Goal: Task Accomplishment & Management: Manage account settings

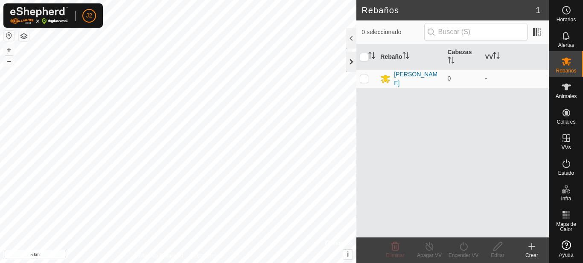
click at [353, 61] on div at bounding box center [351, 62] width 10 height 20
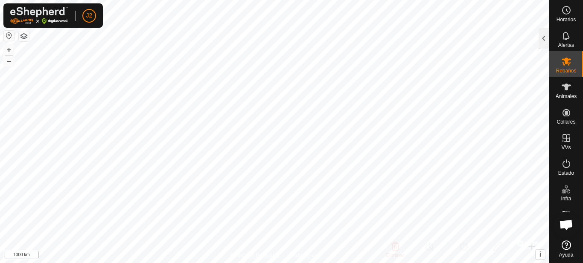
click at [583, 185] on div "Horarios Alertas Rebaños Animales Collares VVs Estado Infra Mapa de Calor Ayuda…" at bounding box center [291, 131] width 583 height 263
click at [336, 263] on html "J2 Horarios Alertas Rebaños Animales Collares VVs Estado Infra Mapa de Calor Ay…" at bounding box center [291, 131] width 583 height 263
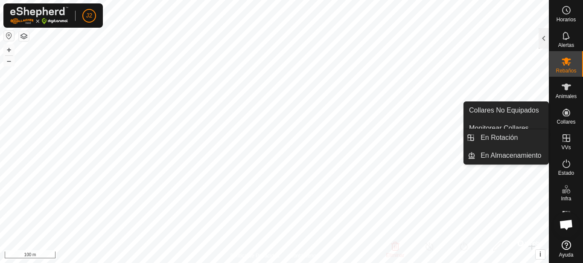
click at [564, 143] on icon at bounding box center [566, 138] width 10 height 10
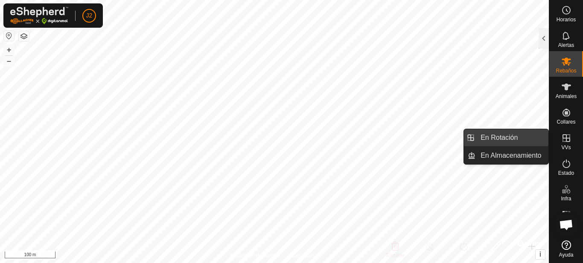
click at [514, 136] on link "En Rotación" at bounding box center [512, 137] width 73 height 17
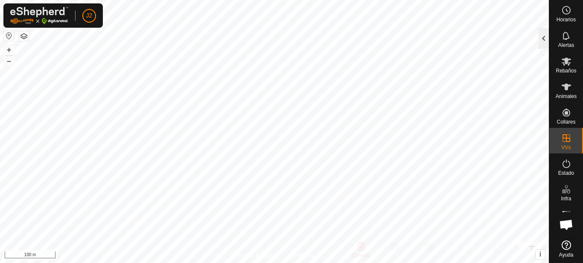
click at [542, 40] on div at bounding box center [544, 38] width 10 height 20
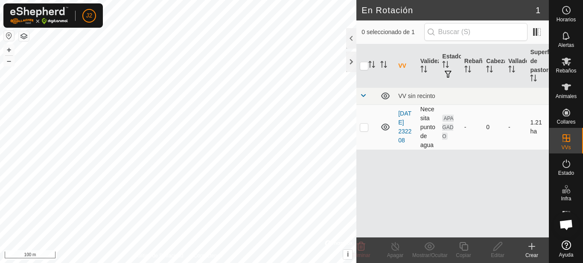
click at [365, 128] on p-checkbox at bounding box center [364, 127] width 9 height 7
checkbox input "true"
click at [348, 40] on div at bounding box center [351, 38] width 10 height 20
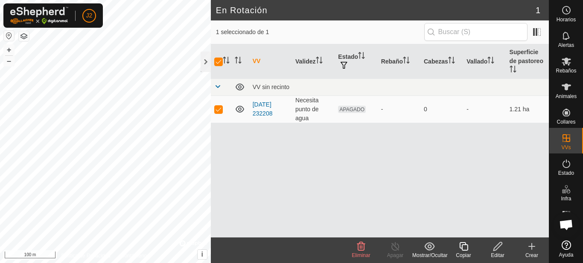
click at [359, 250] on icon at bounding box center [361, 246] width 8 height 9
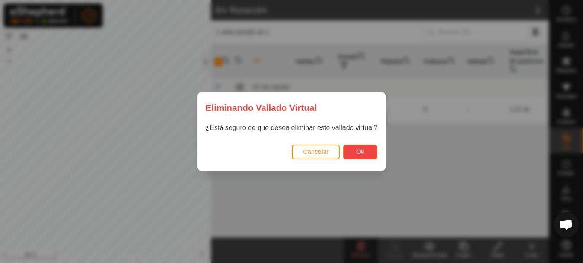
click at [367, 155] on button "Ok" at bounding box center [360, 152] width 34 height 15
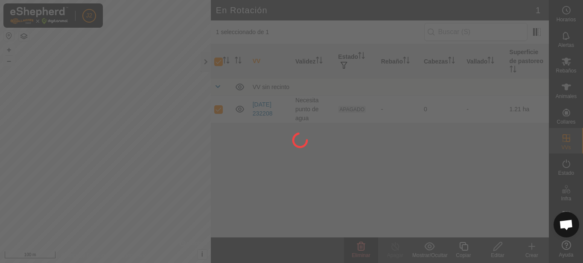
checkbox input "false"
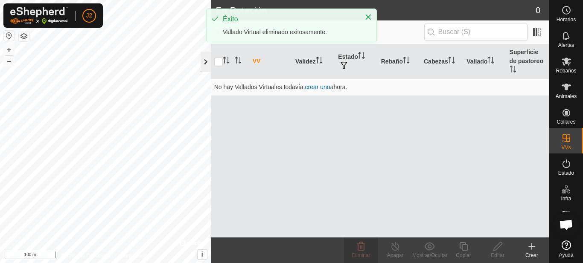
click at [204, 62] on div at bounding box center [206, 62] width 10 height 20
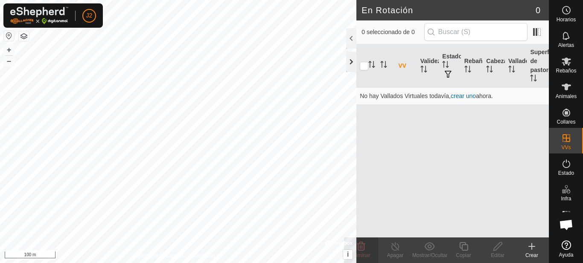
click at [252, 90] on div "J2 Horarios Alertas Rebaños Animales Collares VVs Estado Infra Mapa de Calor Ay…" at bounding box center [291, 131] width 583 height 263
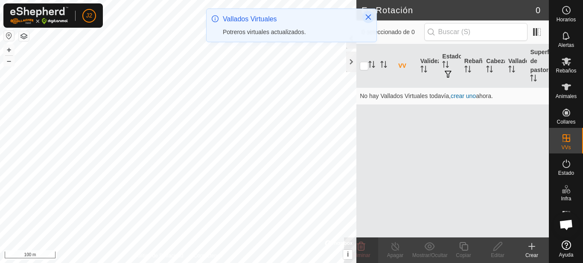
click at [371, 15] on icon "Close" at bounding box center [369, 18] width 6 height 6
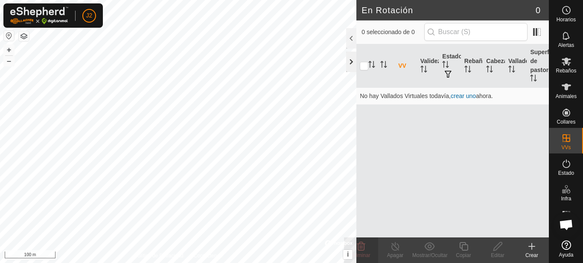
click at [352, 63] on div at bounding box center [351, 62] width 10 height 20
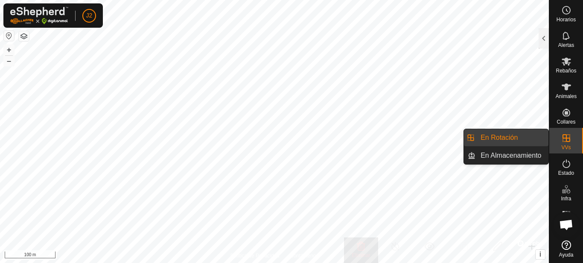
click at [566, 138] on icon at bounding box center [567, 138] width 8 height 8
click at [526, 140] on link "En Rotación" at bounding box center [512, 137] width 73 height 17
click at [528, 136] on link "En Rotación" at bounding box center [512, 137] width 73 height 17
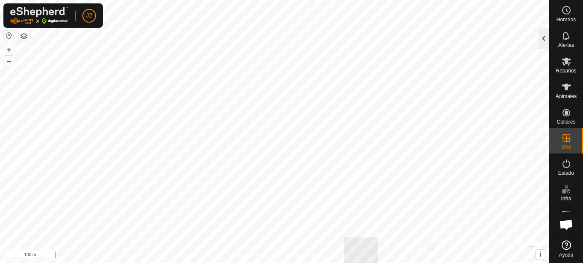
click at [542, 36] on div at bounding box center [544, 38] width 10 height 20
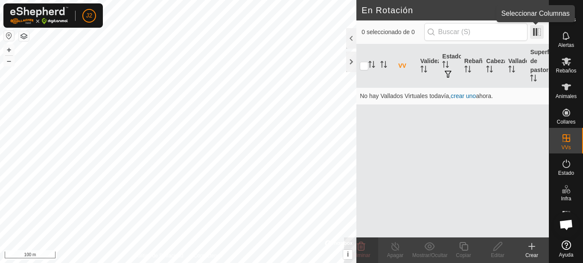
click at [533, 30] on span at bounding box center [537, 32] width 14 height 14
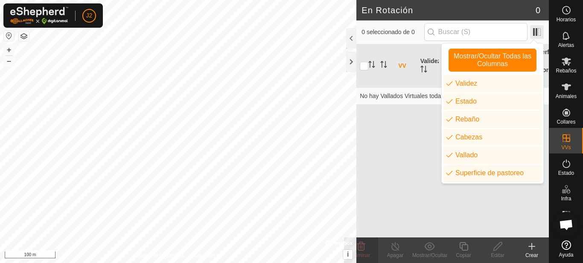
click at [533, 30] on span at bounding box center [537, 32] width 14 height 14
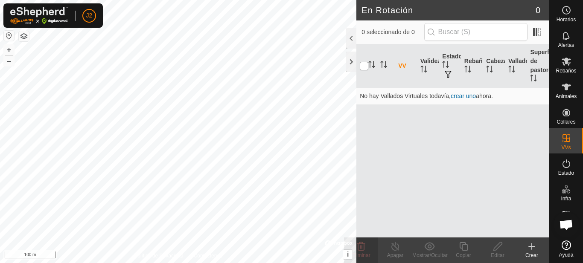
click at [363, 64] on input "checkbox" at bounding box center [364, 66] width 9 height 9
click at [364, 67] on input "checkbox" at bounding box center [364, 66] width 9 height 9
checkbox input "false"
click at [352, 64] on div at bounding box center [351, 62] width 10 height 20
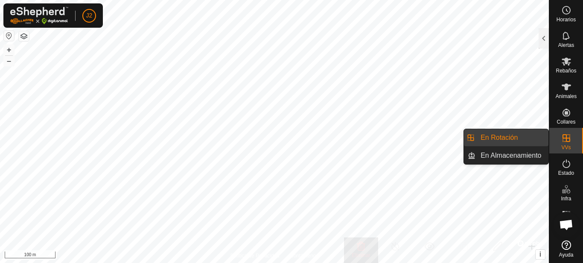
click at [530, 135] on link "En Rotación" at bounding box center [512, 137] width 73 height 17
click at [506, 138] on link "En Rotación" at bounding box center [512, 137] width 73 height 17
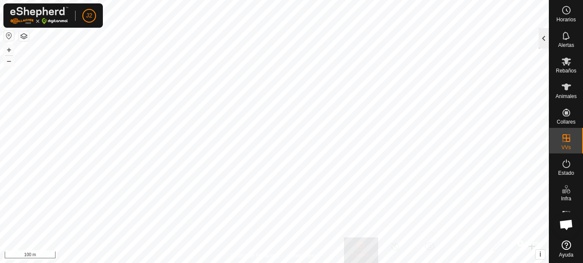
click at [543, 37] on div at bounding box center [544, 38] width 10 height 20
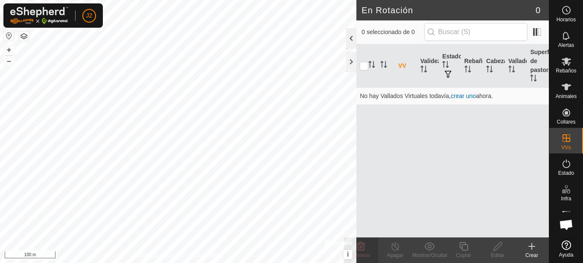
click at [353, 40] on div at bounding box center [351, 38] width 10 height 20
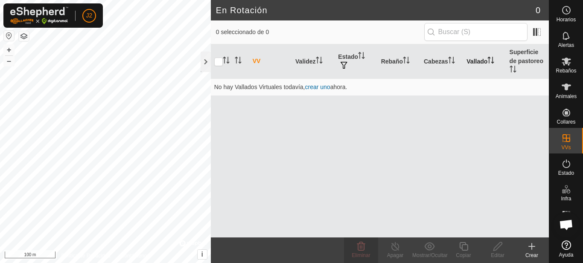
click at [484, 59] on th "Vallado" at bounding box center [484, 61] width 43 height 35
click at [320, 87] on link "crear uno" at bounding box center [317, 87] width 25 height 7
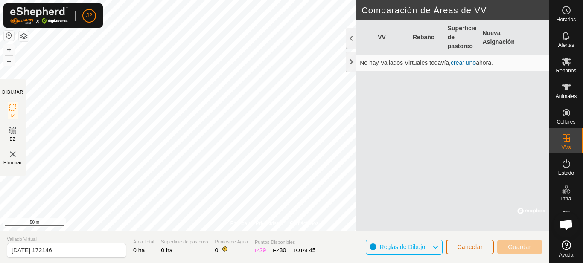
click at [457, 245] on span "Cancelar" at bounding box center [470, 247] width 26 height 7
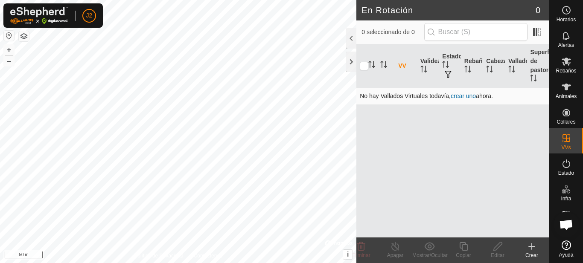
click at [465, 96] on link "crear uno" at bounding box center [463, 96] width 25 height 7
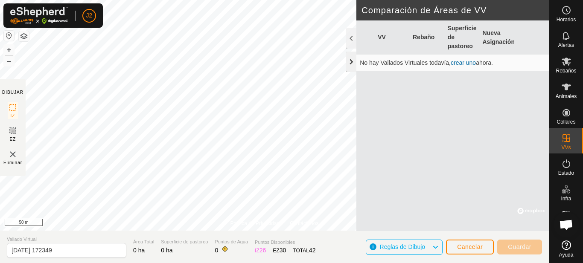
click at [351, 63] on div at bounding box center [351, 62] width 10 height 20
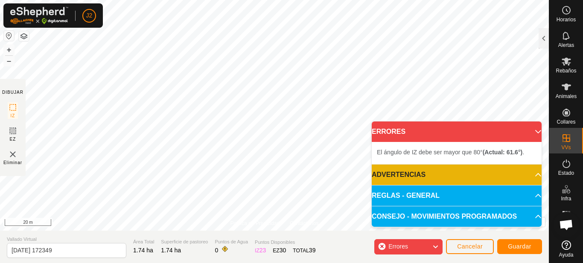
click at [532, 129] on p-accordion-header "ERRORES" at bounding box center [457, 132] width 170 height 20
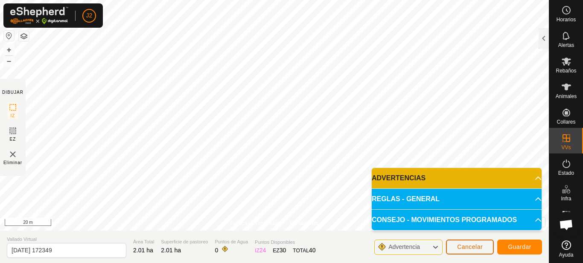
click at [469, 246] on span "Cancelar" at bounding box center [470, 247] width 26 height 7
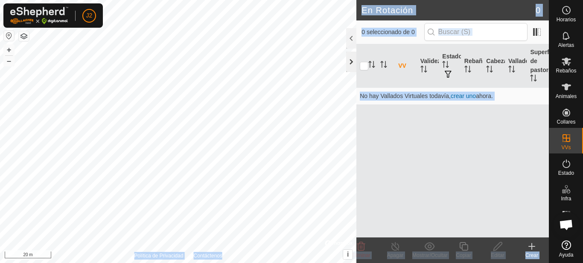
click at [345, 59] on div "En Rotación 0 0 seleccionado de 0 VV Validez Estado Rebaño Cabezas Vallado Supe…" at bounding box center [274, 131] width 549 height 263
click at [467, 96] on link "crear uno" at bounding box center [463, 96] width 25 height 7
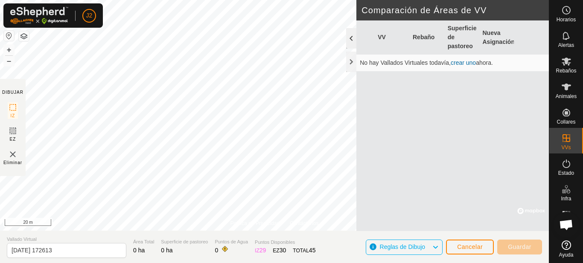
click at [354, 40] on div at bounding box center [351, 38] width 10 height 20
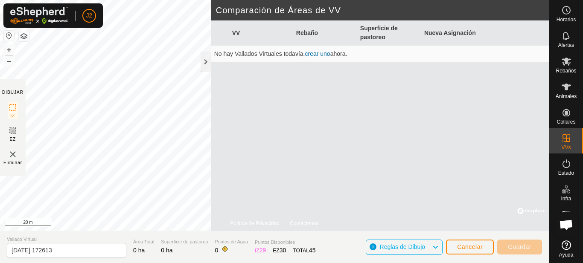
click at [314, 55] on link "crear uno" at bounding box center [317, 53] width 25 height 7
click at [315, 56] on link "crear uno" at bounding box center [317, 53] width 25 height 7
click at [208, 60] on div at bounding box center [206, 62] width 10 height 20
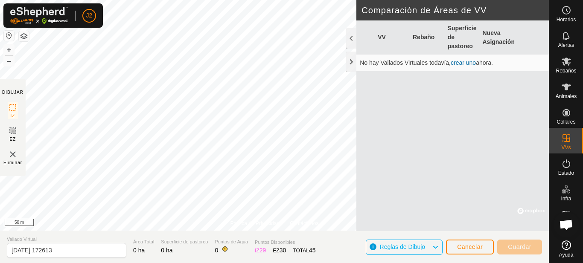
click at [464, 65] on link "crear uno" at bounding box center [463, 62] width 25 height 7
click at [463, 64] on link "crear uno" at bounding box center [463, 62] width 25 height 7
click at [466, 61] on link "crear uno" at bounding box center [463, 62] width 25 height 7
click at [471, 245] on span "Cancelar" at bounding box center [470, 247] width 26 height 7
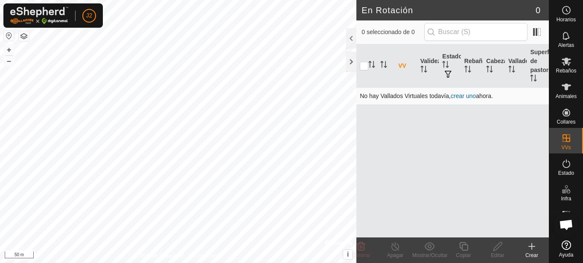
click at [468, 95] on link "crear uno" at bounding box center [463, 96] width 25 height 7
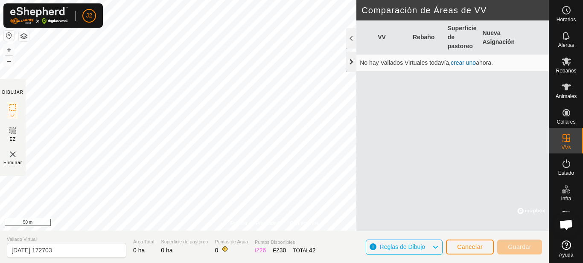
click at [349, 67] on div at bounding box center [351, 62] width 10 height 20
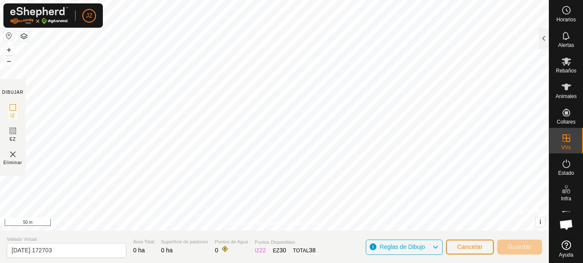
click at [436, 248] on icon at bounding box center [435, 247] width 7 height 11
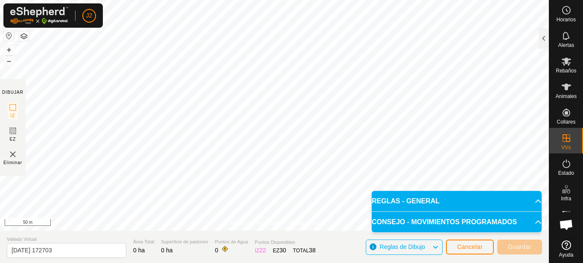
click at [530, 199] on p-accordion-header "REGLAS - GENERAL" at bounding box center [457, 201] width 170 height 20
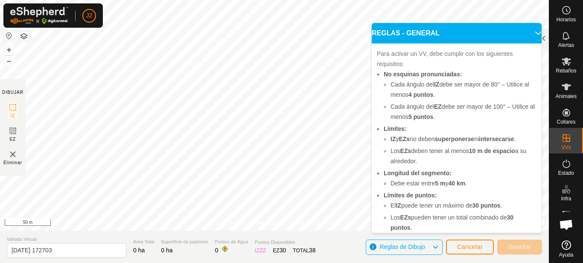
click at [528, 34] on p-accordion-header "REGLAS - GENERAL" at bounding box center [457, 33] width 170 height 20
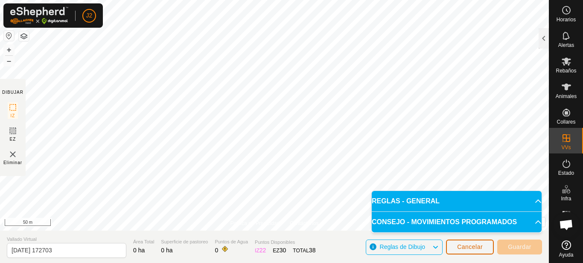
click at [454, 247] on button "Cancelar" at bounding box center [470, 247] width 48 height 15
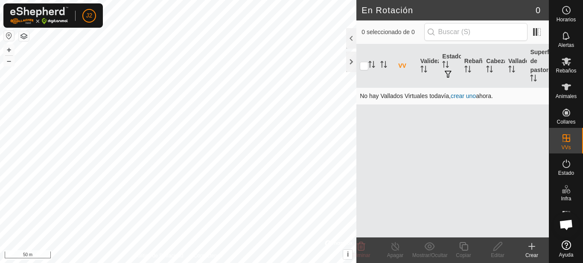
click at [456, 94] on link "crear uno" at bounding box center [463, 96] width 25 height 7
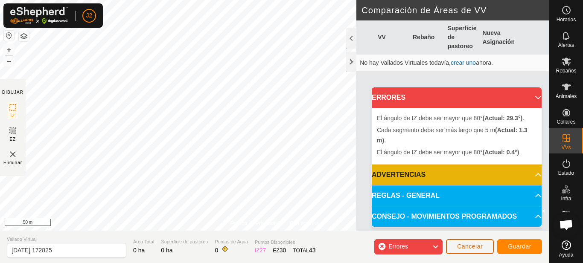
click at [481, 244] on span "Cancelar" at bounding box center [470, 246] width 26 height 7
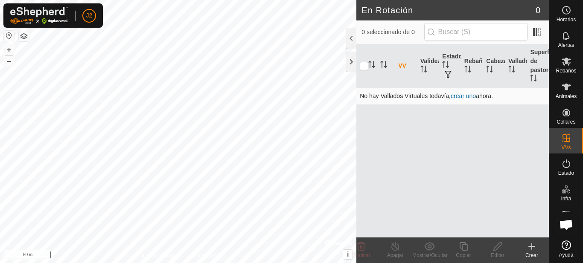
click at [461, 97] on link "crear uno" at bounding box center [463, 96] width 25 height 7
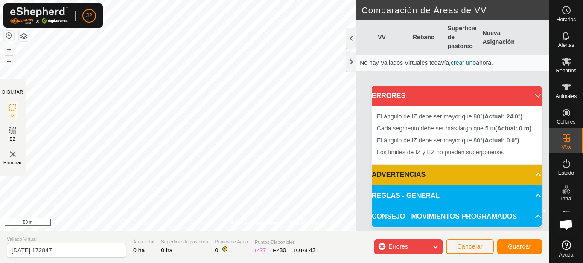
click at [399, 245] on span "Errores" at bounding box center [398, 246] width 20 height 7
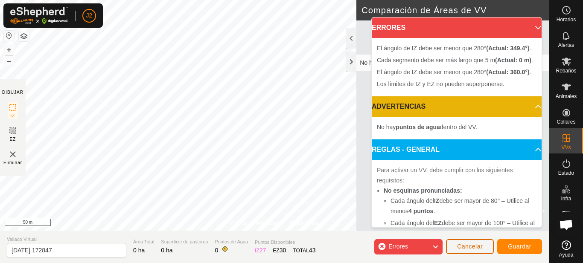
click at [477, 250] on button "Cancelar" at bounding box center [470, 246] width 48 height 15
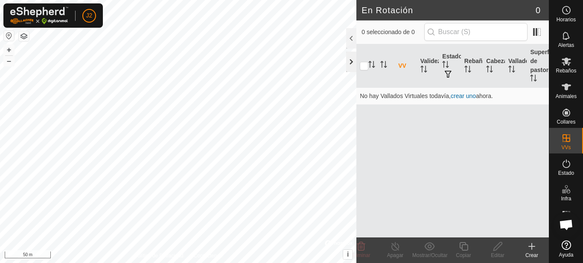
click at [353, 62] on div at bounding box center [351, 62] width 10 height 20
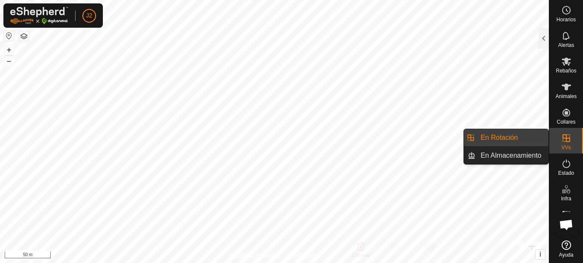
click at [519, 140] on link "En Rotación" at bounding box center [512, 137] width 73 height 17
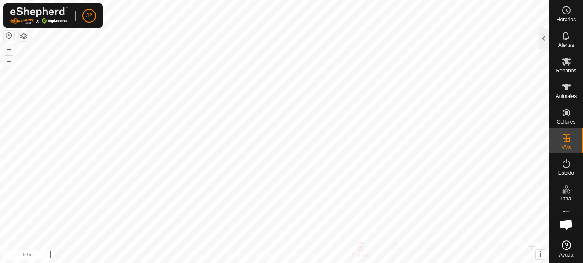
click at [541, 37] on div at bounding box center [544, 38] width 10 height 20
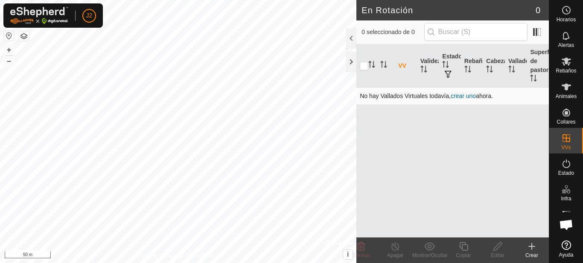
click at [460, 95] on link "crear uno" at bounding box center [463, 96] width 25 height 7
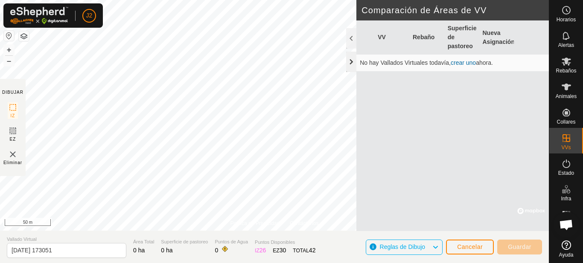
click at [353, 60] on div at bounding box center [351, 62] width 10 height 20
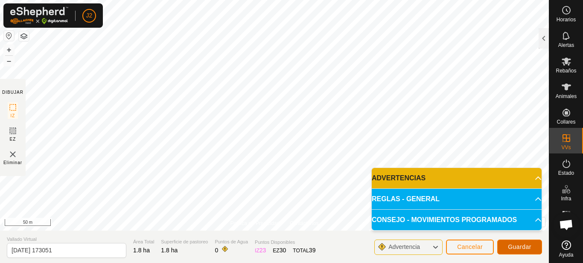
click at [512, 247] on span "Guardar" at bounding box center [519, 247] width 23 height 7
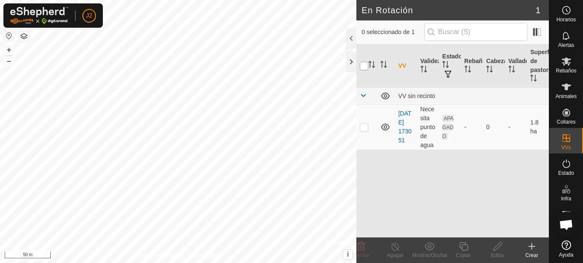
click at [362, 65] on input "checkbox" at bounding box center [364, 66] width 9 height 9
checkbox input "true"
click at [362, 250] on icon at bounding box center [361, 246] width 8 height 9
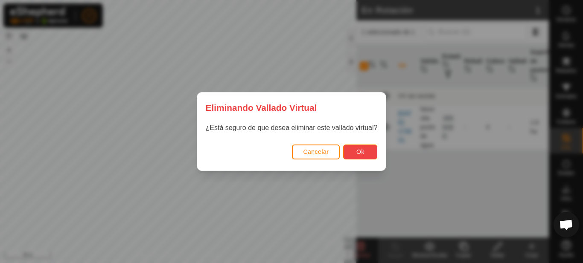
click at [371, 156] on button "Ok" at bounding box center [360, 152] width 34 height 15
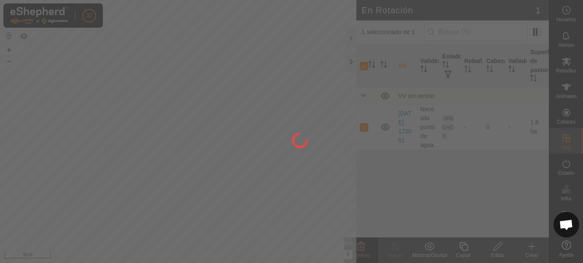
checkbox input "false"
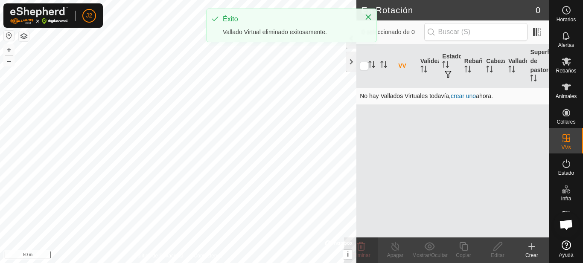
click at [456, 96] on link "crear uno" at bounding box center [463, 96] width 25 height 7
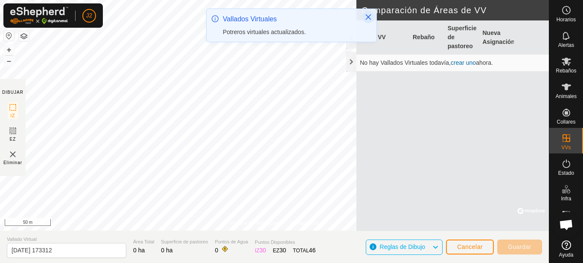
click at [367, 14] on icon "Close" at bounding box center [368, 17] width 7 height 7
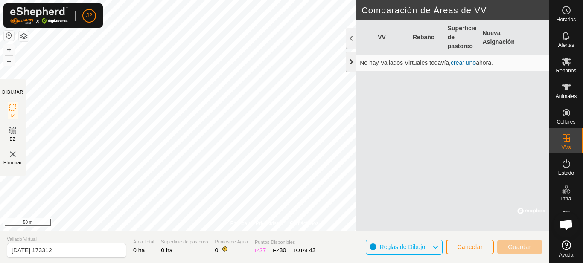
click at [353, 61] on div at bounding box center [351, 62] width 10 height 20
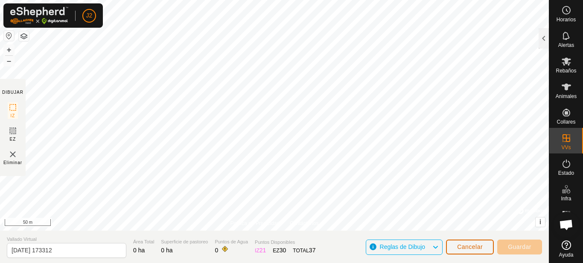
click at [472, 248] on span "Cancelar" at bounding box center [470, 247] width 26 height 7
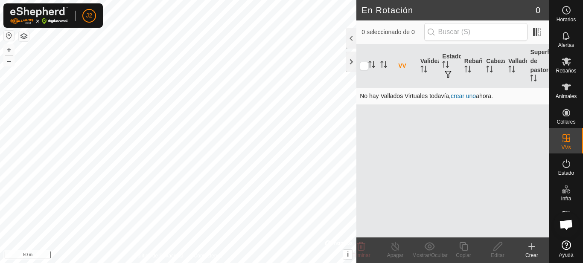
click at [462, 96] on link "crear uno" at bounding box center [463, 96] width 25 height 7
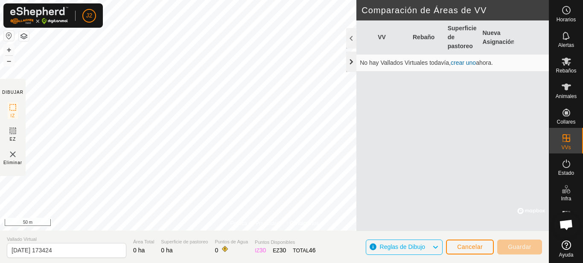
click at [350, 66] on div at bounding box center [351, 62] width 10 height 20
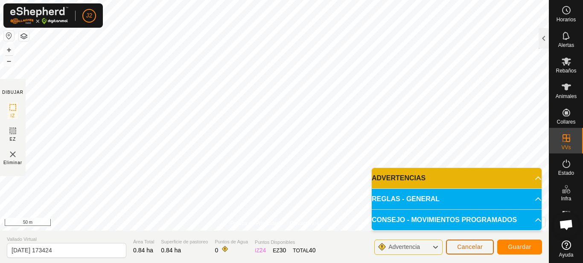
click at [471, 248] on span "Cancelar" at bounding box center [470, 247] width 26 height 7
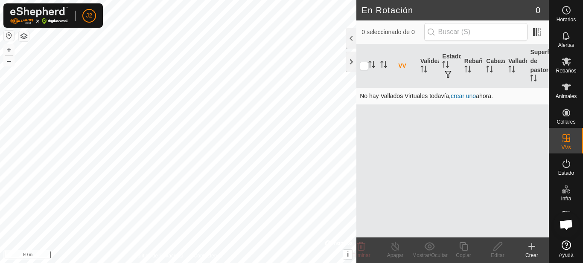
click at [460, 95] on link "crear uno" at bounding box center [463, 96] width 25 height 7
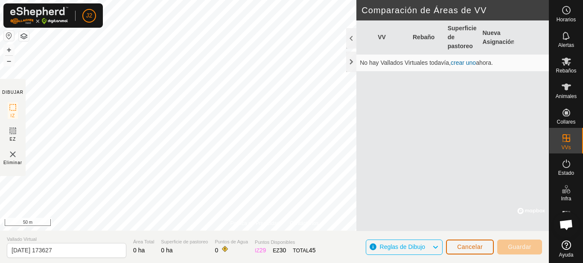
click at [460, 250] on span "Cancelar" at bounding box center [470, 247] width 26 height 7
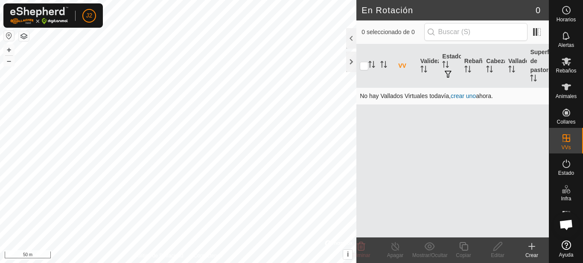
click at [466, 96] on link "crear uno" at bounding box center [463, 96] width 25 height 7
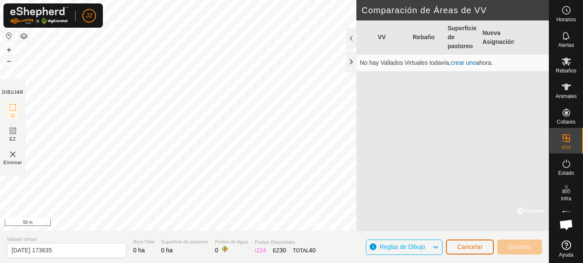
click at [469, 247] on span "Cancelar" at bounding box center [470, 247] width 26 height 7
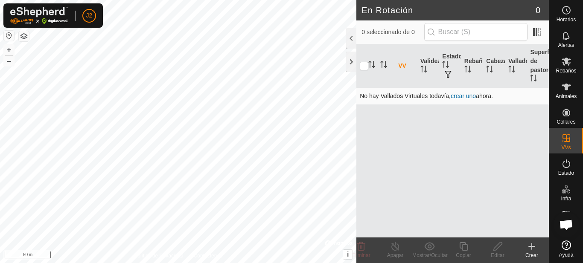
click at [460, 98] on link "crear uno" at bounding box center [463, 96] width 25 height 7
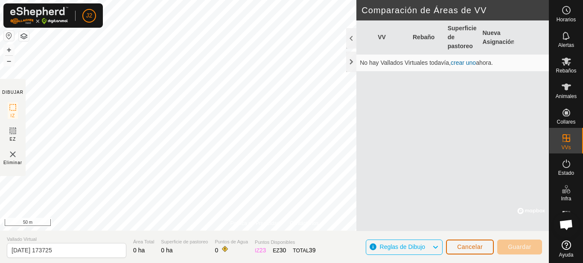
click at [459, 248] on span "Cancelar" at bounding box center [470, 247] width 26 height 7
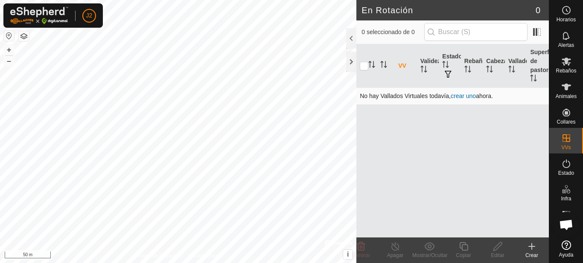
click at [462, 96] on link "crear uno" at bounding box center [463, 96] width 25 height 7
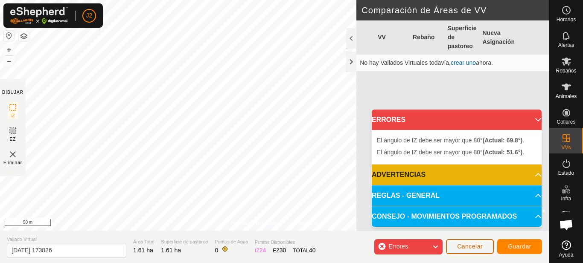
click at [464, 245] on span "Cancelar" at bounding box center [470, 246] width 26 height 7
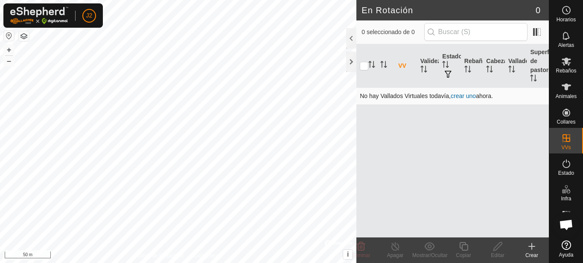
click at [466, 96] on link "crear uno" at bounding box center [463, 96] width 25 height 7
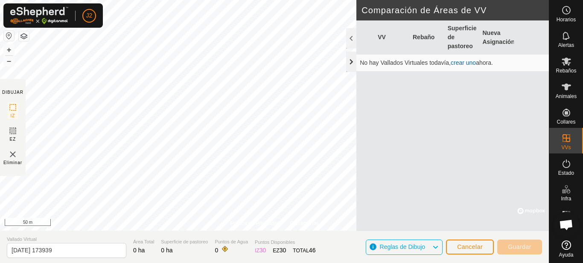
click at [349, 62] on div at bounding box center [351, 62] width 10 height 20
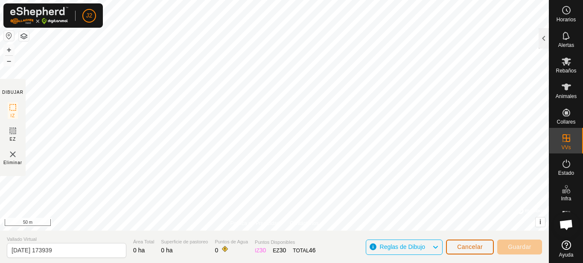
click at [476, 248] on span "Cancelar" at bounding box center [470, 247] width 26 height 7
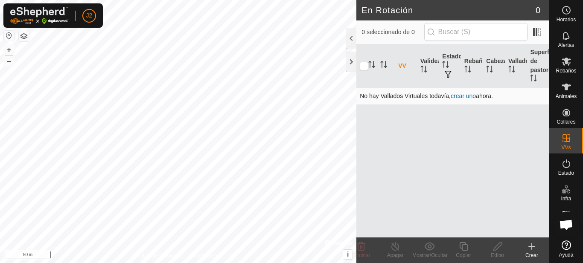
click at [463, 97] on link "crear uno" at bounding box center [463, 96] width 25 height 7
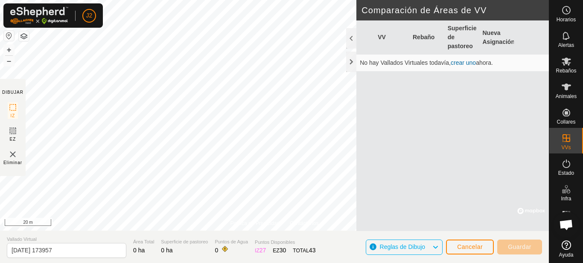
click at [467, 64] on link "crear uno" at bounding box center [463, 62] width 25 height 7
click at [467, 62] on link "crear uno" at bounding box center [463, 62] width 25 height 7
click at [475, 249] on span "Cancelar" at bounding box center [470, 247] width 26 height 7
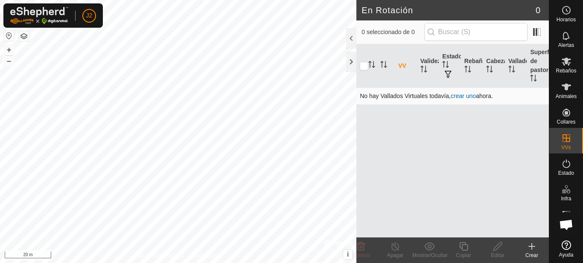
click at [469, 97] on link "crear uno" at bounding box center [463, 96] width 25 height 7
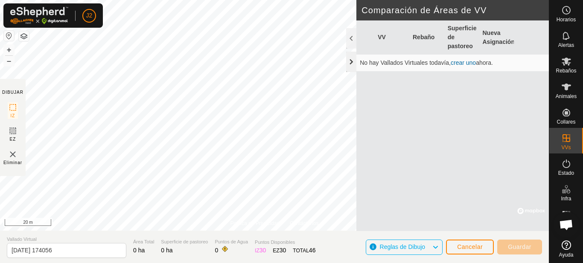
click at [352, 61] on div at bounding box center [351, 62] width 10 height 20
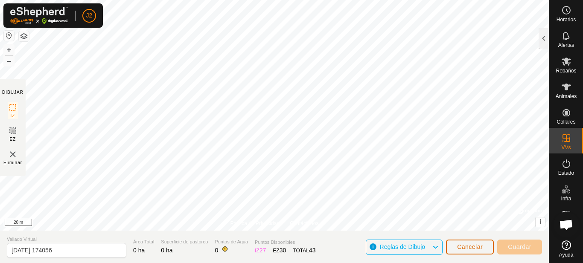
click at [462, 248] on span "Cancelar" at bounding box center [470, 247] width 26 height 7
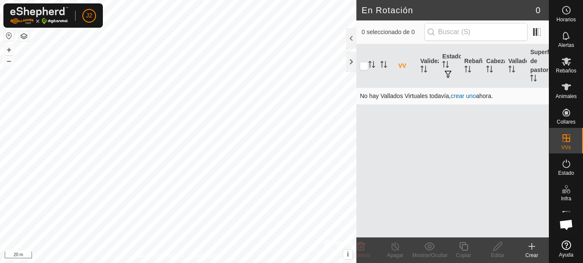
click at [461, 96] on link "crear uno" at bounding box center [463, 96] width 25 height 7
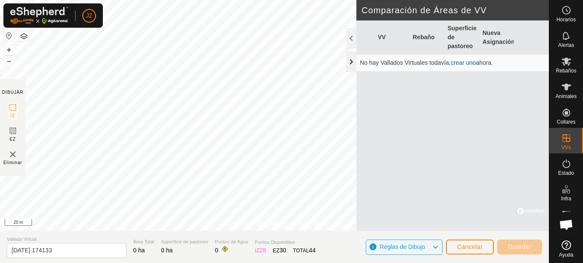
click at [353, 64] on div at bounding box center [351, 62] width 10 height 20
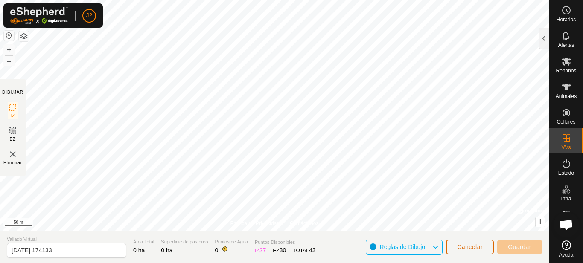
click at [473, 245] on span "Cancelar" at bounding box center [470, 247] width 26 height 7
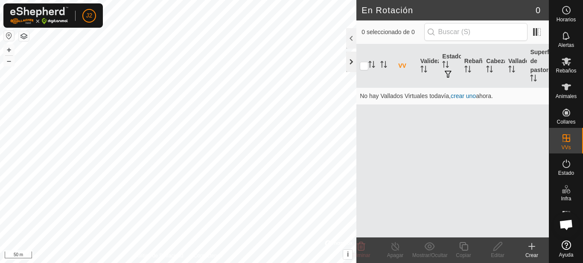
click at [351, 60] on div at bounding box center [351, 62] width 10 height 20
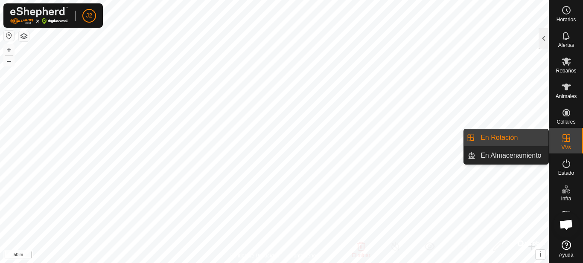
click at [516, 140] on link "En Rotación" at bounding box center [512, 137] width 73 height 17
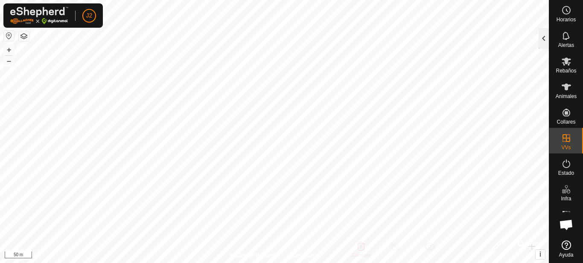
click at [542, 41] on div at bounding box center [544, 38] width 10 height 20
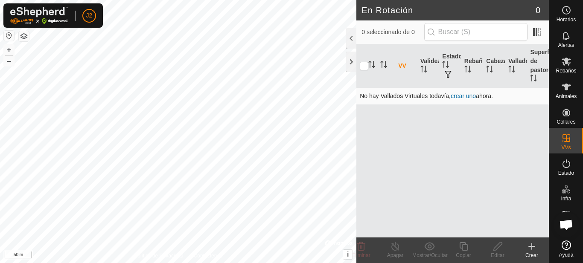
click at [464, 96] on link "crear uno" at bounding box center [463, 96] width 25 height 7
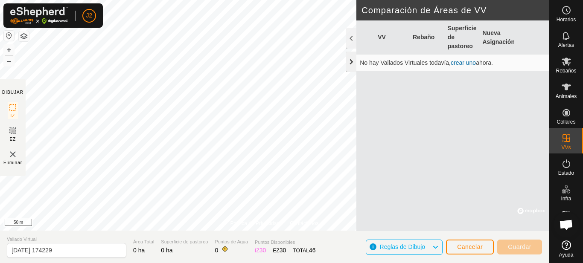
click at [348, 57] on div at bounding box center [351, 62] width 10 height 20
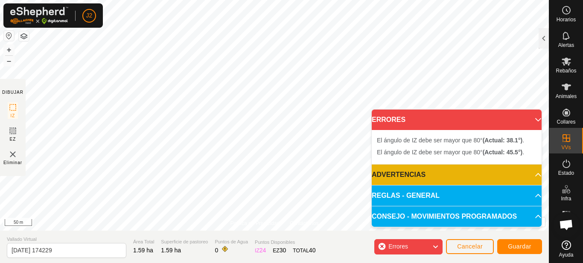
click at [534, 122] on p-accordion-header "ERRORES" at bounding box center [457, 120] width 170 height 20
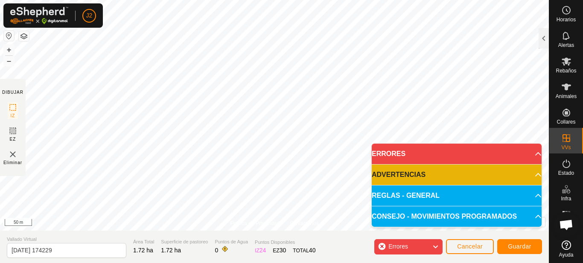
click at [430, 152] on p-accordion-header "ERRORES" at bounding box center [457, 154] width 170 height 20
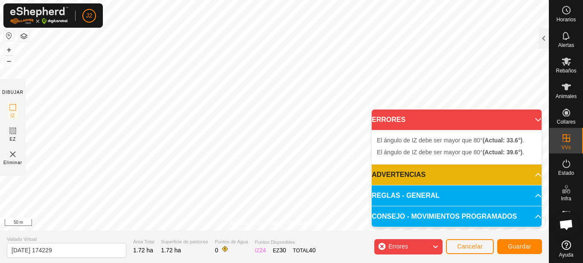
click at [534, 117] on p-accordion-header "ERRORES" at bounding box center [457, 120] width 170 height 20
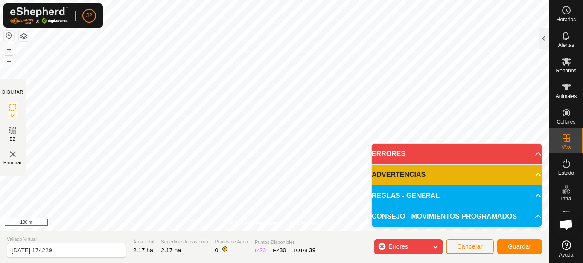
click at [437, 245] on icon at bounding box center [435, 247] width 7 height 11
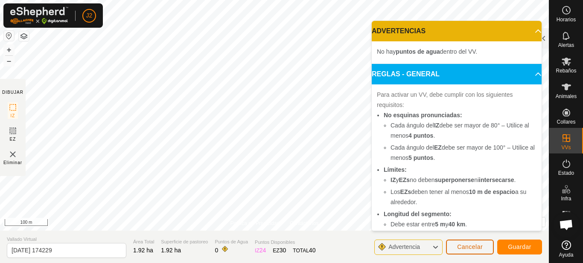
click at [481, 250] on span "Cancelar" at bounding box center [470, 247] width 26 height 7
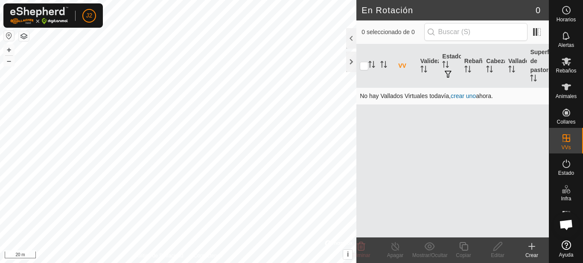
click at [468, 94] on link "crear uno" at bounding box center [463, 96] width 25 height 7
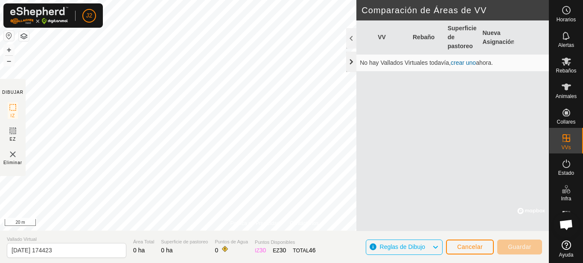
click at [351, 62] on div at bounding box center [351, 62] width 10 height 20
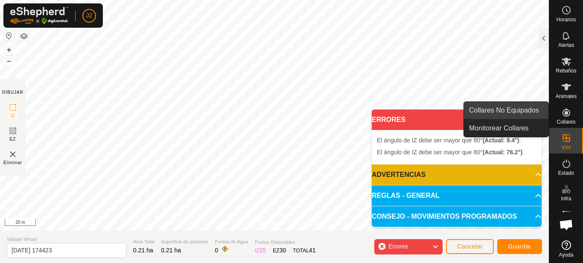
click at [535, 118] on link "Collares No Equipados" at bounding box center [506, 110] width 85 height 17
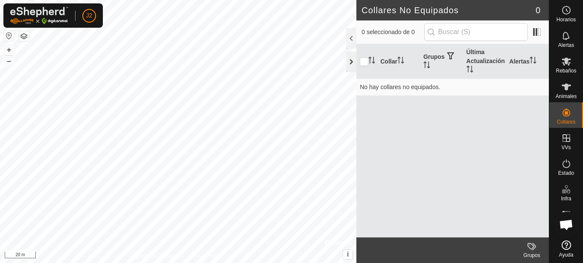
click at [351, 60] on div at bounding box center [351, 62] width 10 height 20
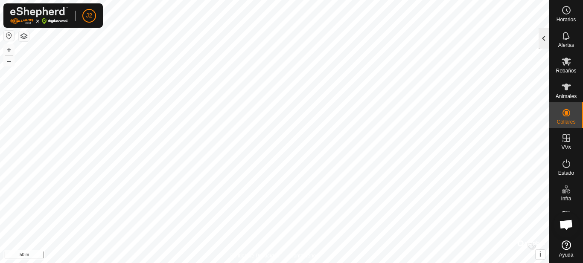
click at [549, 38] on div at bounding box center [544, 38] width 10 height 20
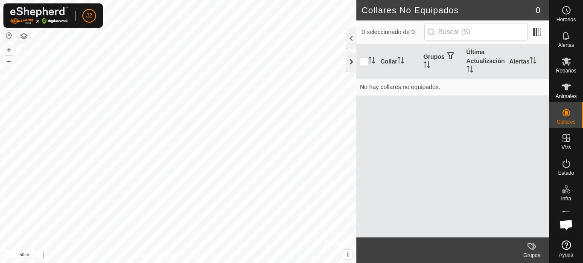
click at [352, 62] on div at bounding box center [351, 62] width 10 height 20
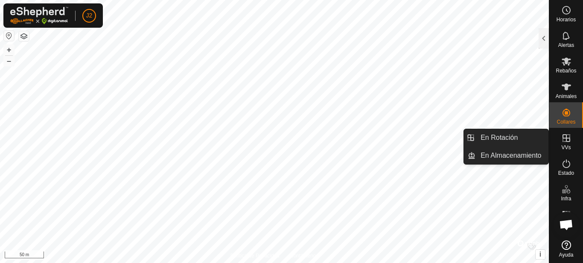
click at [569, 144] on es-virtualpaddocks-svg-icon at bounding box center [566, 138] width 15 height 14
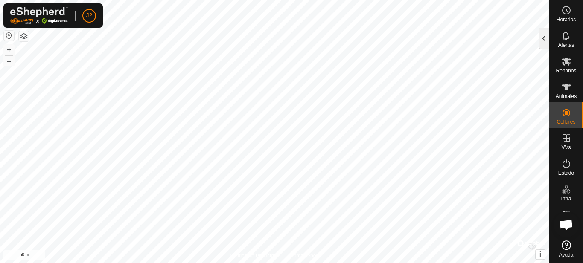
click at [546, 39] on div at bounding box center [544, 38] width 10 height 20
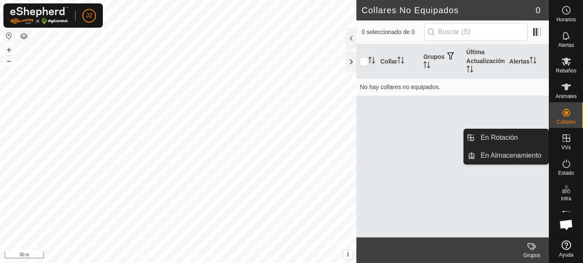
click at [567, 143] on es-virtualpaddocks-svg-icon at bounding box center [566, 138] width 15 height 14
click at [567, 144] on es-virtualpaddocks-svg-icon at bounding box center [566, 138] width 15 height 14
click at [508, 132] on link "En Rotación" at bounding box center [512, 137] width 73 height 17
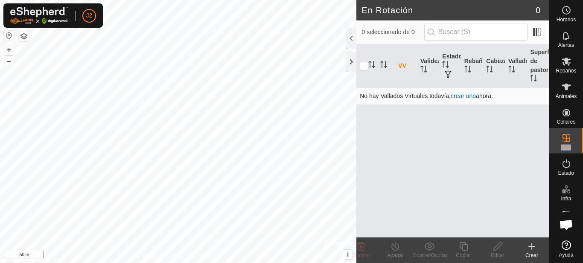
click at [465, 95] on link "crear uno" at bounding box center [463, 96] width 25 height 7
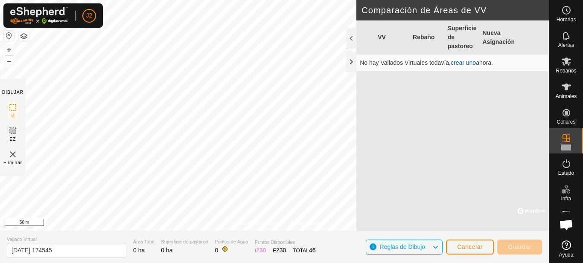
click at [468, 61] on link "crear uno" at bounding box center [463, 62] width 25 height 7
click at [352, 60] on div at bounding box center [351, 62] width 10 height 20
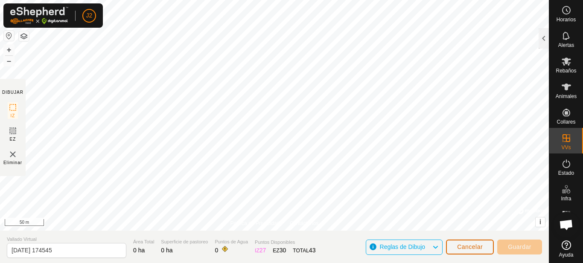
click at [477, 249] on span "Cancelar" at bounding box center [470, 247] width 26 height 7
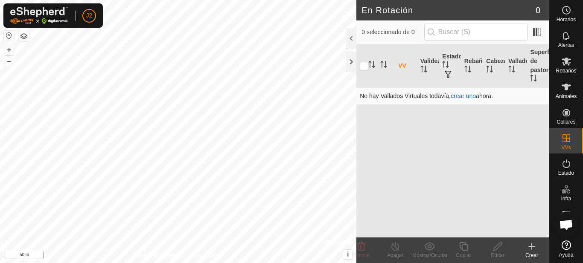
click at [464, 93] on link "crear uno" at bounding box center [463, 96] width 25 height 7
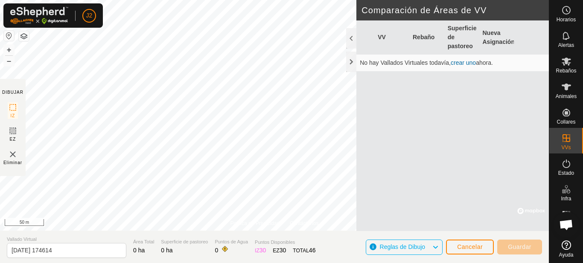
click at [462, 62] on link "crear uno" at bounding box center [463, 62] width 25 height 7
click at [462, 65] on link "crear uno" at bounding box center [463, 62] width 25 height 7
click at [349, 61] on div at bounding box center [351, 62] width 10 height 20
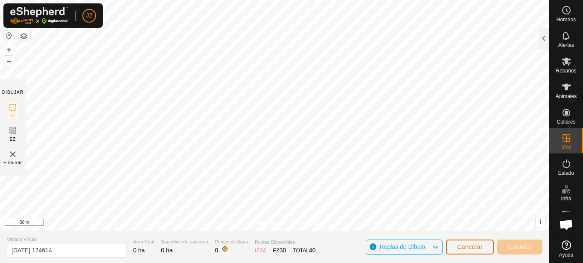
click at [473, 249] on span "Cancelar" at bounding box center [470, 247] width 26 height 7
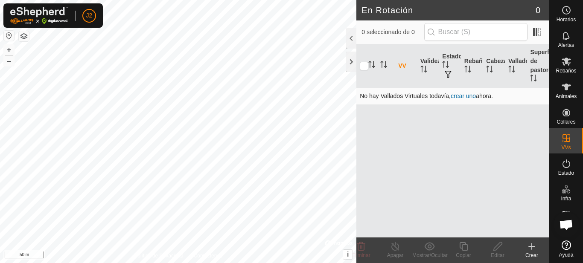
click at [463, 95] on link "crear uno" at bounding box center [463, 96] width 25 height 7
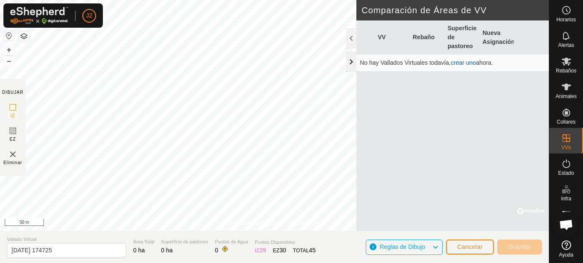
click at [351, 60] on div at bounding box center [351, 62] width 10 height 20
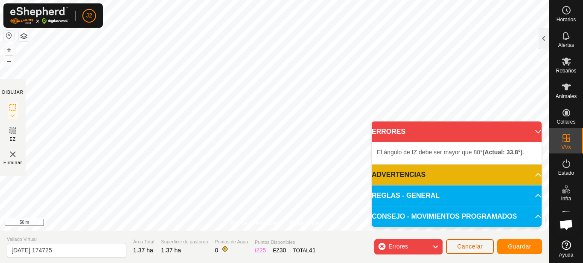
click at [479, 248] on span "Cancelar" at bounding box center [470, 246] width 26 height 7
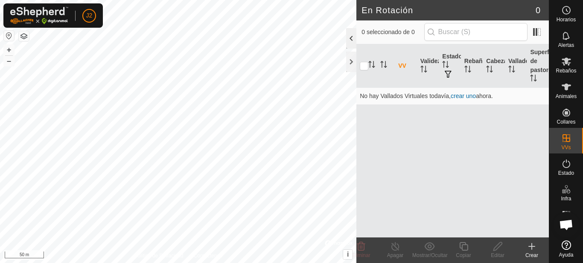
click at [354, 39] on div at bounding box center [351, 38] width 10 height 20
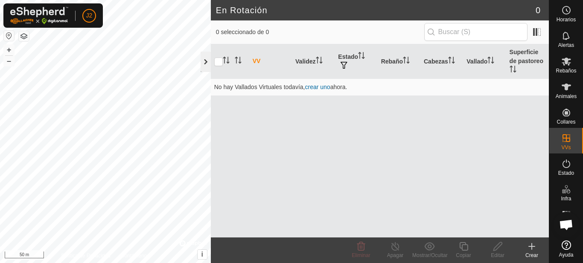
click at [203, 60] on div at bounding box center [206, 62] width 10 height 20
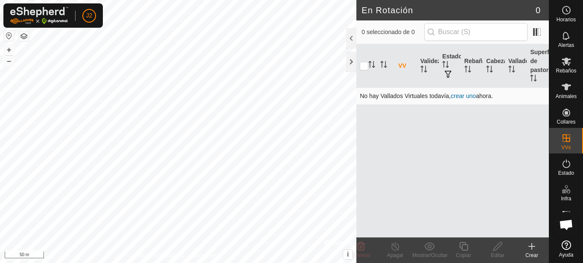
click at [464, 97] on link "crear uno" at bounding box center [463, 96] width 25 height 7
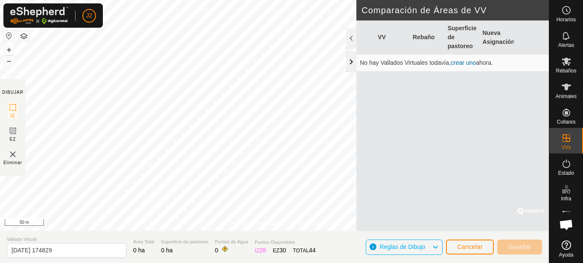
click at [351, 66] on div at bounding box center [351, 62] width 10 height 20
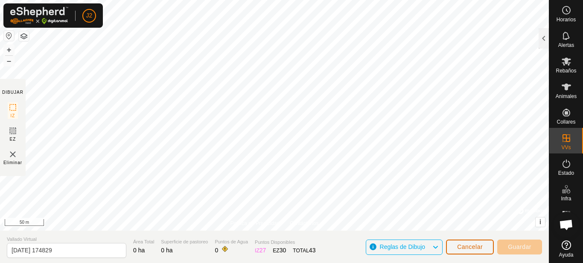
click at [458, 248] on span "Cancelar" at bounding box center [470, 247] width 26 height 7
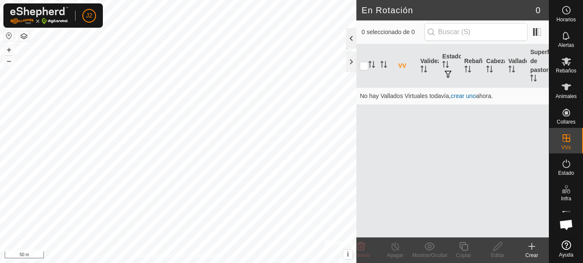
click at [352, 39] on div at bounding box center [351, 38] width 10 height 20
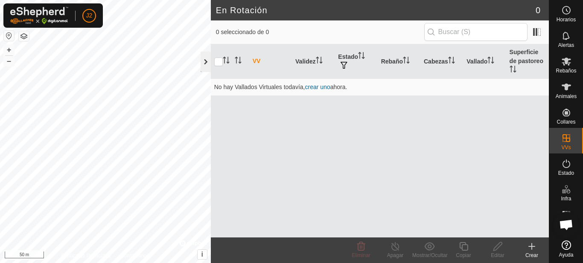
click at [205, 60] on div at bounding box center [206, 62] width 10 height 20
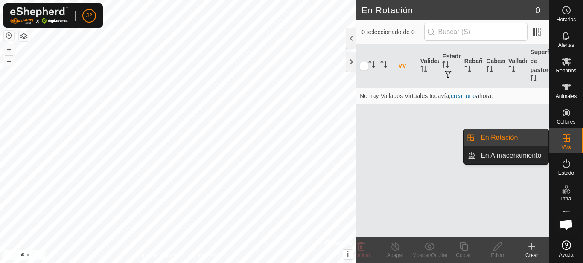
click at [535, 140] on link "En Rotación" at bounding box center [512, 137] width 73 height 17
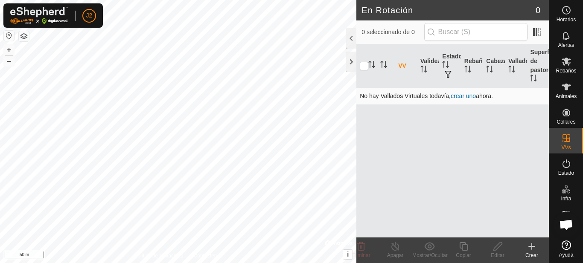
click at [461, 94] on link "crear uno" at bounding box center [463, 96] width 25 height 7
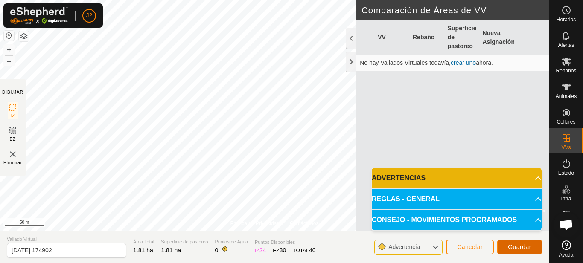
click at [515, 248] on span "Guardar" at bounding box center [519, 247] width 23 height 7
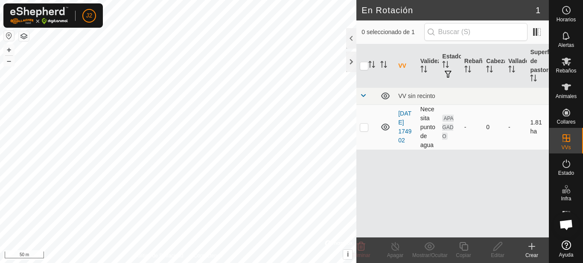
click at [363, 129] on p-checkbox at bounding box center [364, 127] width 9 height 7
checkbox input "true"
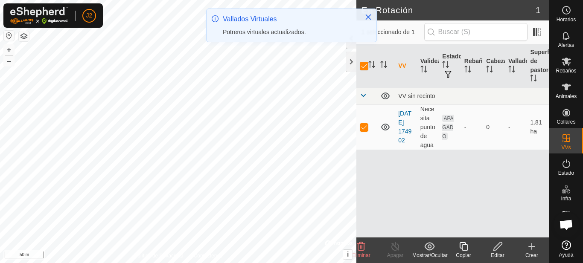
click at [360, 249] on icon at bounding box center [361, 247] width 10 height 10
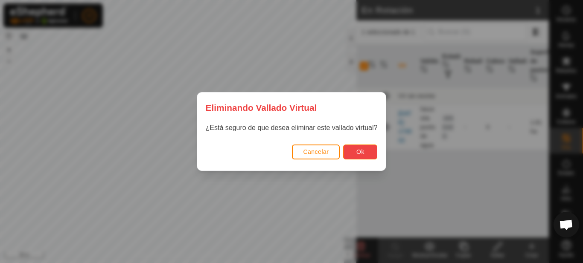
click at [362, 151] on span "Ok" at bounding box center [360, 152] width 8 height 7
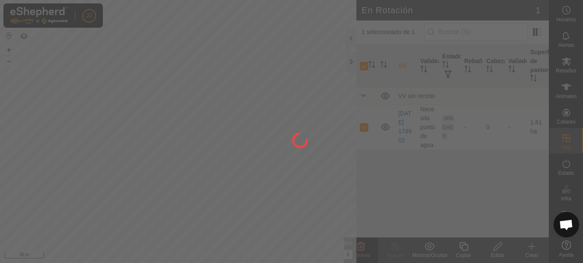
checkbox input "false"
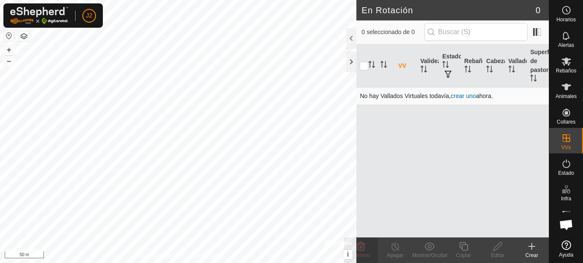
click at [470, 94] on link "crear uno" at bounding box center [463, 96] width 25 height 7
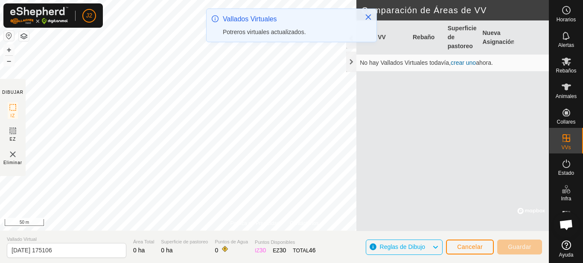
click at [460, 61] on link "crear uno" at bounding box center [463, 62] width 25 height 7
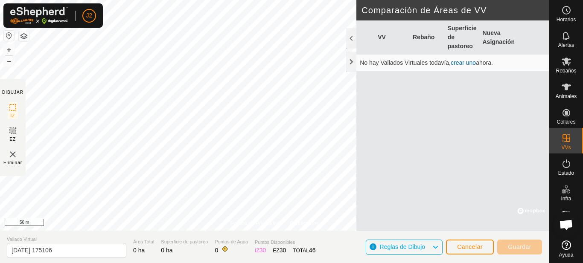
click at [11, 158] on img at bounding box center [13, 154] width 10 height 10
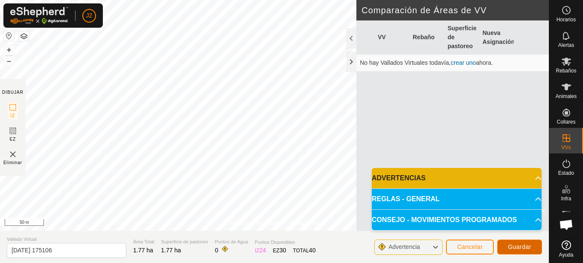
click at [515, 245] on span "Guardar" at bounding box center [519, 247] width 23 height 7
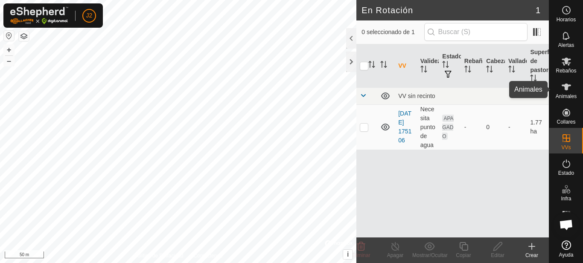
click at [568, 88] on icon at bounding box center [566, 87] width 10 height 10
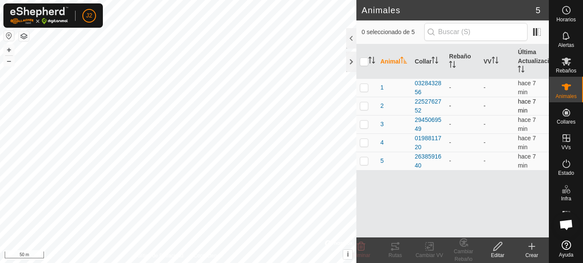
click at [365, 107] on p-checkbox at bounding box center [364, 105] width 9 height 7
checkbox input "true"
click at [350, 62] on div at bounding box center [351, 62] width 10 height 20
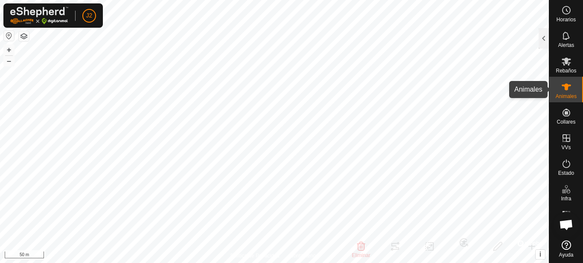
click at [572, 90] on es-animals-svg-icon at bounding box center [566, 87] width 15 height 14
click at [571, 90] on es-animals-svg-icon at bounding box center [566, 87] width 15 height 14
click at [543, 42] on div at bounding box center [544, 38] width 10 height 20
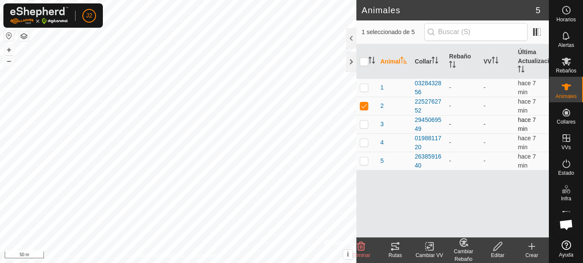
click at [363, 124] on p-checkbox at bounding box center [364, 124] width 9 height 7
checkbox input "true"
click at [365, 161] on p-checkbox at bounding box center [364, 161] width 9 height 7
checkbox input "true"
click at [500, 248] on icon at bounding box center [498, 247] width 11 height 10
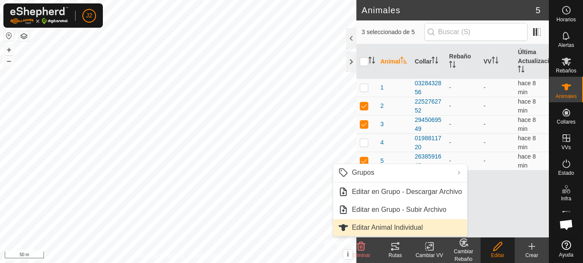
click at [388, 225] on link "Editar Animal Individual" at bounding box center [400, 227] width 134 height 17
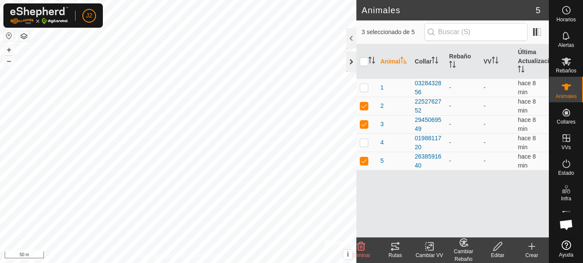
click at [356, 61] on div at bounding box center [351, 62] width 10 height 20
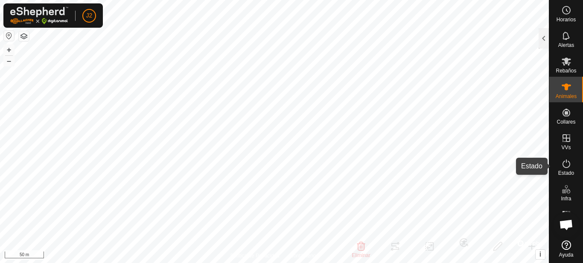
click at [568, 171] on span "Estado" at bounding box center [566, 173] width 16 height 5
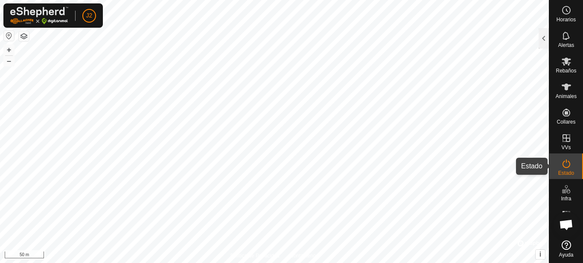
click at [560, 164] on es-activation-svg-icon at bounding box center [566, 164] width 15 height 14
click at [540, 35] on div at bounding box center [544, 38] width 10 height 20
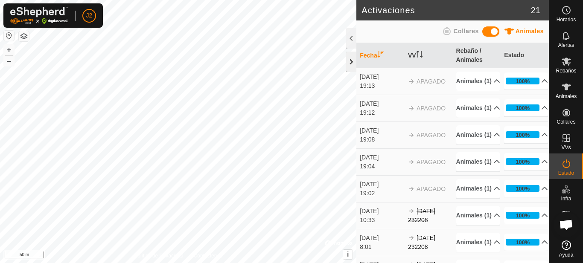
click at [350, 64] on div at bounding box center [351, 62] width 10 height 20
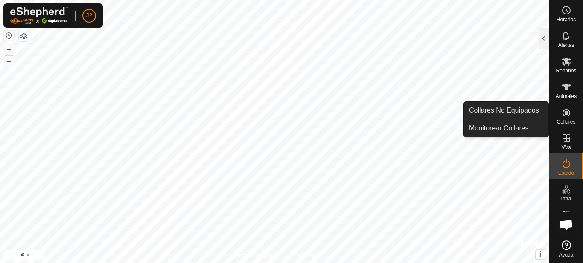
click at [566, 114] on icon at bounding box center [567, 113] width 8 height 8
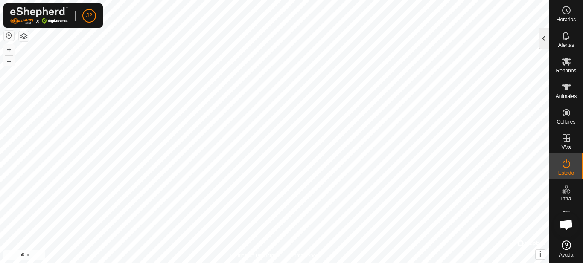
click at [539, 39] on div at bounding box center [544, 38] width 10 height 20
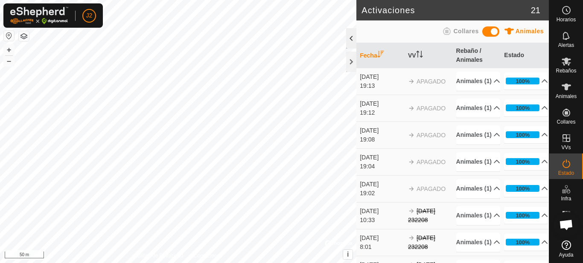
click at [349, 42] on div at bounding box center [351, 38] width 10 height 20
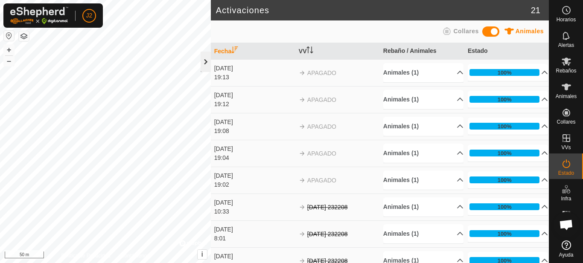
click at [205, 63] on div at bounding box center [206, 62] width 10 height 20
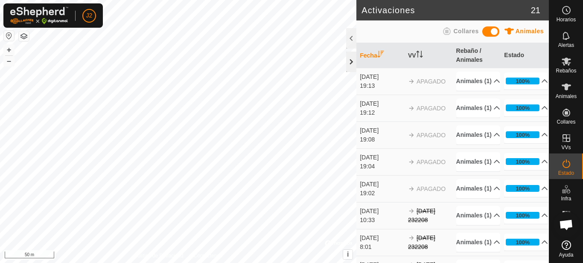
click at [348, 61] on div at bounding box center [351, 62] width 10 height 20
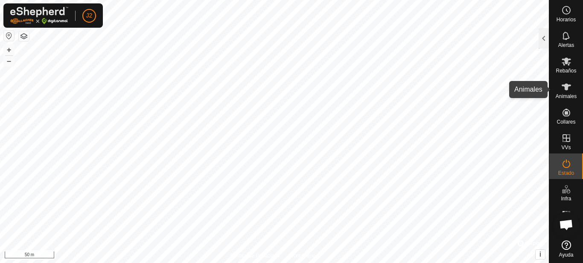
click at [572, 95] on span "Animales" at bounding box center [566, 96] width 21 height 5
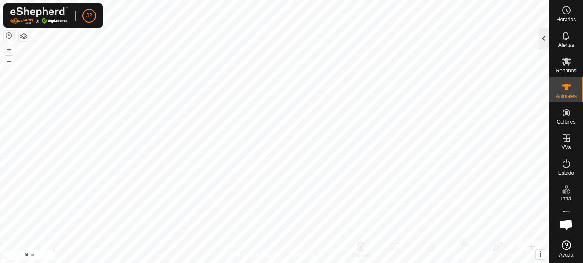
click at [543, 40] on div at bounding box center [544, 38] width 10 height 20
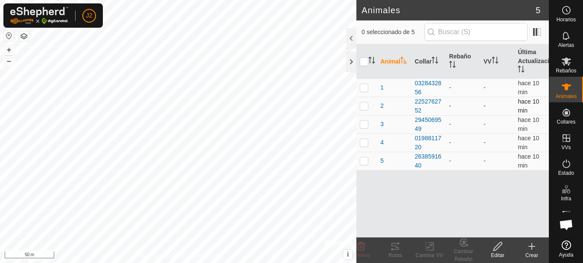
click at [365, 105] on p-checkbox at bounding box center [364, 105] width 9 height 7
checkbox input "true"
click at [363, 122] on p-checkbox at bounding box center [364, 124] width 9 height 7
checkbox input "true"
click at [360, 162] on p-checkbox at bounding box center [364, 161] width 9 height 7
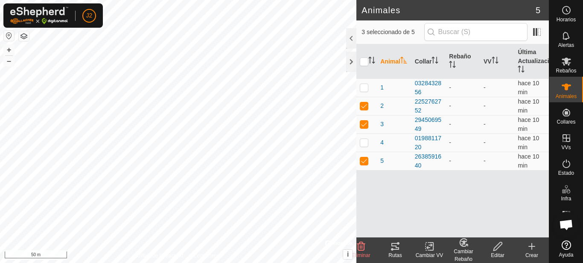
click at [498, 249] on icon at bounding box center [498, 247] width 11 height 10
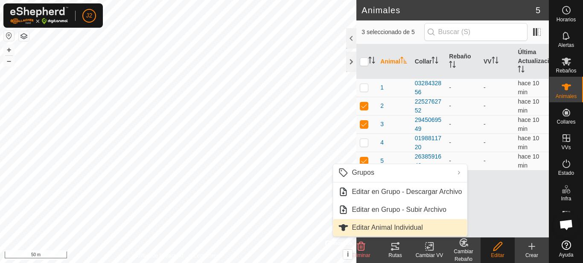
click at [372, 229] on link "Editar Animal Individual" at bounding box center [400, 227] width 134 height 17
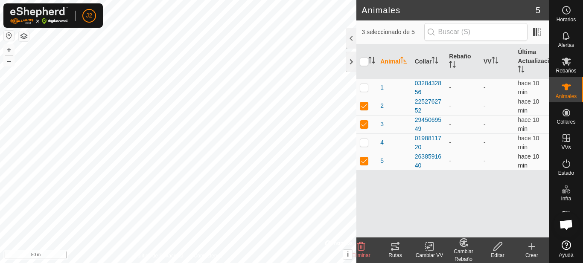
click at [364, 158] on p-checkbox at bounding box center [364, 161] width 9 height 7
checkbox input "true"
click at [499, 249] on icon at bounding box center [498, 247] width 11 height 10
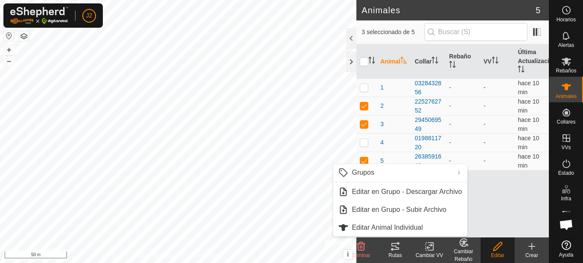
click at [533, 248] on icon at bounding box center [532, 247] width 10 height 10
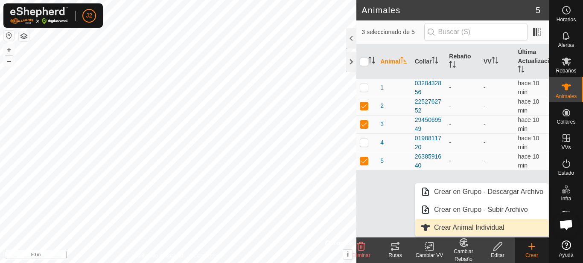
click at [465, 226] on link "Crear Animal Individual" at bounding box center [481, 227] width 133 height 17
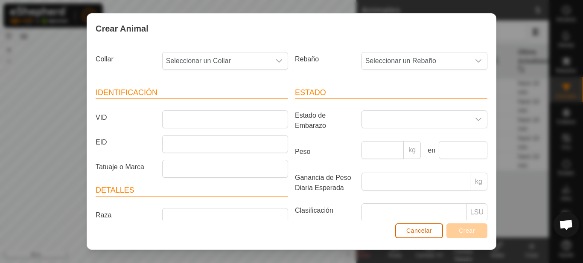
click at [415, 230] on span "Cancelar" at bounding box center [419, 231] width 26 height 7
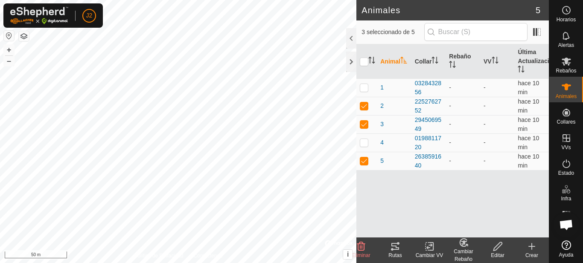
click at [498, 254] on div "Editar" at bounding box center [498, 256] width 34 height 8
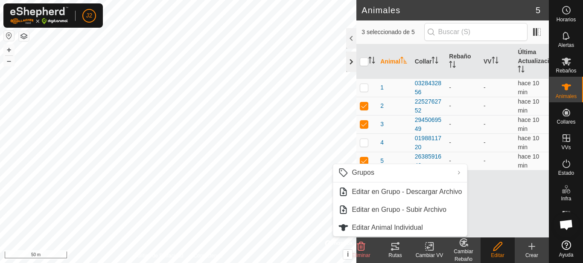
click at [351, 64] on div at bounding box center [351, 62] width 10 height 20
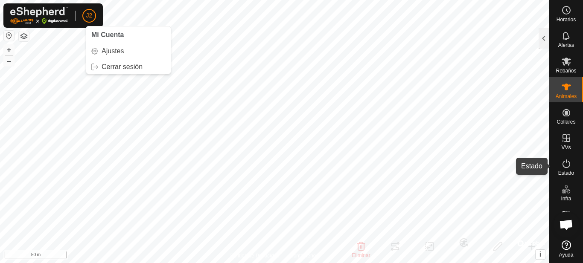
click at [571, 167] on icon at bounding box center [566, 164] width 10 height 10
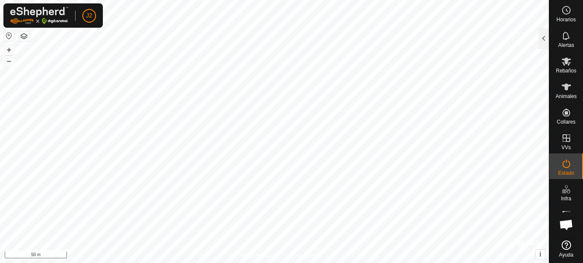
click at [571, 167] on icon at bounding box center [566, 164] width 10 height 10
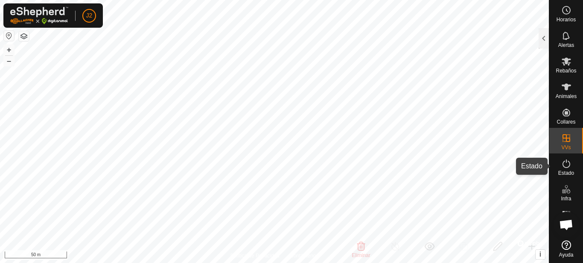
click at [571, 167] on es-activation-svg-icon at bounding box center [566, 164] width 15 height 14
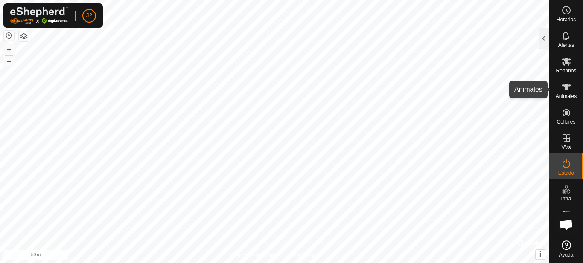
click at [571, 90] on icon at bounding box center [566, 87] width 10 height 10
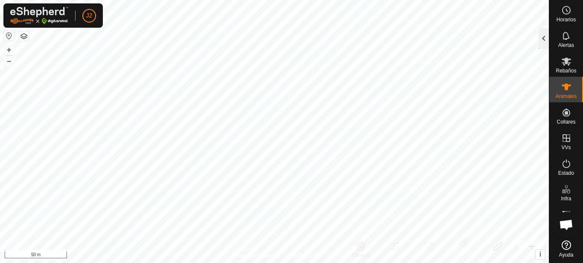
click at [540, 42] on div at bounding box center [544, 38] width 10 height 20
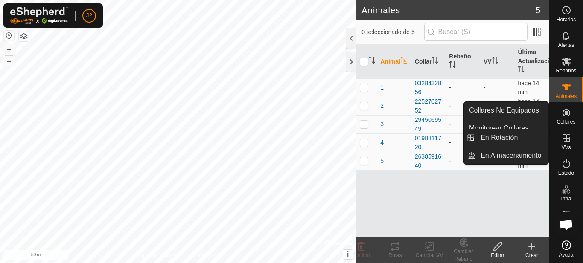
click at [573, 139] on es-virtualpaddocks-svg-icon at bounding box center [566, 138] width 15 height 14
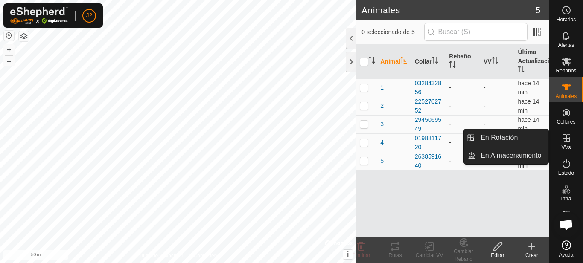
click at [569, 139] on icon at bounding box center [567, 138] width 8 height 8
click at [511, 140] on link "En Rotación" at bounding box center [512, 137] width 73 height 17
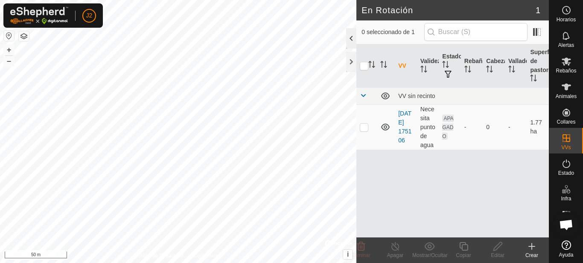
click at [350, 38] on div at bounding box center [351, 38] width 10 height 20
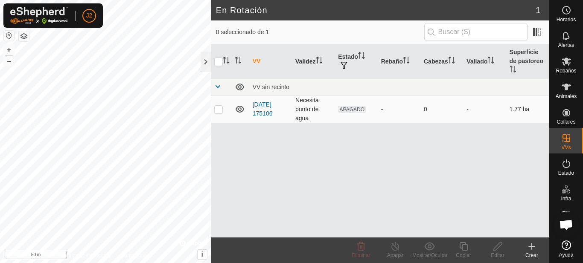
click at [218, 111] on p-checkbox at bounding box center [218, 109] width 9 height 7
checkbox input "true"
click at [497, 249] on icon at bounding box center [497, 246] width 9 height 9
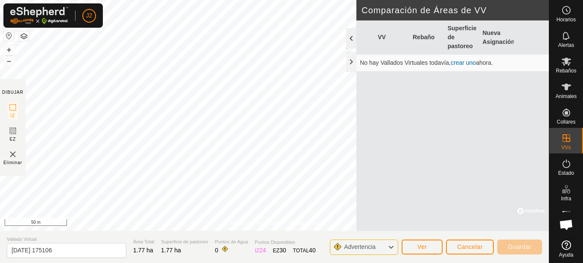
click at [355, 40] on div at bounding box center [351, 38] width 10 height 20
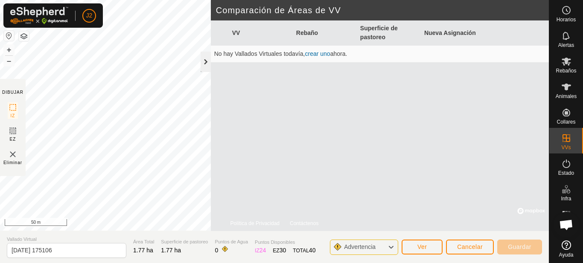
click at [207, 60] on div at bounding box center [206, 62] width 10 height 20
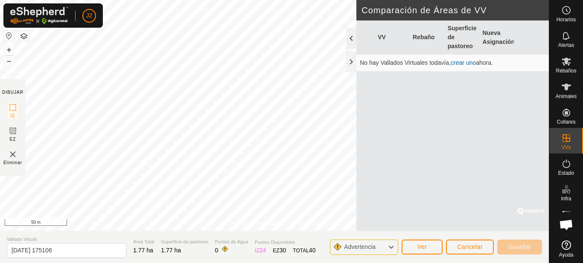
click at [350, 40] on div at bounding box center [351, 38] width 10 height 20
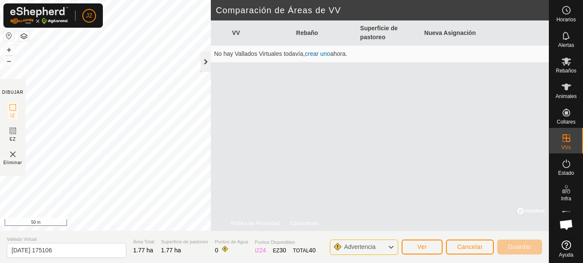
click at [201, 66] on div at bounding box center [206, 62] width 10 height 20
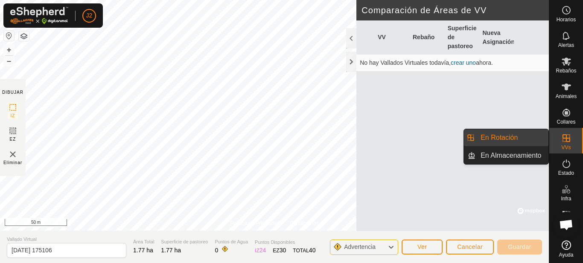
click at [572, 141] on es-virtualpaddocks-svg-icon at bounding box center [566, 138] width 15 height 14
click at [526, 140] on link "En Rotación" at bounding box center [512, 137] width 73 height 17
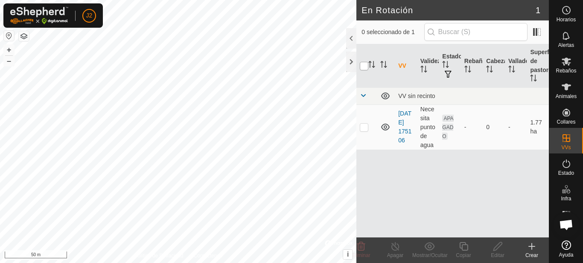
click at [364, 67] on input "checkbox" at bounding box center [364, 66] width 9 height 9
checkbox input "true"
click at [352, 41] on div at bounding box center [351, 38] width 10 height 20
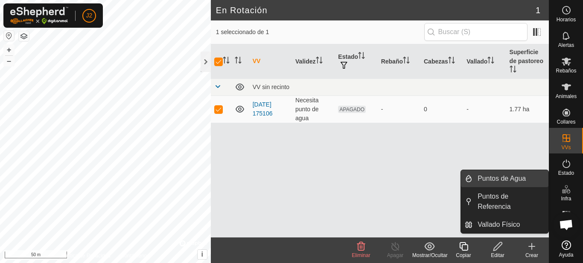
click at [515, 178] on link "Puntos de Agua" at bounding box center [511, 178] width 76 height 17
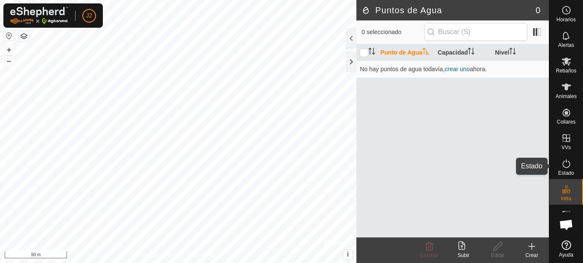
click at [567, 171] on span "Estado" at bounding box center [566, 173] width 16 height 5
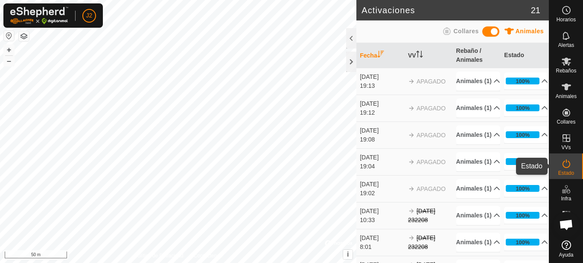
click at [564, 164] on icon at bounding box center [566, 164] width 10 height 10
click at [350, 39] on div at bounding box center [351, 38] width 10 height 20
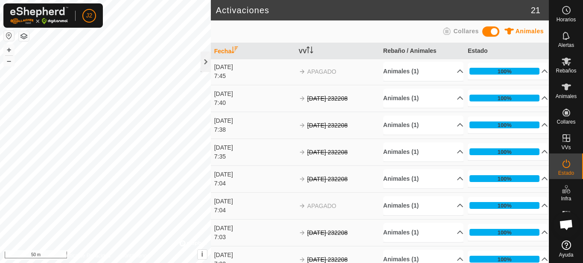
scroll to position [361, 0]
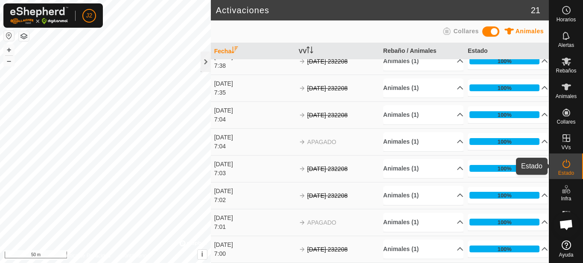
click at [575, 165] on div "Estado" at bounding box center [566, 167] width 34 height 26
click at [205, 58] on div at bounding box center [206, 62] width 10 height 20
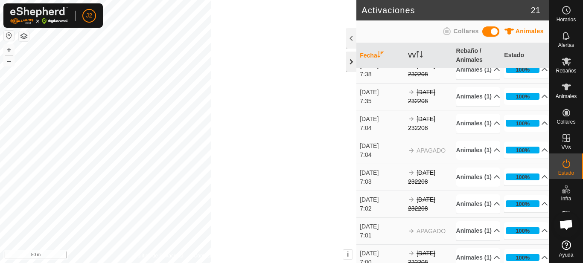
scroll to position [482, 0]
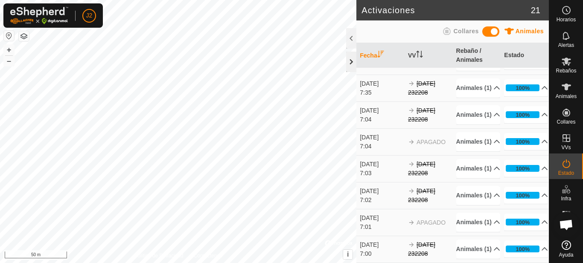
click at [353, 59] on div at bounding box center [351, 62] width 10 height 20
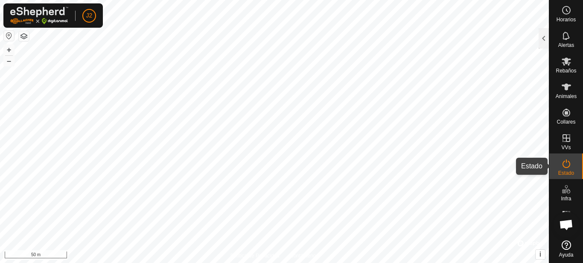
click at [561, 166] on icon at bounding box center [566, 164] width 10 height 10
click at [540, 37] on div at bounding box center [544, 38] width 10 height 20
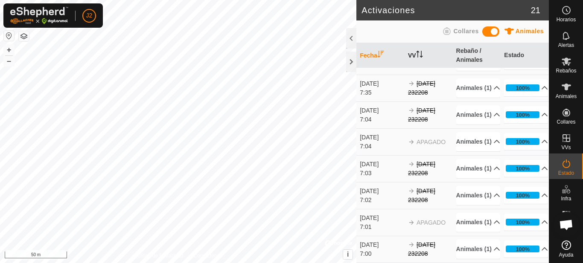
scroll to position [387, 0]
click at [352, 57] on div at bounding box center [351, 62] width 10 height 20
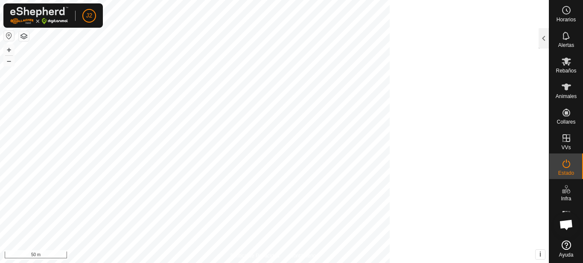
scroll to position [1422, 0]
click at [571, 90] on icon at bounding box center [566, 87] width 10 height 10
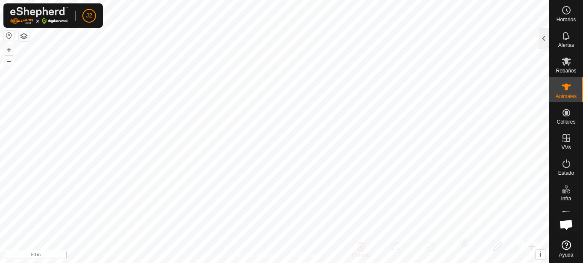
click at [570, 90] on icon at bounding box center [566, 87] width 10 height 10
click at [542, 38] on div at bounding box center [544, 38] width 10 height 20
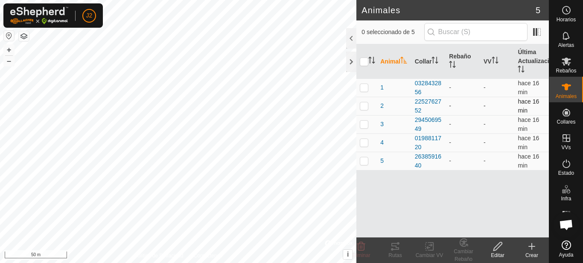
click at [368, 107] on p-tablecheckbox at bounding box center [364, 105] width 9 height 7
checkbox input "true"
click at [367, 145] on p-checkbox at bounding box center [364, 142] width 9 height 7
click at [367, 143] on p-checkbox at bounding box center [364, 142] width 9 height 7
checkbox input "false"
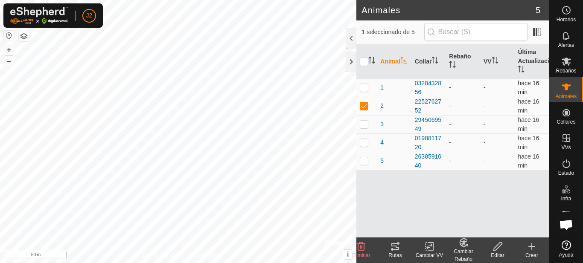
click at [364, 88] on p-checkbox at bounding box center [364, 87] width 9 height 7
click at [368, 90] on p-checkbox at bounding box center [364, 87] width 9 height 7
checkbox input "false"
click at [364, 143] on p-checkbox at bounding box center [364, 142] width 9 height 7
checkbox input "true"
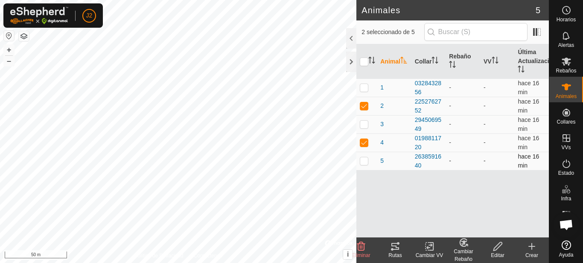
click at [366, 160] on p-checkbox at bounding box center [364, 161] width 9 height 7
checkbox input "true"
click at [529, 247] on icon at bounding box center [532, 247] width 6 height 0
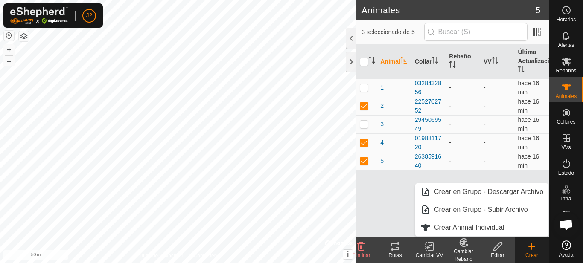
click at [497, 251] on icon at bounding box center [498, 247] width 11 height 10
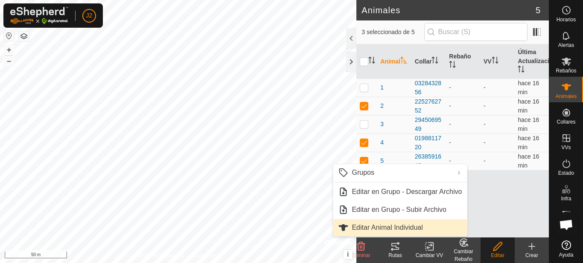
click at [375, 227] on link "Editar Animal Individual" at bounding box center [400, 227] width 134 height 17
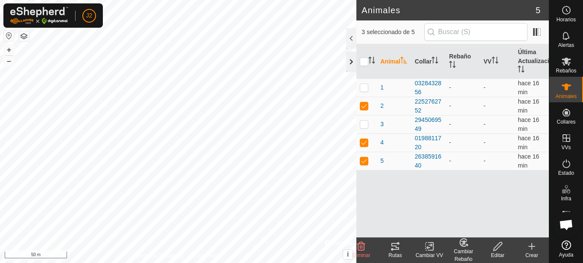
click at [354, 61] on div at bounding box center [351, 62] width 10 height 20
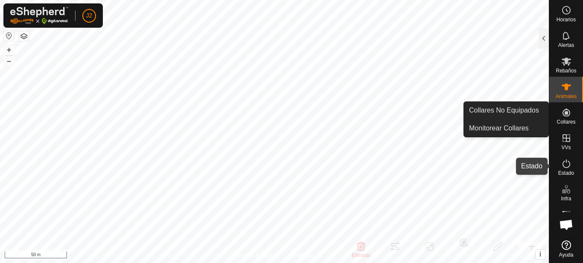
click at [561, 165] on icon at bounding box center [566, 164] width 10 height 10
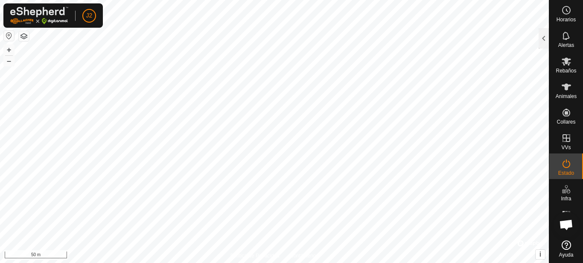
click at [567, 165] on icon at bounding box center [566, 164] width 10 height 10
click at [574, 167] on es-activation-svg-icon at bounding box center [566, 164] width 15 height 14
click at [573, 165] on es-activation-svg-icon at bounding box center [566, 164] width 15 height 14
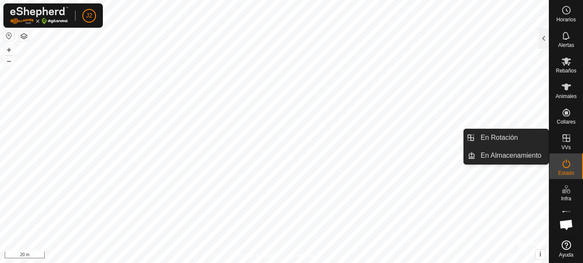
click at [566, 140] on icon at bounding box center [567, 138] width 8 height 8
click at [516, 135] on link "En Rotación" at bounding box center [512, 137] width 73 height 17
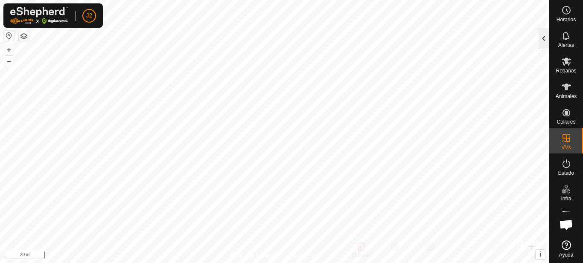
click at [546, 33] on div at bounding box center [544, 38] width 10 height 20
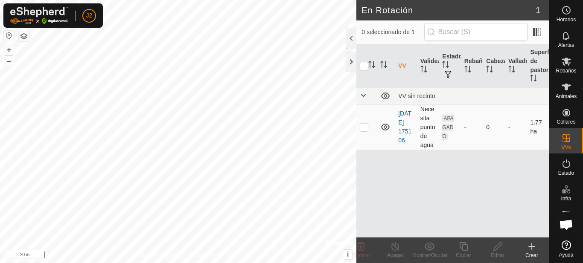
click at [368, 128] on p-checkbox at bounding box center [364, 127] width 9 height 7
checkbox input "true"
click at [360, 254] on span "Eliminar" at bounding box center [361, 256] width 18 height 6
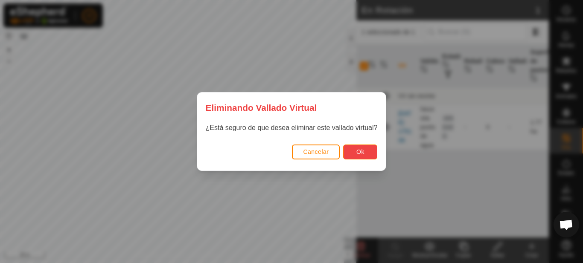
click at [354, 150] on button "Ok" at bounding box center [360, 152] width 34 height 15
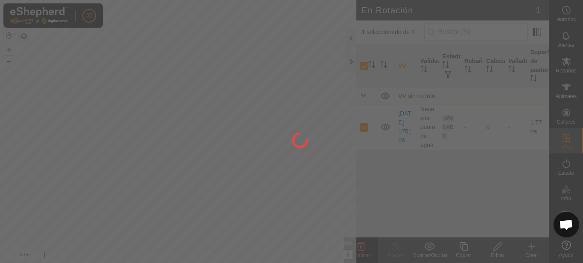
checkbox input "false"
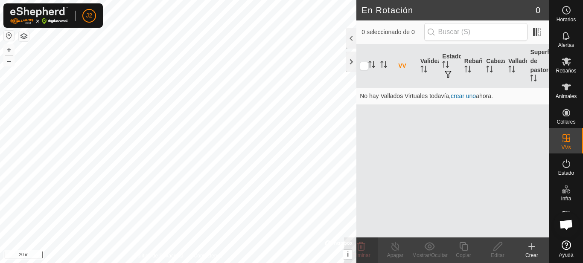
click at [529, 251] on icon at bounding box center [532, 247] width 10 height 10
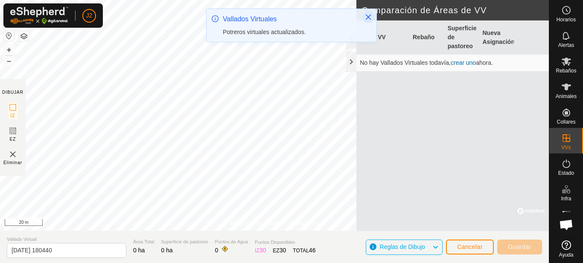
click at [371, 18] on icon "Close" at bounding box center [368, 17] width 7 height 7
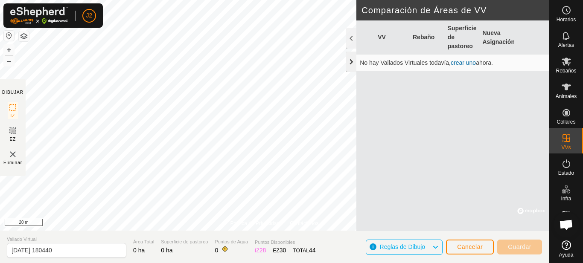
click at [352, 62] on div at bounding box center [351, 62] width 10 height 20
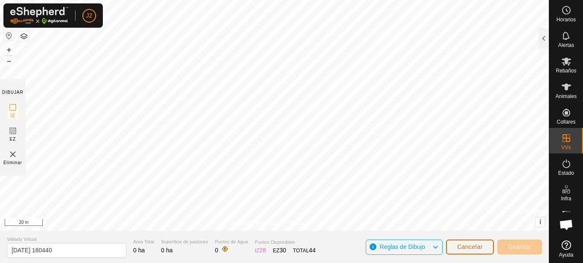
click at [467, 245] on span "Cancelar" at bounding box center [470, 247] width 26 height 7
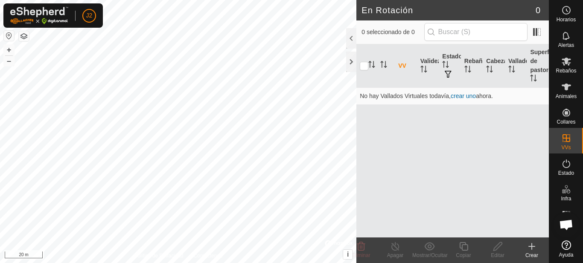
click at [530, 252] on div "Crear" at bounding box center [532, 256] width 34 height 8
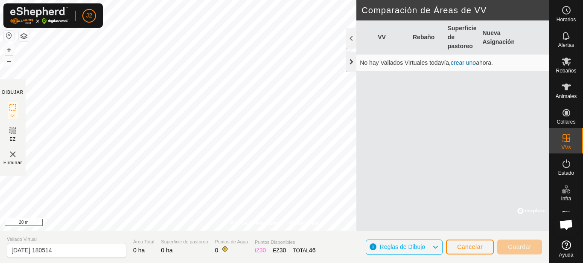
click at [351, 61] on div at bounding box center [351, 62] width 10 height 20
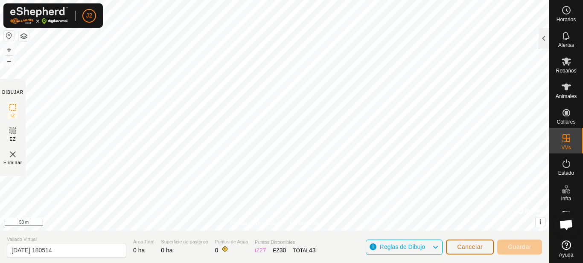
click at [469, 250] on span "Cancelar" at bounding box center [470, 247] width 26 height 7
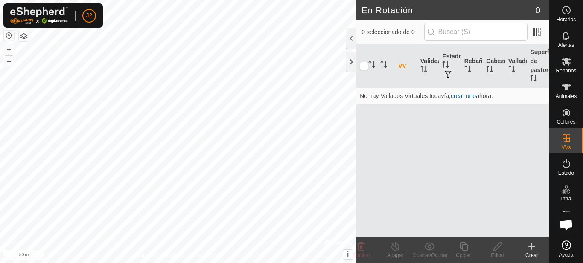
click at [529, 249] on icon at bounding box center [532, 247] width 10 height 10
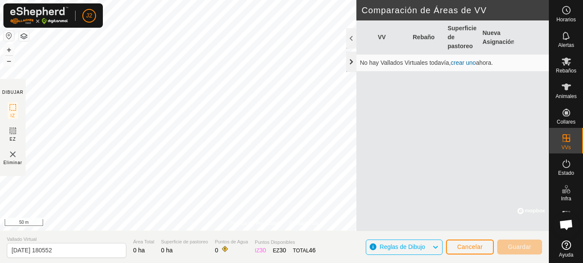
click at [350, 61] on div at bounding box center [351, 62] width 10 height 20
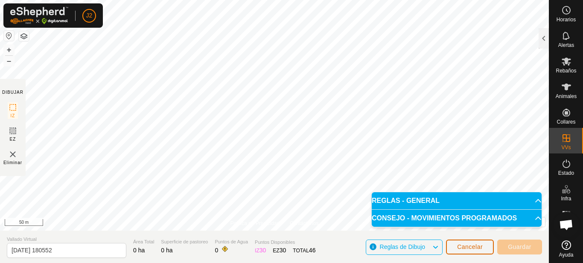
click at [478, 249] on span "Cancelar" at bounding box center [470, 247] width 26 height 7
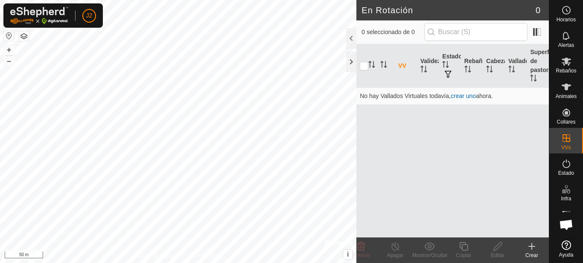
click at [531, 250] on icon at bounding box center [532, 247] width 10 height 10
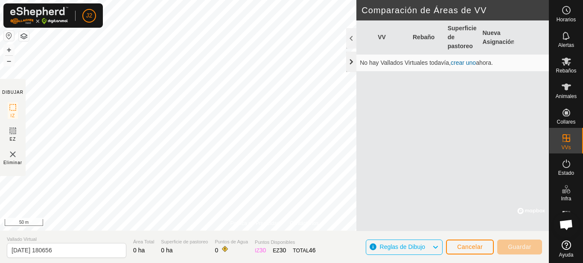
click at [353, 61] on div at bounding box center [351, 62] width 10 height 20
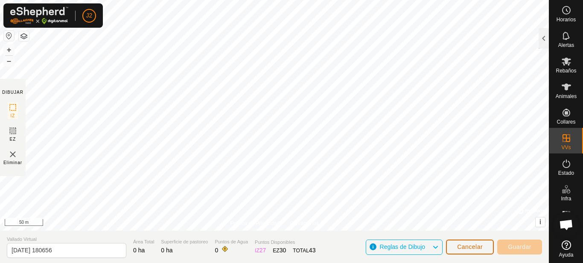
click at [478, 250] on span "Cancelar" at bounding box center [470, 247] width 26 height 7
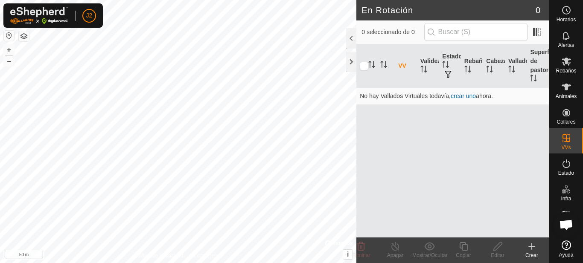
click at [531, 251] on icon at bounding box center [532, 247] width 10 height 10
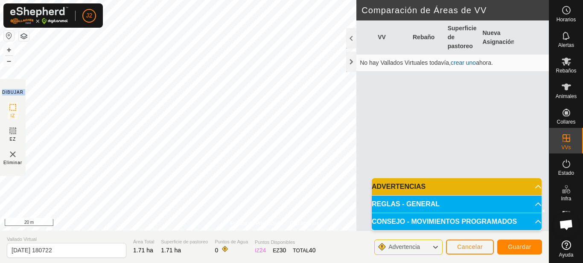
click at [70, 141] on div "Política de Privacidad Contáctenos + – ⇧ i © Mapbox , © OpenStreetMap , Improve…" at bounding box center [274, 131] width 549 height 263
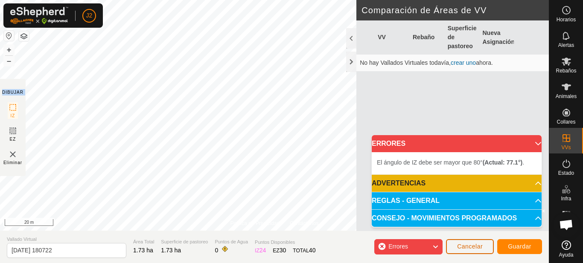
click at [476, 246] on span "Cancelar" at bounding box center [470, 246] width 26 height 7
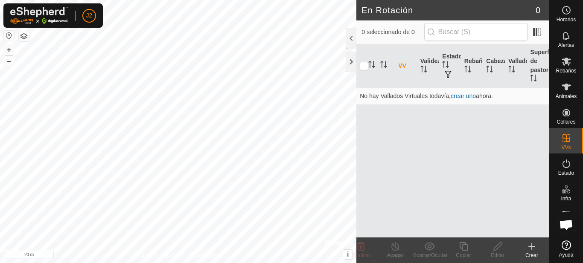
click at [529, 248] on icon at bounding box center [532, 247] width 10 height 10
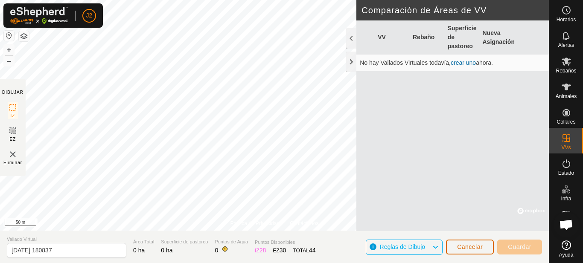
click at [470, 242] on button "Cancelar" at bounding box center [470, 247] width 48 height 15
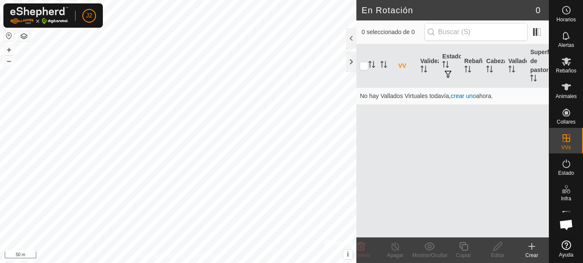
click at [530, 251] on icon at bounding box center [532, 247] width 10 height 10
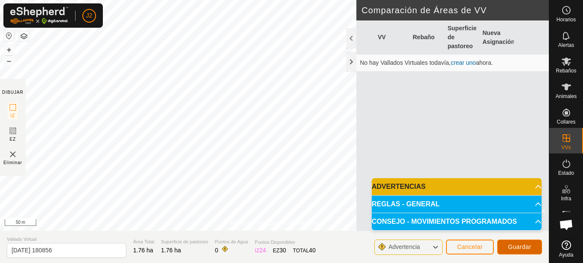
click at [513, 248] on span "Guardar" at bounding box center [519, 247] width 23 height 7
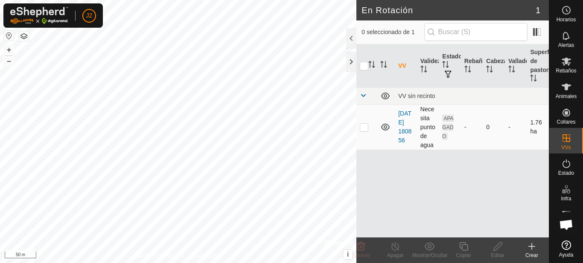
click at [368, 126] on p-checkbox at bounding box center [364, 127] width 9 height 7
checkbox input "true"
click at [347, 46] on div at bounding box center [351, 38] width 10 height 20
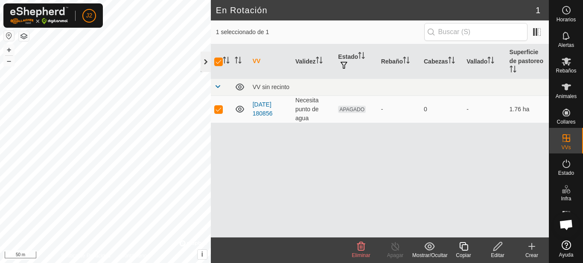
click at [207, 60] on div at bounding box center [206, 62] width 10 height 20
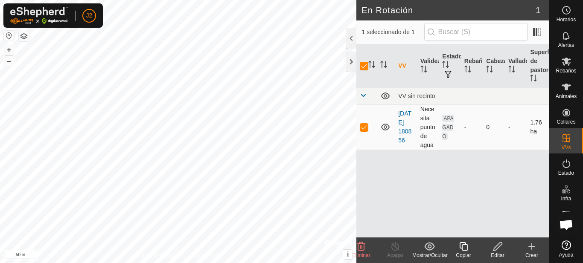
click at [366, 127] on p-checkbox at bounding box center [364, 127] width 9 height 7
checkbox input "false"
click at [366, 127] on p-checkbox at bounding box center [364, 127] width 9 height 7
checkbox input "true"
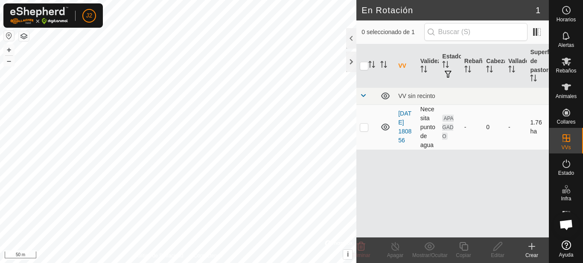
checkbox input "true"
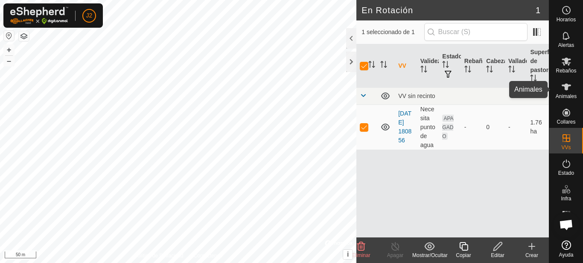
click at [568, 91] on icon at bounding box center [566, 87] width 10 height 10
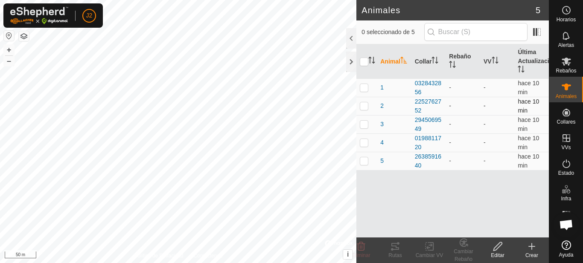
click at [364, 108] on p-checkbox at bounding box center [364, 105] width 9 height 7
checkbox input "true"
click at [362, 90] on p-checkbox at bounding box center [364, 87] width 9 height 7
click at [364, 89] on p-checkbox at bounding box center [364, 87] width 9 height 7
checkbox input "false"
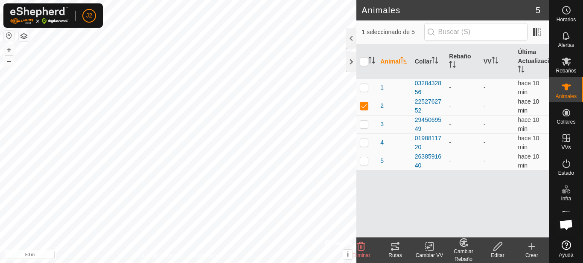
click at [364, 110] on td at bounding box center [366, 106] width 20 height 18
click at [367, 108] on p-checkbox at bounding box center [364, 105] width 9 height 7
checkbox input "true"
click at [365, 142] on p-checkbox at bounding box center [364, 142] width 9 height 7
checkbox input "true"
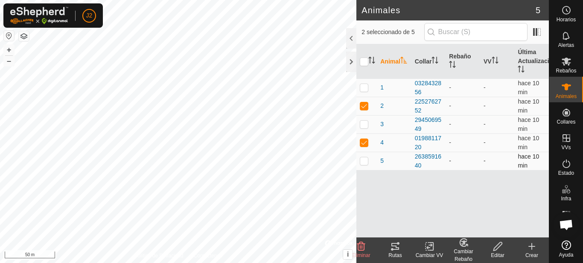
click at [364, 163] on p-checkbox at bounding box center [364, 161] width 9 height 7
checkbox input "true"
click at [502, 251] on icon at bounding box center [498, 247] width 11 height 10
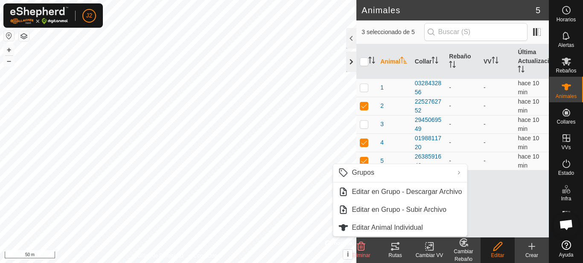
click at [355, 61] on div at bounding box center [351, 62] width 10 height 20
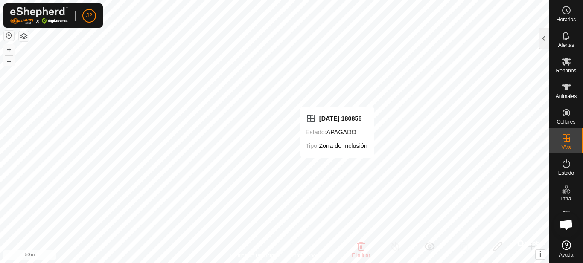
checkbox input "false"
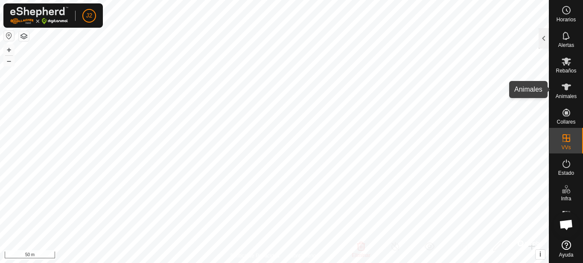
drag, startPoint x: 564, startPoint y: 90, endPoint x: 560, endPoint y: 90, distance: 4.7
click at [560, 90] on es-animals-svg-icon at bounding box center [566, 87] width 15 height 14
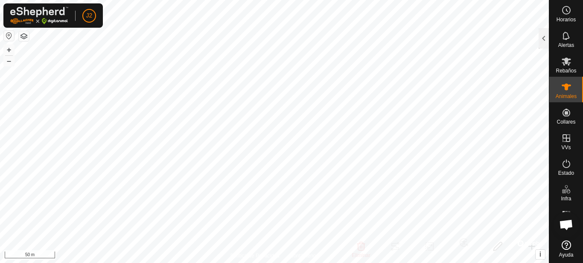
click at [569, 94] on span "Animales" at bounding box center [566, 96] width 21 height 5
click at [542, 38] on div at bounding box center [544, 38] width 10 height 20
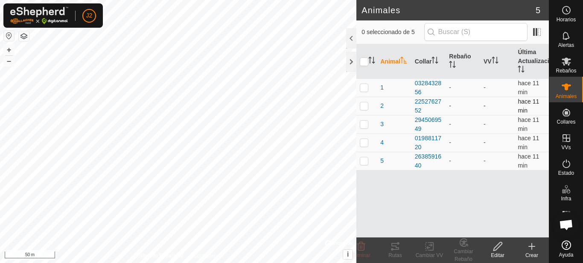
click at [362, 106] on p-checkbox at bounding box center [364, 105] width 9 height 7
checkbox input "true"
click at [365, 146] on p-tablecheckbox at bounding box center [364, 142] width 9 height 7
checkbox input "true"
click at [365, 163] on p-checkbox at bounding box center [364, 161] width 9 height 7
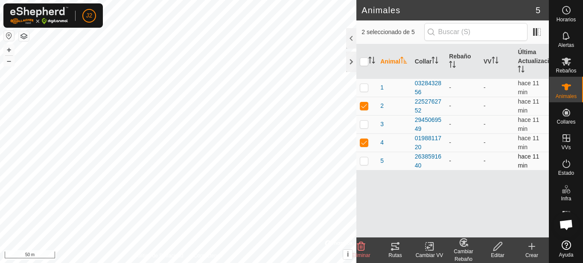
checkbox input "true"
click at [364, 105] on p-checkbox at bounding box center [364, 105] width 9 height 7
checkbox input "false"
click at [365, 141] on p-checkbox at bounding box center [364, 142] width 9 height 7
checkbox input "false"
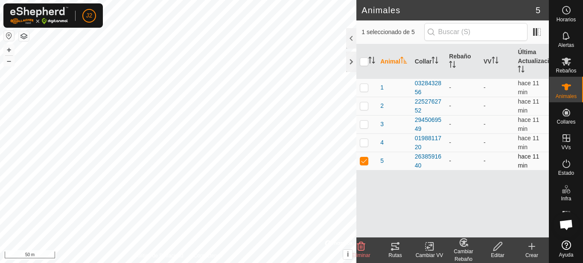
click at [361, 160] on p-checkbox at bounding box center [364, 161] width 9 height 7
checkbox input "false"
click at [362, 125] on p-checkbox at bounding box center [364, 124] width 9 height 7
checkbox input "true"
click at [367, 163] on p-checkbox at bounding box center [364, 161] width 9 height 7
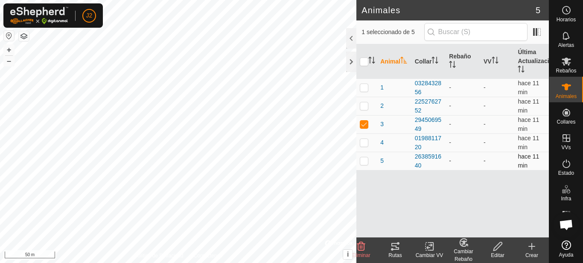
checkbox input "true"
click at [499, 254] on div "Editar" at bounding box center [498, 256] width 34 height 8
click at [496, 253] on div "Editar" at bounding box center [498, 256] width 34 height 8
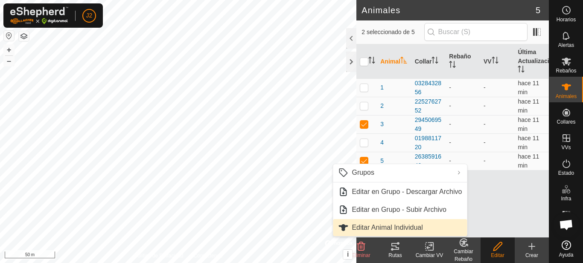
click at [400, 229] on link "Editar Animal Individual" at bounding box center [400, 227] width 134 height 17
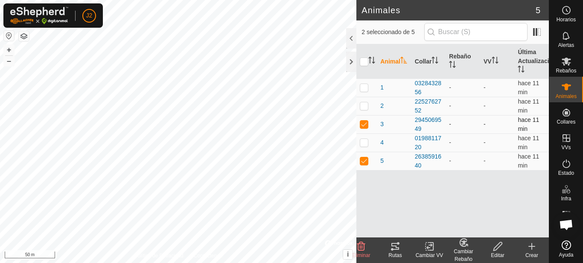
click at [363, 125] on p-checkbox at bounding box center [364, 124] width 9 height 7
checkbox input "false"
click at [499, 249] on icon at bounding box center [498, 247] width 11 height 10
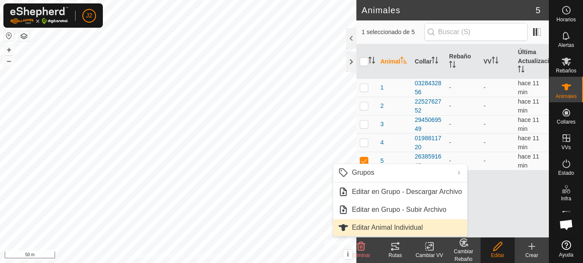
click at [417, 227] on link "Editar Animal Individual" at bounding box center [400, 227] width 134 height 17
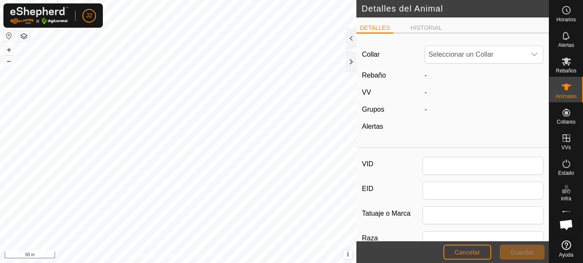
type input "5"
type input "0"
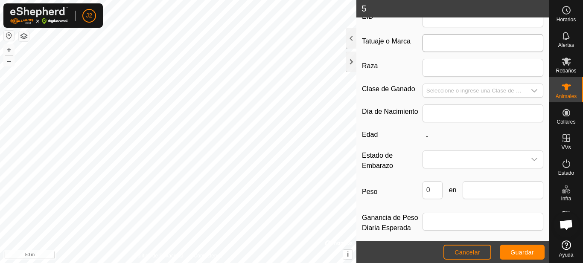
scroll to position [180, 0]
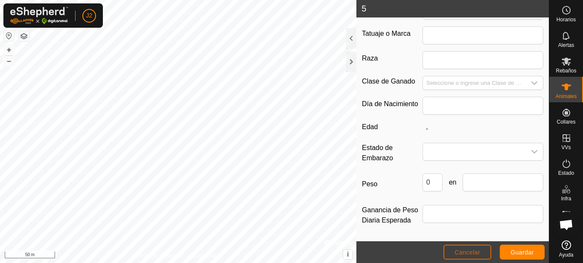
click at [481, 252] on button "Cancelar" at bounding box center [467, 252] width 48 height 15
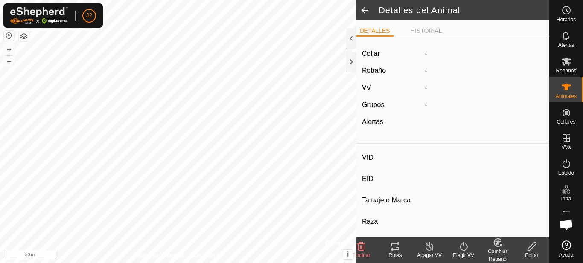
type input "5"
type input "-"
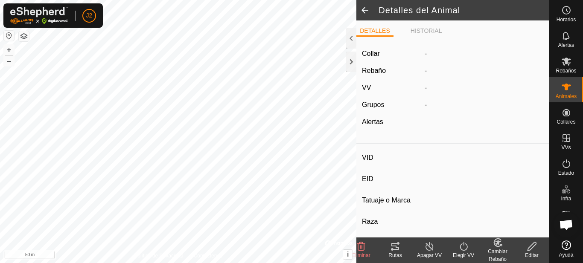
type input "0 kg"
type input "-"
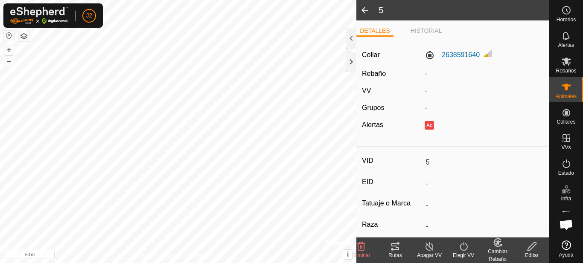
click at [533, 247] on icon at bounding box center [532, 246] width 9 height 9
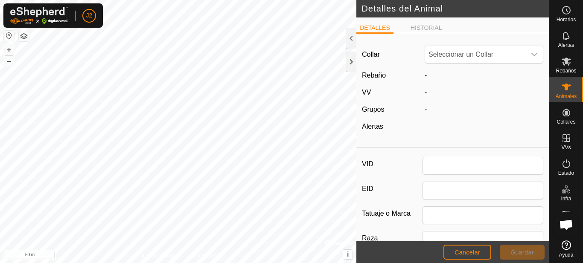
type input "5"
type input "0"
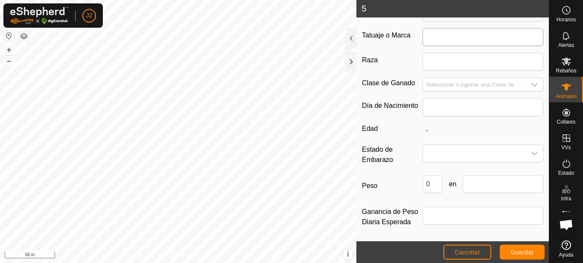
scroll to position [180, 0]
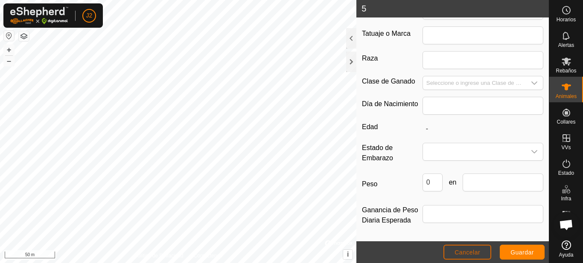
click at [469, 253] on span "Cancelar" at bounding box center [468, 252] width 26 height 7
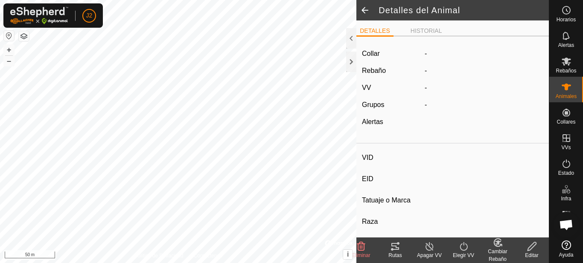
type input "5"
type input "-"
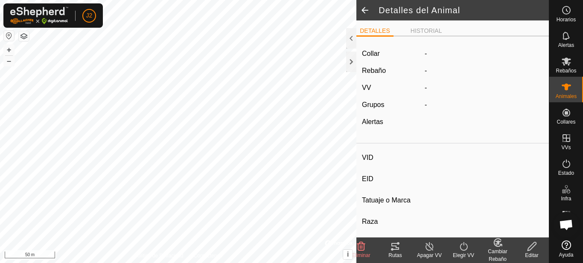
type input "0 kg"
type input "-"
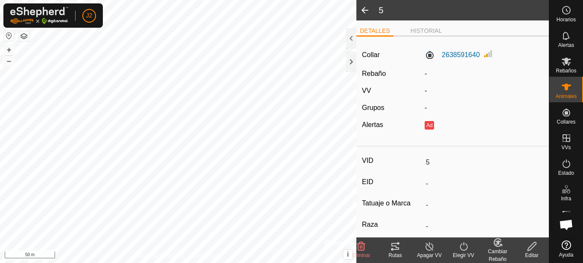
click at [529, 250] on icon at bounding box center [532, 247] width 11 height 10
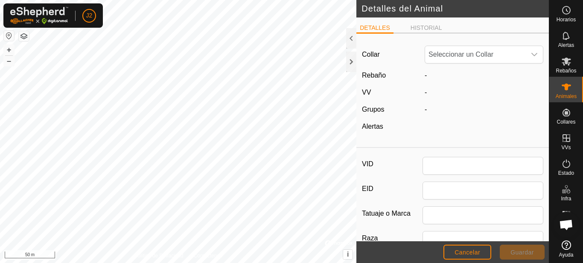
type input "5"
type input "0"
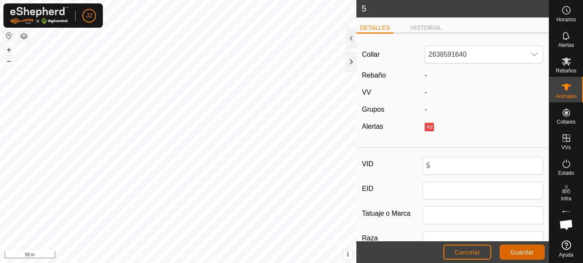
click at [527, 252] on span "Guardar" at bounding box center [522, 252] width 23 height 7
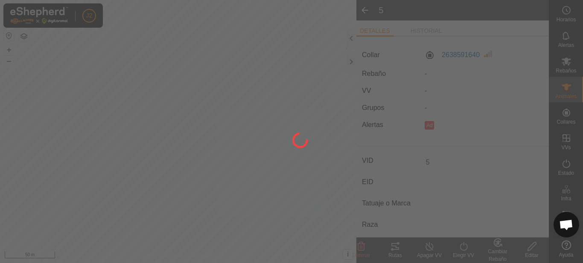
type input "-"
type input "0 kg"
type input "-"
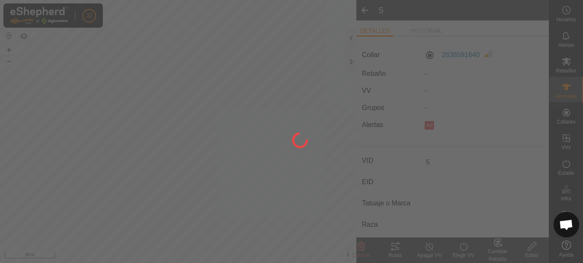
type input "-"
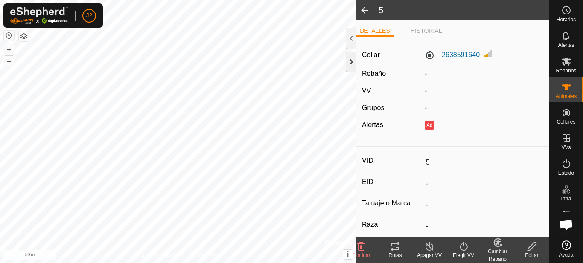
click at [351, 65] on div at bounding box center [351, 62] width 10 height 20
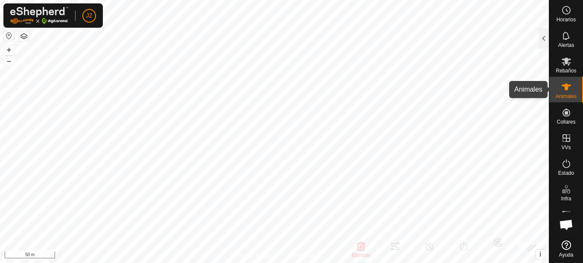
click at [569, 89] on icon at bounding box center [566, 87] width 10 height 10
click at [566, 87] on icon at bounding box center [566, 87] width 9 height 7
click at [543, 35] on div at bounding box center [544, 38] width 10 height 20
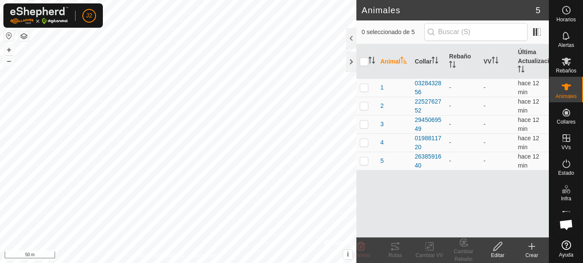
click at [493, 248] on icon at bounding box center [498, 247] width 11 height 10
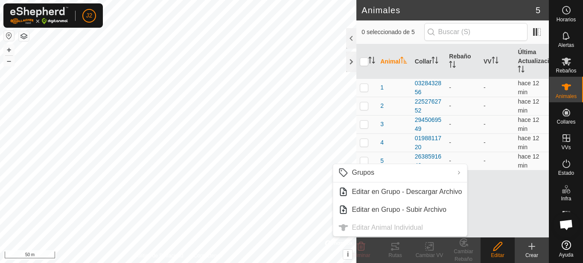
click at [411, 227] on ul "Grupos Limpiar Grupos Gestionar Grupos Editar en Grupo - Descargar Archivo Edit…" at bounding box center [400, 200] width 134 height 72
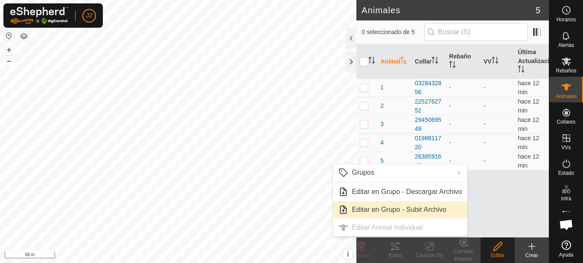
click at [391, 210] on link "Editar en Grupo - Subir Archivo" at bounding box center [400, 209] width 134 height 17
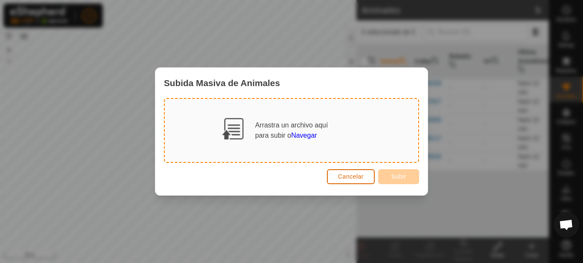
click at [362, 175] on span "Cancelar" at bounding box center [351, 176] width 26 height 7
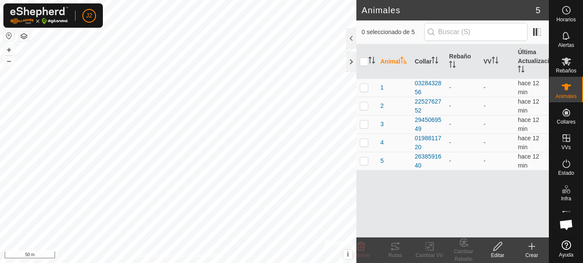
click at [499, 252] on div "Editar" at bounding box center [498, 256] width 34 height 8
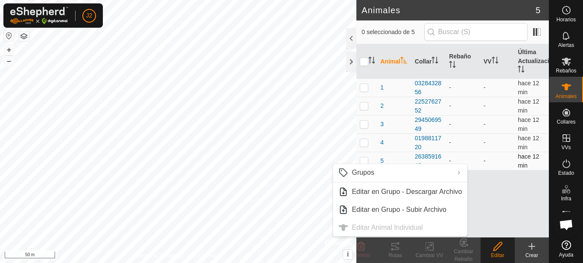
click at [361, 160] on p-checkbox at bounding box center [364, 161] width 9 height 7
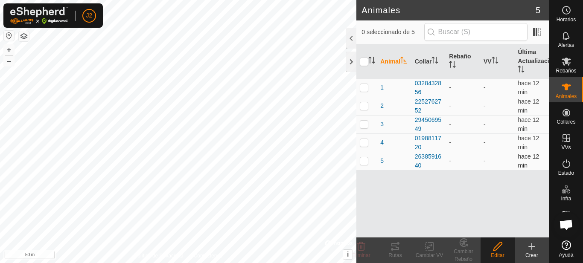
checkbox input "true"
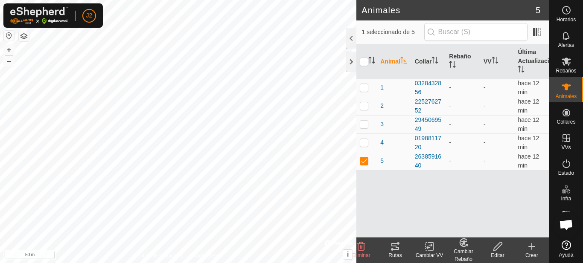
click at [501, 255] on div "Editar" at bounding box center [498, 256] width 34 height 8
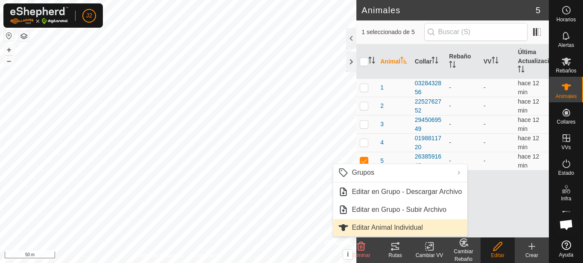
click at [404, 223] on link "Editar Animal Individual" at bounding box center [400, 227] width 134 height 17
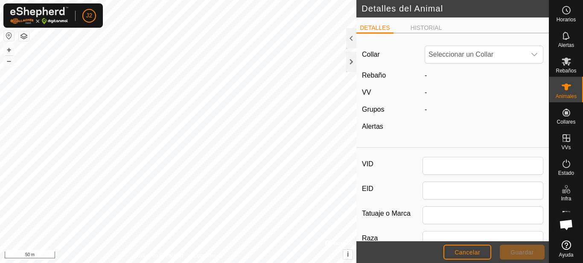
type input "5"
type input "0"
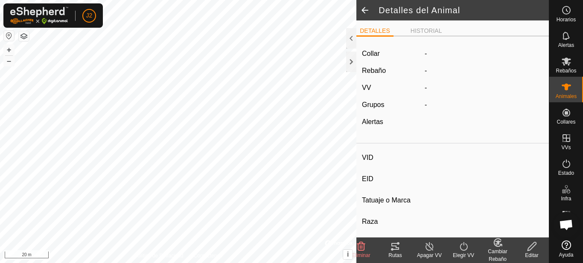
type input "3"
type input "-"
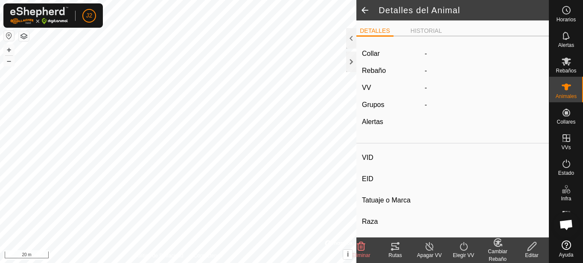
type input "0 kg"
type input "-"
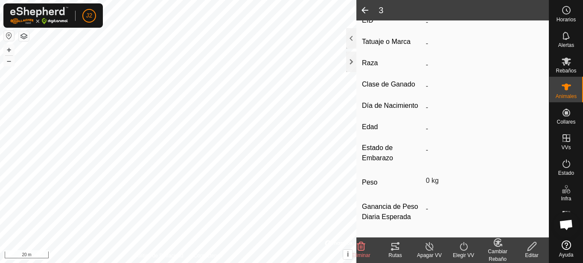
scroll to position [162, 0]
click at [532, 251] on icon at bounding box center [532, 247] width 11 height 10
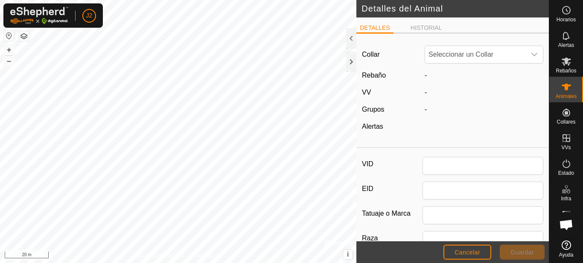
type input "3"
type input "0"
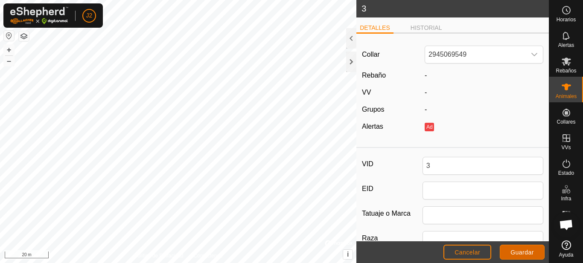
click at [513, 250] on span "Guardar" at bounding box center [522, 252] width 23 height 7
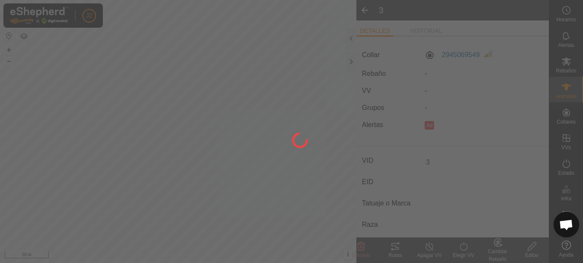
type input "-"
type input "0 kg"
type input "-"
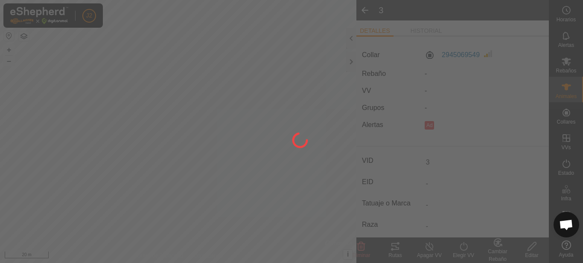
type input "-"
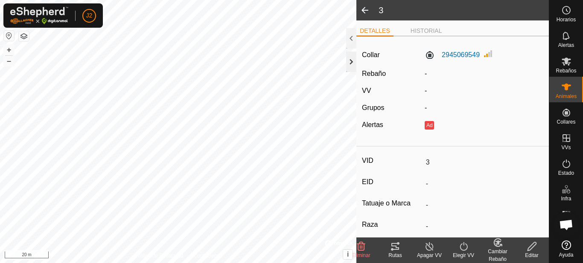
click at [350, 65] on div at bounding box center [351, 62] width 10 height 20
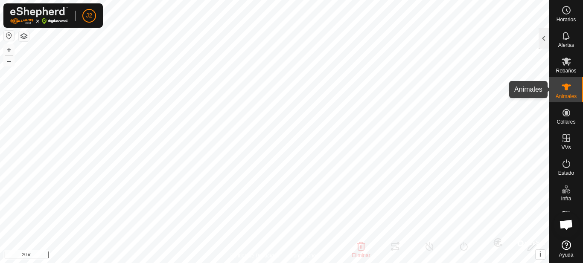
click at [569, 85] on icon at bounding box center [566, 87] width 9 height 7
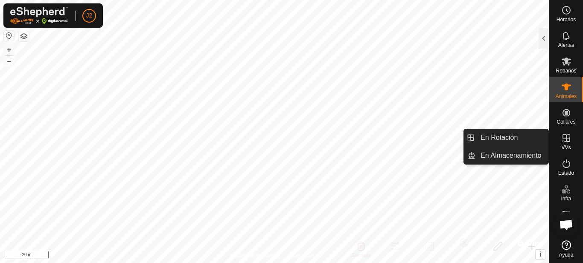
click at [570, 141] on icon at bounding box center [566, 138] width 10 height 10
click at [522, 144] on link "En Rotación" at bounding box center [512, 137] width 73 height 17
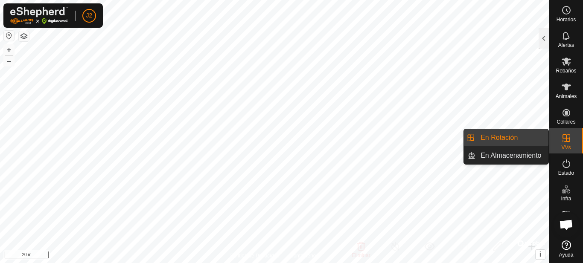
click at [520, 142] on link "En Rotación" at bounding box center [512, 137] width 73 height 17
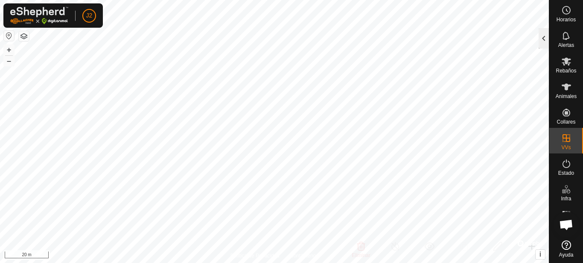
click at [543, 43] on div at bounding box center [544, 38] width 10 height 20
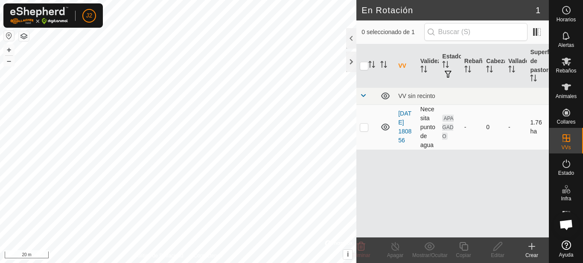
click at [365, 126] on p-checkbox at bounding box center [364, 127] width 9 height 7
checkbox input "true"
click at [493, 182] on div "VV Validez Estado Rebaño Cabezas Vallado Superficie de pastoreo VV sin recinto …" at bounding box center [452, 140] width 193 height 193
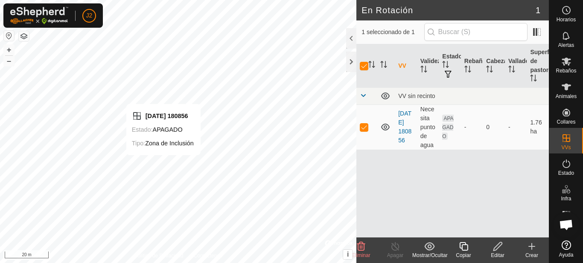
checkbox input "false"
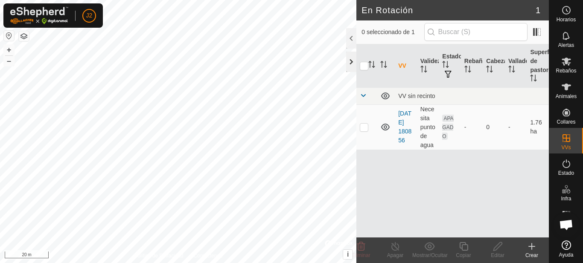
click at [349, 62] on div at bounding box center [351, 62] width 10 height 20
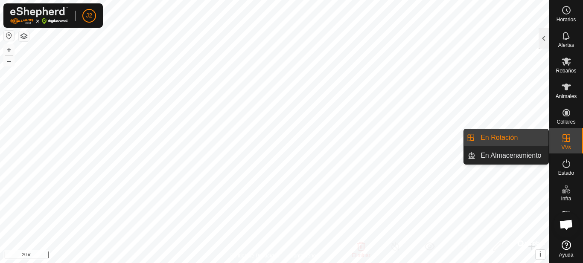
click at [572, 137] on es-virtualpaddocks-svg-icon at bounding box center [566, 138] width 15 height 14
click at [516, 138] on link "En Rotación" at bounding box center [512, 137] width 73 height 17
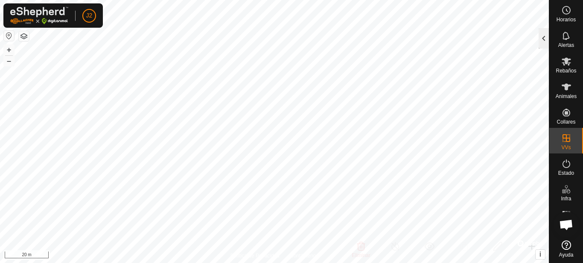
click at [543, 39] on div at bounding box center [544, 38] width 10 height 20
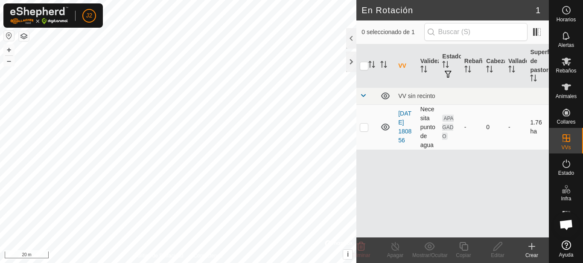
click at [365, 129] on p-checkbox at bounding box center [364, 127] width 9 height 7
checkbox input "true"
click at [362, 251] on icon at bounding box center [361, 247] width 10 height 10
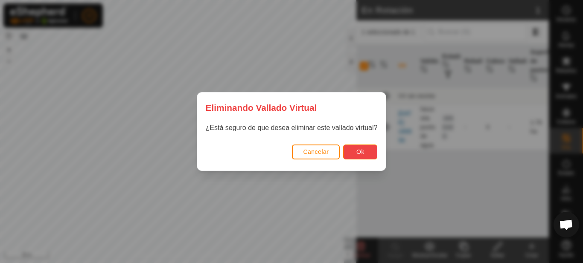
click at [359, 153] on span "Ok" at bounding box center [360, 152] width 8 height 7
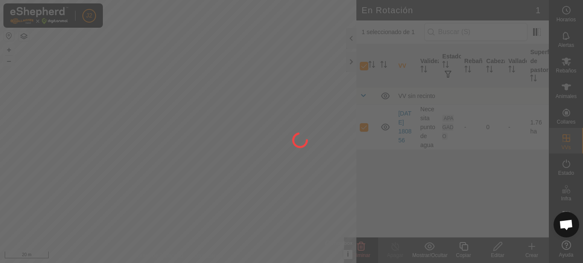
checkbox input "false"
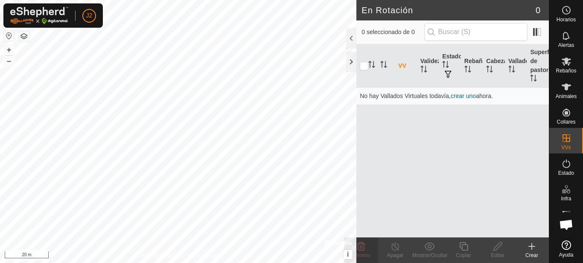
click at [531, 248] on icon at bounding box center [532, 247] width 10 height 10
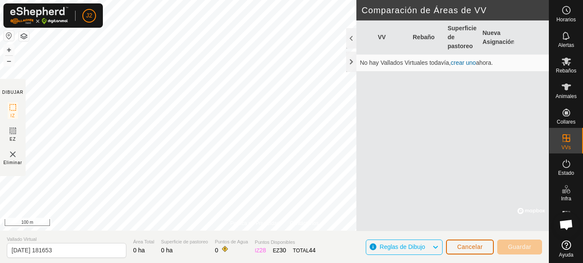
click at [476, 244] on span "Cancelar" at bounding box center [470, 247] width 26 height 7
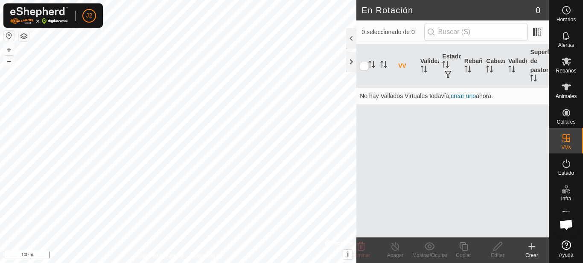
click at [536, 249] on icon at bounding box center [532, 247] width 10 height 10
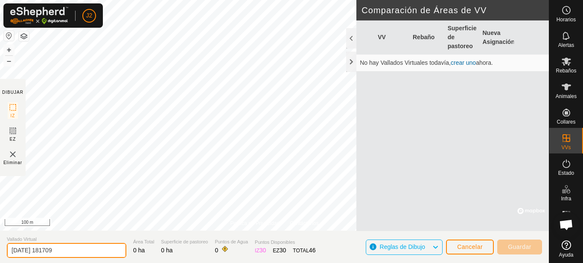
click at [73, 252] on input "2025-10-12 181709" at bounding box center [67, 250] width 120 height 15
type input "2"
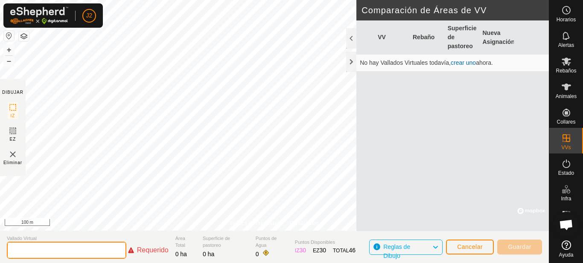
type input "p"
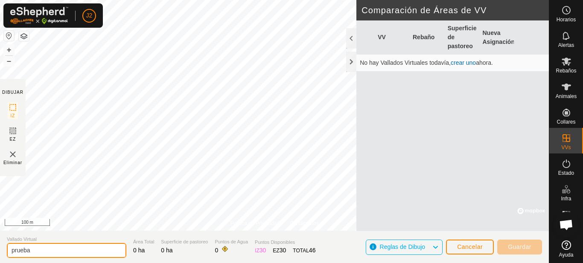
type input "prueba"
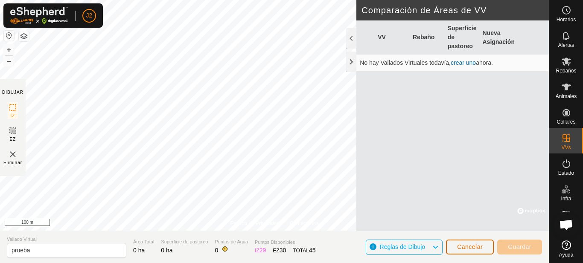
click at [475, 249] on span "Cancelar" at bounding box center [470, 247] width 26 height 7
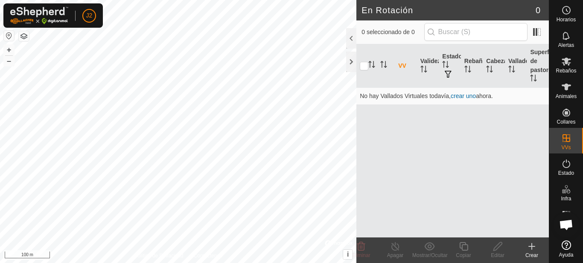
click at [529, 252] on div "Crear" at bounding box center [532, 256] width 34 height 8
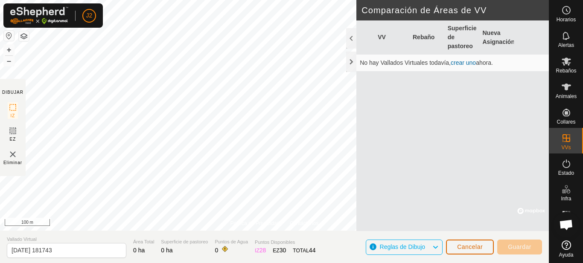
click at [471, 245] on span "Cancelar" at bounding box center [470, 247] width 26 height 7
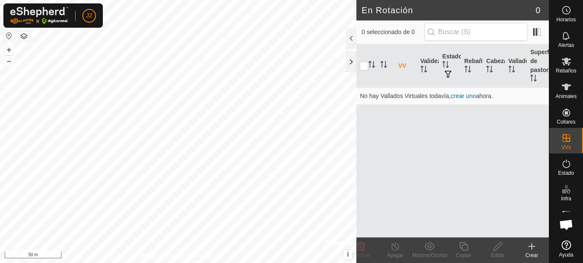
click at [527, 255] on div "Crear" at bounding box center [532, 256] width 34 height 8
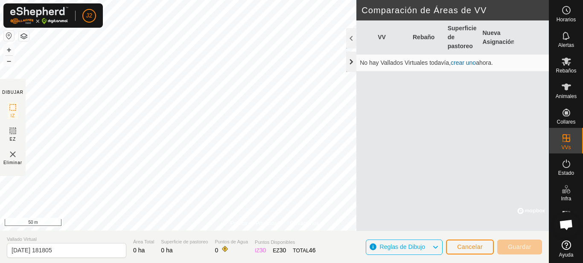
click at [351, 62] on div at bounding box center [351, 62] width 10 height 20
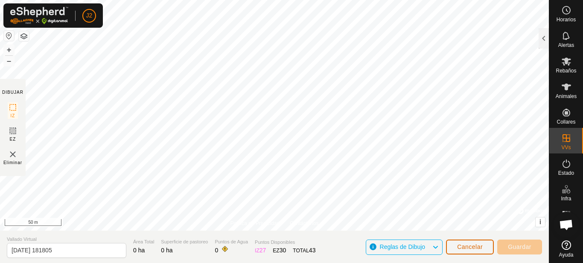
click at [476, 248] on span "Cancelar" at bounding box center [470, 247] width 26 height 7
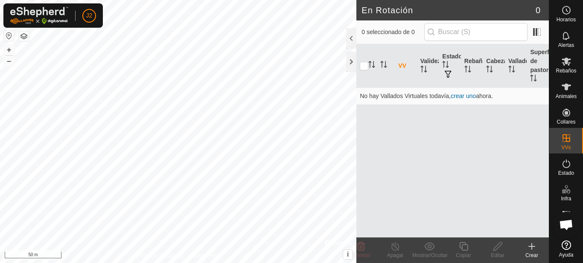
click at [535, 254] on div "Crear" at bounding box center [532, 256] width 34 height 8
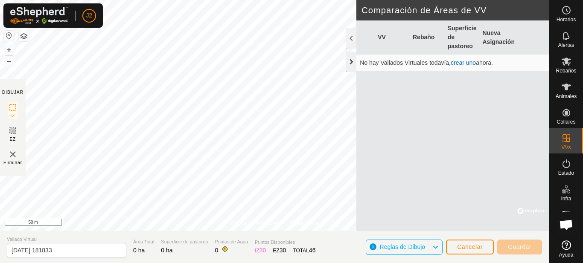
click at [350, 63] on div at bounding box center [351, 62] width 10 height 20
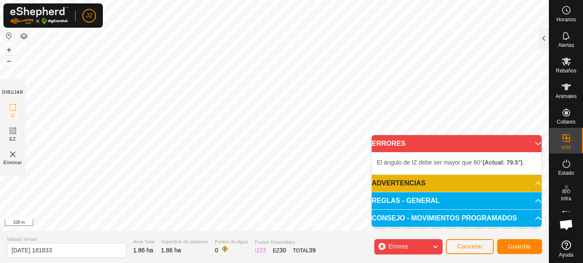
click at [535, 143] on p-accordion-header "ERRORES" at bounding box center [457, 143] width 170 height 17
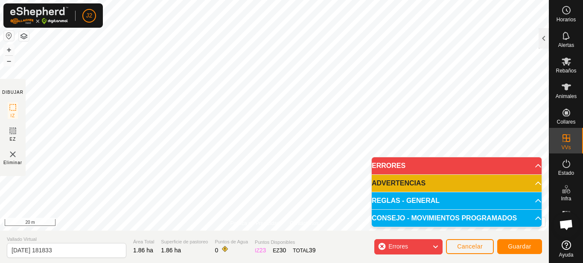
click at [304, 237] on div "Política de Privacidad Contáctenos + – ⇧ i © Mapbox , © OpenStreetMap , Improve…" at bounding box center [274, 131] width 549 height 263
click at [15, 156] on img at bounding box center [13, 154] width 10 height 10
click at [533, 163] on p-accordion-header "ERRORES" at bounding box center [457, 166] width 170 height 17
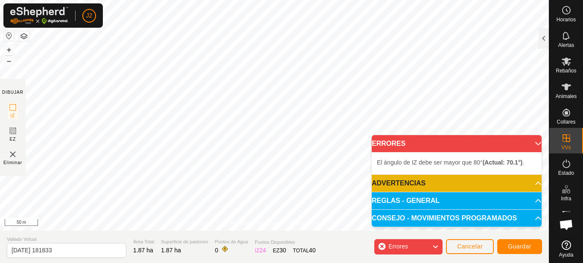
click at [531, 142] on p-accordion-header "ERRORES" at bounding box center [457, 143] width 170 height 17
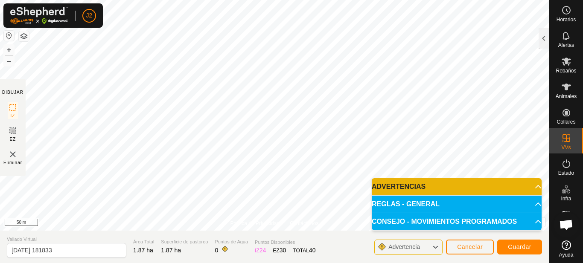
click at [508, 187] on p-accordion-header "ADVERTENCIAS" at bounding box center [457, 186] width 170 height 17
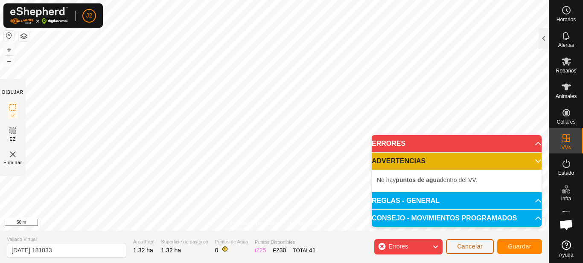
click at [463, 242] on button "Cancelar" at bounding box center [470, 246] width 48 height 15
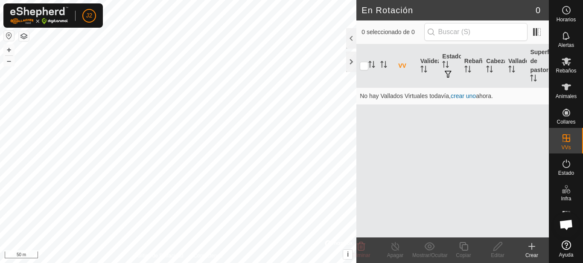
click at [531, 247] on icon at bounding box center [532, 247] width 6 height 0
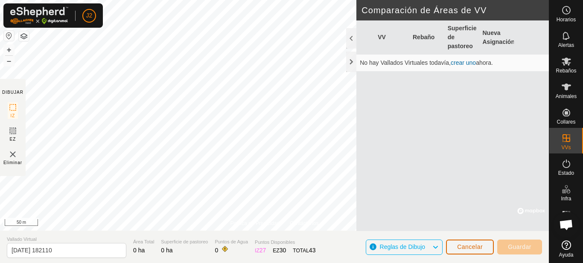
click at [475, 249] on span "Cancelar" at bounding box center [470, 247] width 26 height 7
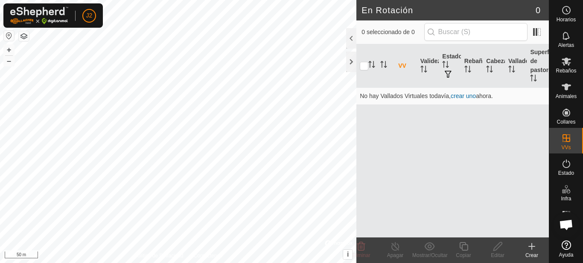
click at [534, 248] on icon at bounding box center [532, 247] width 10 height 10
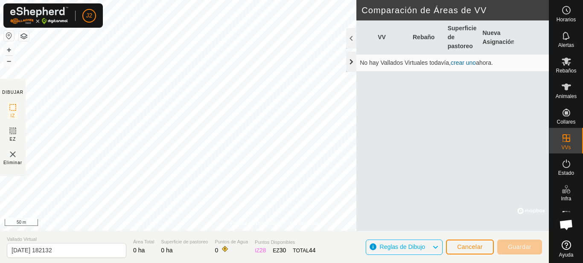
click at [351, 60] on div at bounding box center [351, 62] width 10 height 20
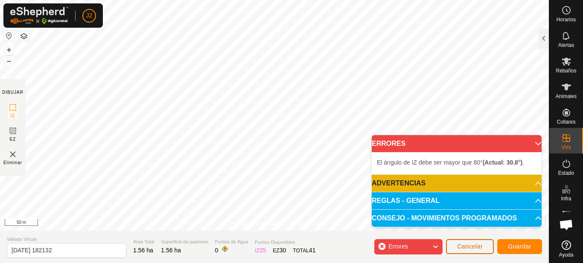
click at [475, 245] on span "Cancelar" at bounding box center [470, 246] width 26 height 7
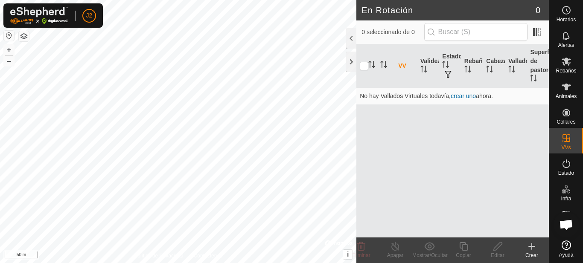
click at [536, 242] on icon at bounding box center [532, 247] width 10 height 10
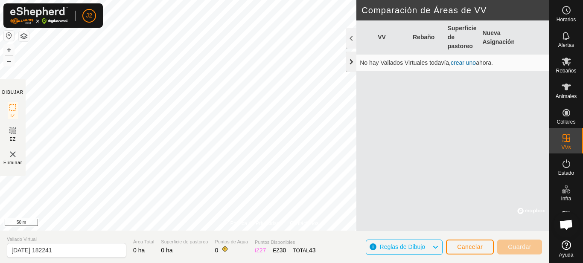
click at [349, 62] on div at bounding box center [351, 62] width 10 height 20
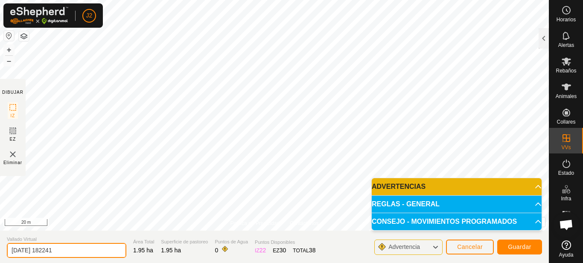
click at [82, 247] on input "2025-10-12 182241" at bounding box center [67, 250] width 120 height 15
type input "2"
type input "prueva"
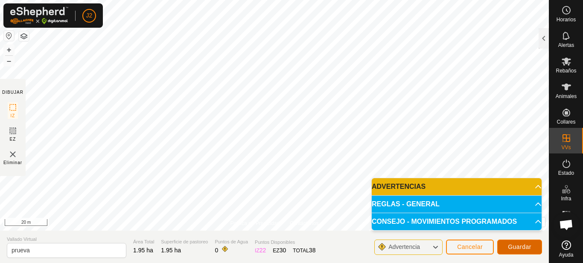
click at [523, 246] on span "Guardar" at bounding box center [519, 247] width 23 height 7
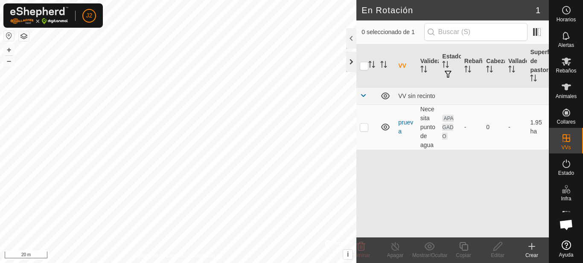
click at [353, 65] on div at bounding box center [351, 62] width 10 height 20
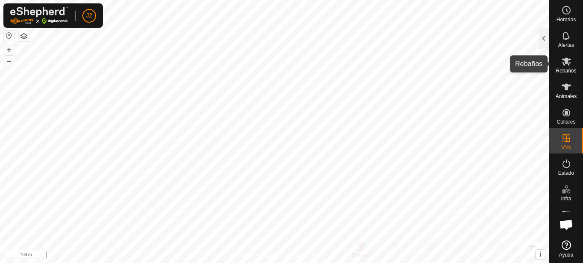
click at [573, 63] on es-mob-svg-icon at bounding box center [566, 62] width 15 height 14
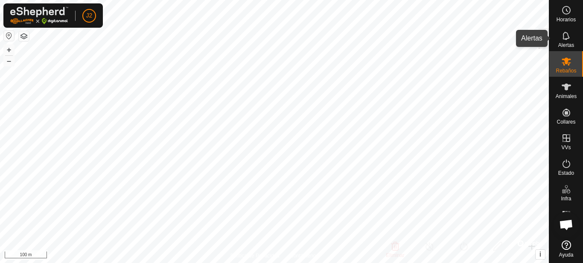
click at [550, 39] on div "Alertas" at bounding box center [566, 39] width 34 height 26
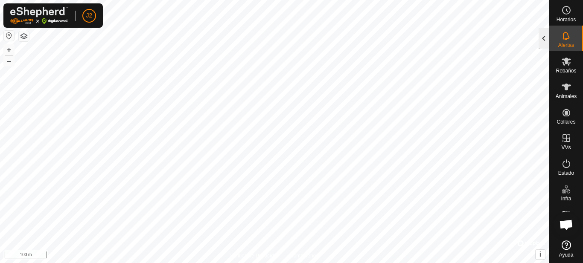
click at [543, 41] on div at bounding box center [544, 38] width 10 height 20
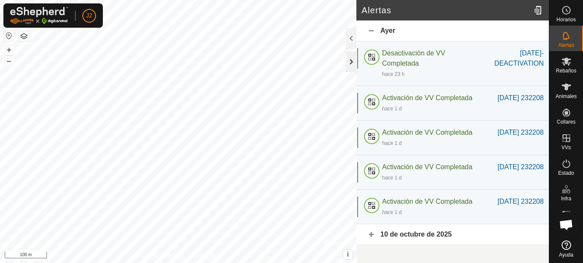
click at [350, 60] on div at bounding box center [351, 62] width 10 height 20
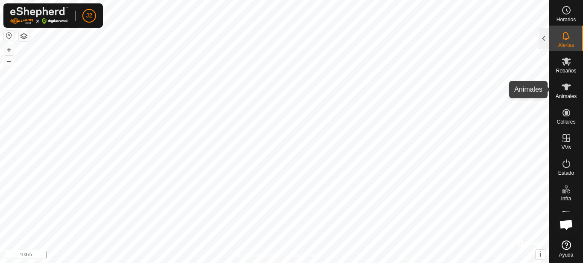
click at [566, 96] on span "Animales" at bounding box center [566, 96] width 21 height 5
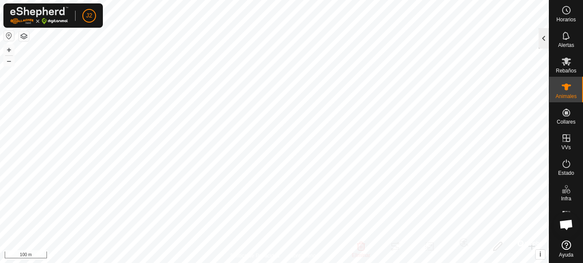
click at [544, 40] on div at bounding box center [544, 38] width 10 height 20
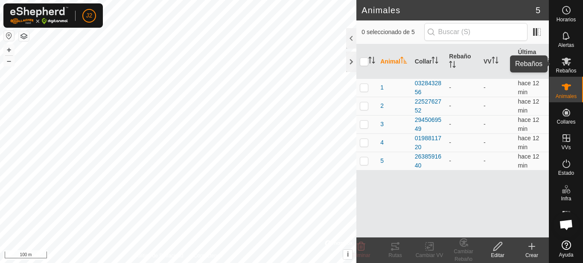
click at [566, 64] on icon at bounding box center [566, 62] width 9 height 8
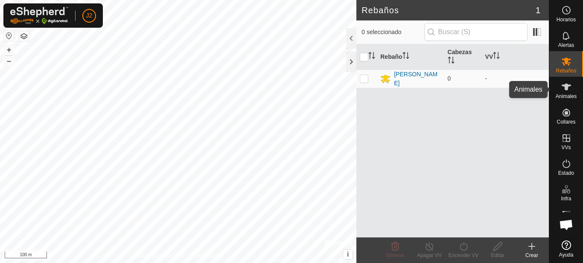
click at [566, 90] on icon at bounding box center [566, 87] width 9 height 7
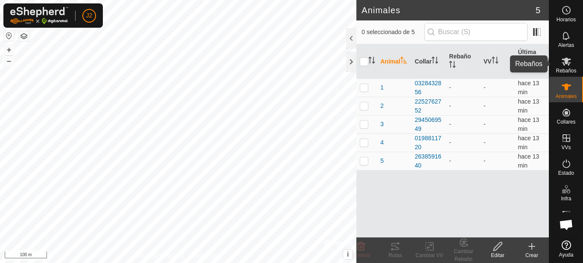
click at [563, 60] on icon at bounding box center [566, 62] width 9 height 8
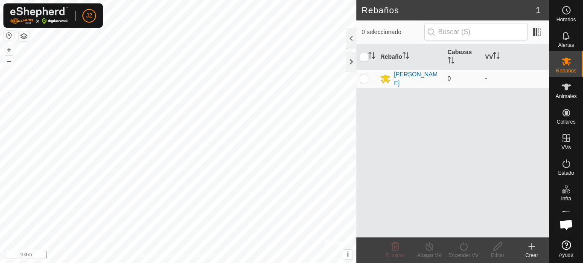
click at [367, 76] on p-checkbox at bounding box center [364, 78] width 9 height 7
checkbox input "true"
click at [367, 76] on p-checkbox at bounding box center [364, 78] width 9 height 7
checkbox input "false"
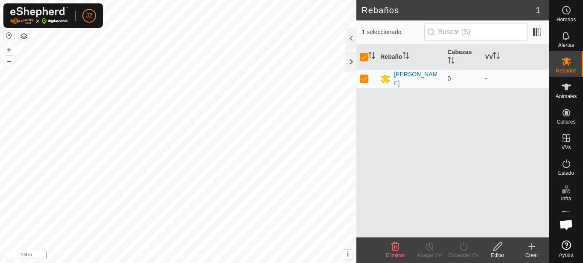
checkbox input "false"
click at [366, 76] on p-checkbox at bounding box center [364, 78] width 9 height 7
checkbox input "true"
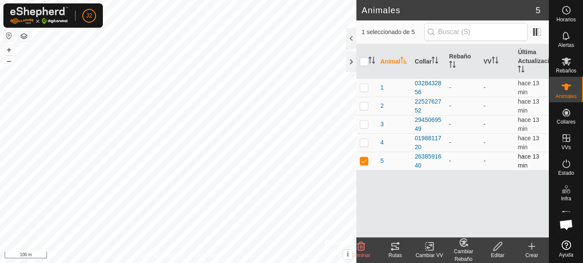
click at [366, 163] on p-checkbox at bounding box center [364, 161] width 9 height 7
checkbox input "false"
click at [350, 62] on div at bounding box center [351, 62] width 10 height 20
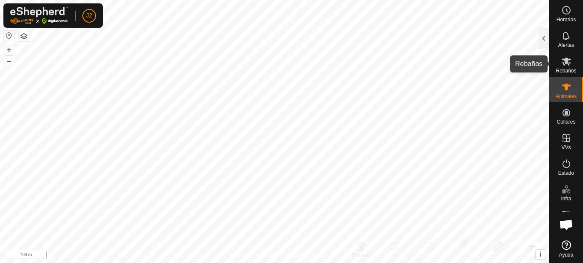
click at [563, 64] on icon at bounding box center [566, 62] width 9 height 8
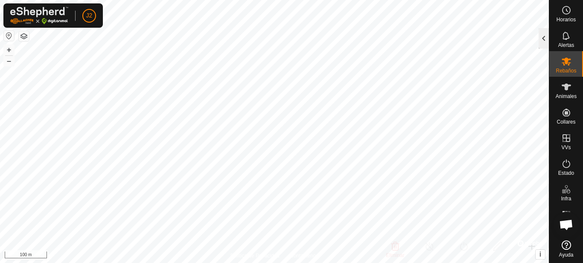
click at [546, 40] on div at bounding box center [544, 38] width 10 height 20
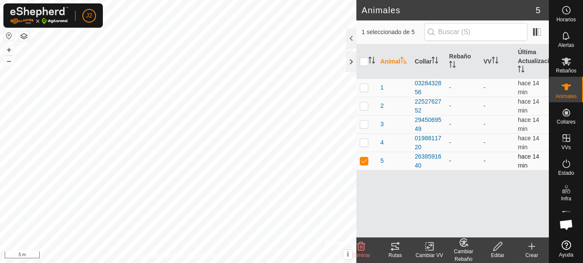
checkbox input "true"
checkbox input "false"
click at [568, 73] on span "Rebaños" at bounding box center [566, 70] width 20 height 5
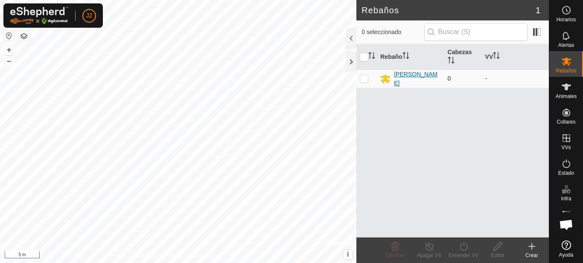
click at [382, 76] on icon at bounding box center [385, 79] width 9 height 8
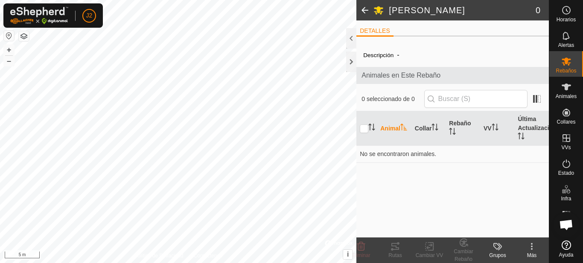
click at [386, 124] on th "Animal" at bounding box center [394, 128] width 35 height 35
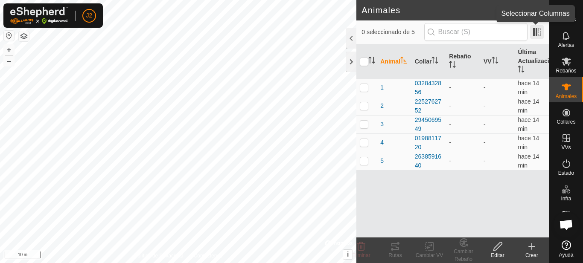
click at [537, 32] on span at bounding box center [537, 32] width 14 height 14
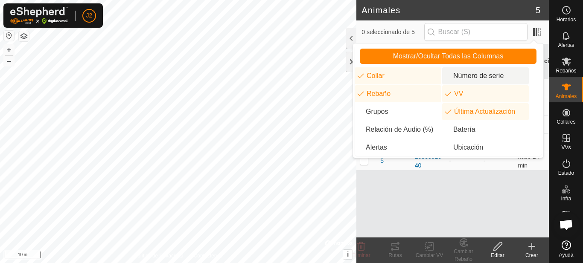
click at [471, 76] on li "Número de serie" at bounding box center [485, 75] width 87 height 17
click at [472, 76] on li "Número de serie" at bounding box center [485, 75] width 87 height 17
click at [493, 73] on li "Número de serie" at bounding box center [485, 75] width 87 height 17
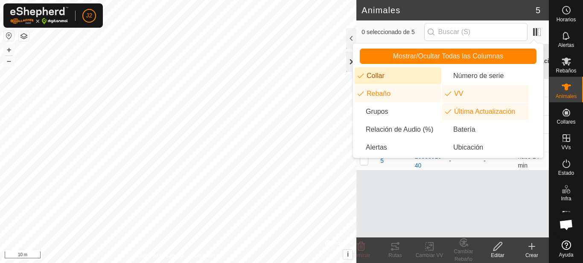
click at [347, 61] on div at bounding box center [351, 62] width 10 height 20
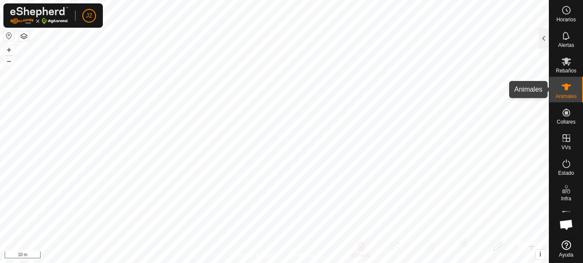
click at [571, 88] on icon at bounding box center [566, 87] width 10 height 10
click at [572, 88] on es-animals-svg-icon at bounding box center [566, 87] width 15 height 14
checkbox input "false"
click at [566, 92] on icon at bounding box center [566, 87] width 10 height 10
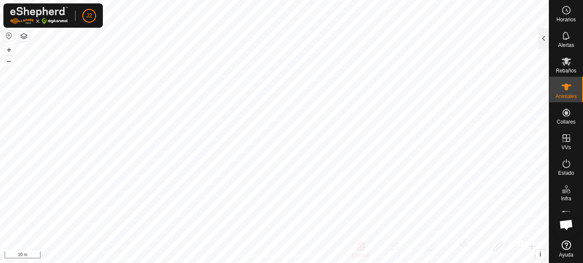
click at [568, 87] on icon at bounding box center [566, 87] width 9 height 7
checkbox input "true"
click at [565, 96] on span "Animales" at bounding box center [566, 96] width 21 height 5
click at [547, 40] on div at bounding box center [544, 38] width 10 height 20
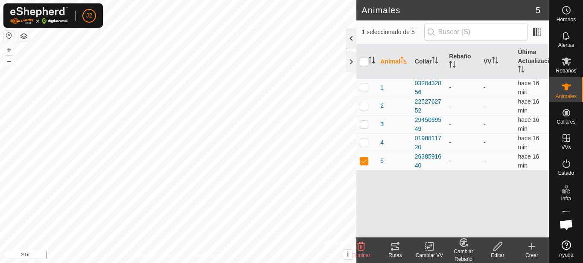
click at [348, 39] on div at bounding box center [351, 38] width 10 height 20
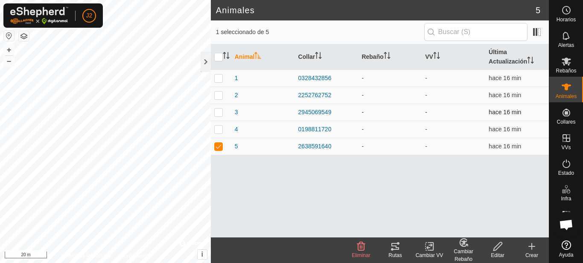
click at [220, 111] on p-checkbox at bounding box center [218, 112] width 9 height 7
checkbox input "true"
click at [206, 64] on div at bounding box center [206, 62] width 10 height 20
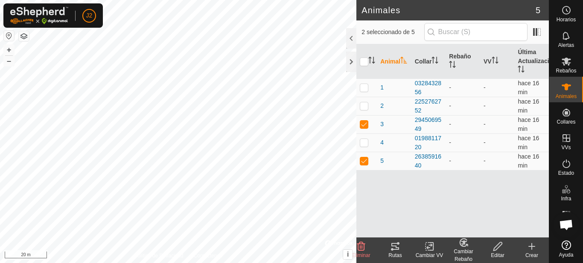
click at [497, 248] on icon at bounding box center [498, 247] width 11 height 10
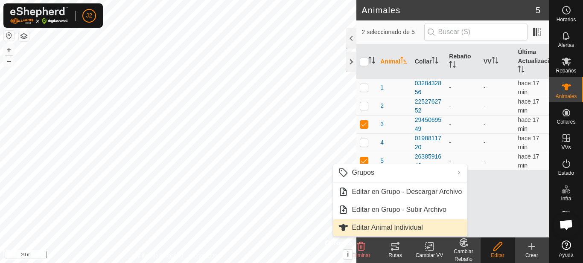
click at [416, 226] on link "Editar Animal Individual" at bounding box center [400, 227] width 134 height 17
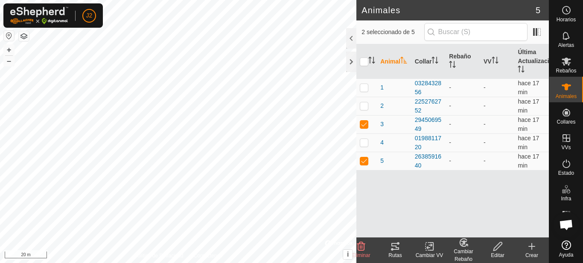
click at [500, 249] on icon at bounding box center [498, 247] width 11 height 10
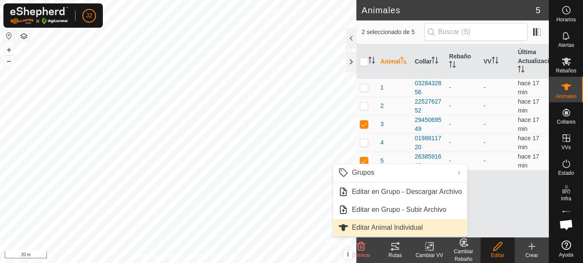
click at [370, 225] on link "Editar Animal Individual" at bounding box center [400, 227] width 134 height 17
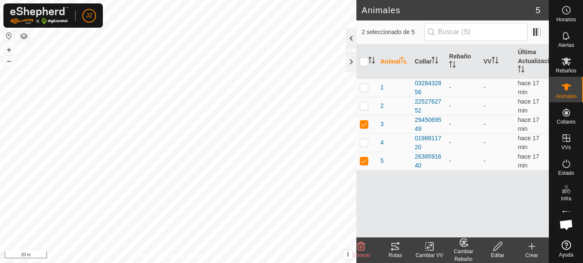
click at [350, 38] on div at bounding box center [351, 38] width 10 height 20
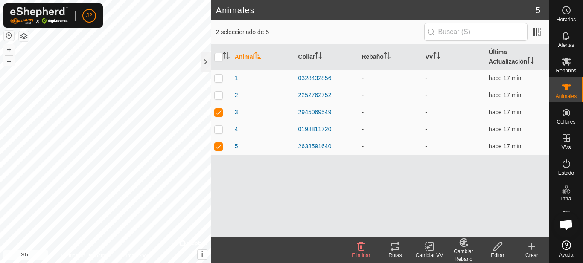
click at [533, 251] on icon at bounding box center [532, 247] width 10 height 10
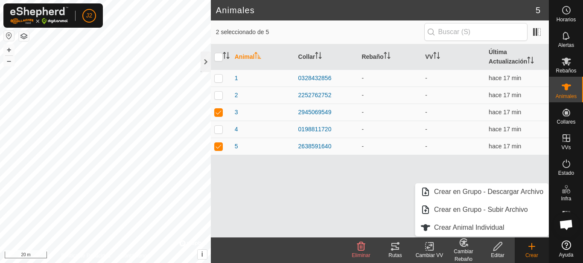
click at [533, 251] on icon at bounding box center [532, 247] width 10 height 10
click at [499, 248] on icon at bounding box center [498, 247] width 11 height 10
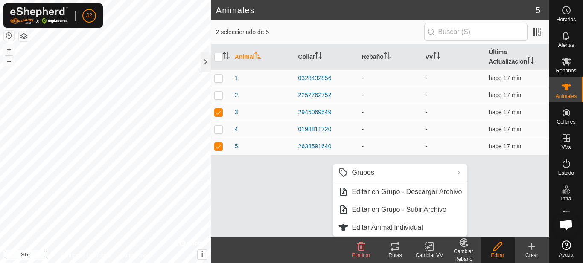
click at [498, 248] on icon at bounding box center [497, 246] width 9 height 9
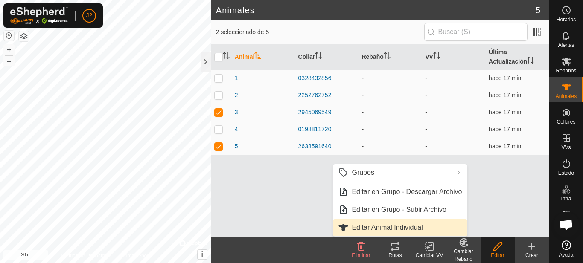
click at [407, 228] on link "Editar Animal Individual" at bounding box center [400, 227] width 134 height 17
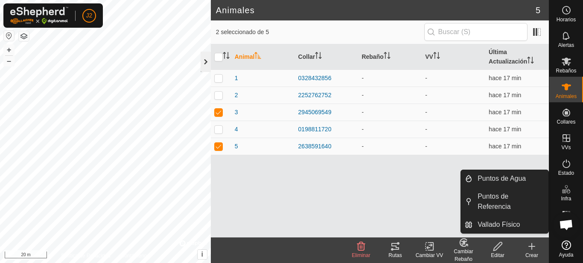
click at [204, 59] on div at bounding box center [206, 62] width 10 height 20
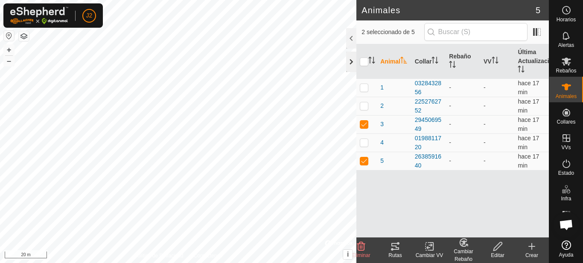
click at [354, 61] on div at bounding box center [351, 62] width 10 height 20
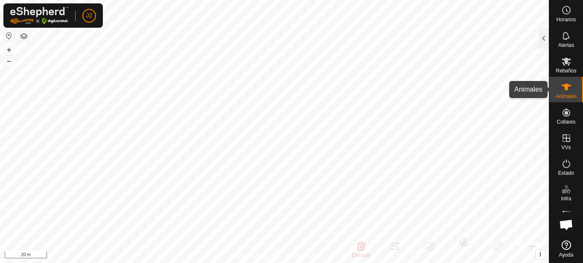
click at [575, 85] on div "Animales" at bounding box center [566, 90] width 34 height 26
click at [569, 89] on icon at bounding box center [566, 87] width 10 height 10
click at [542, 38] on div at bounding box center [544, 38] width 10 height 20
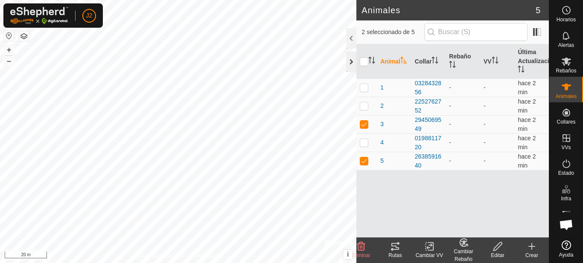
click at [350, 60] on div at bounding box center [351, 62] width 10 height 20
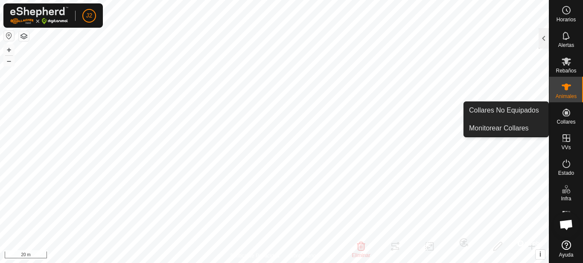
click at [569, 120] on span "Collares" at bounding box center [566, 122] width 19 height 5
click at [560, 115] on es-neckbands-svg-icon at bounding box center [566, 113] width 15 height 14
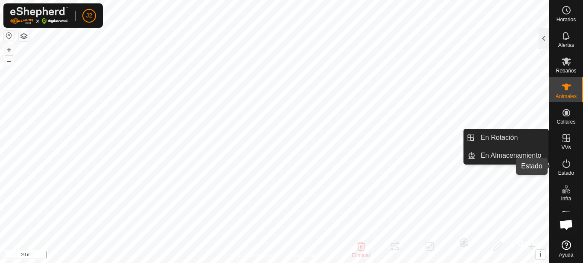
click at [566, 167] on icon at bounding box center [566, 164] width 10 height 10
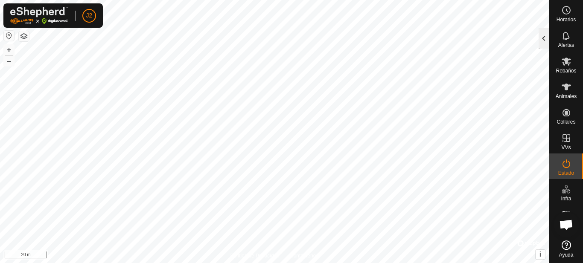
click at [545, 36] on div at bounding box center [544, 38] width 10 height 20
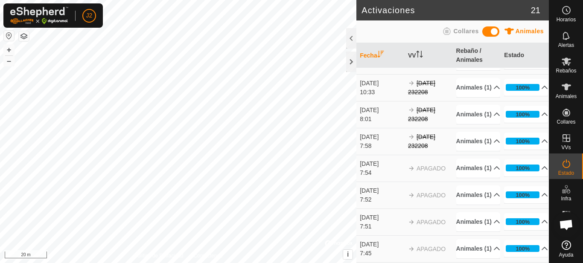
scroll to position [85, 0]
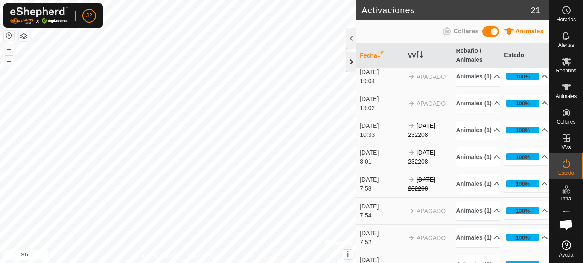
click at [351, 61] on div at bounding box center [351, 62] width 10 height 20
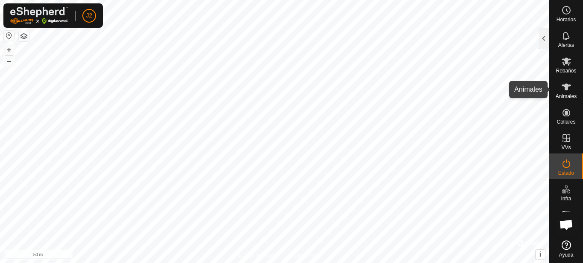
click at [564, 90] on icon at bounding box center [566, 87] width 10 height 10
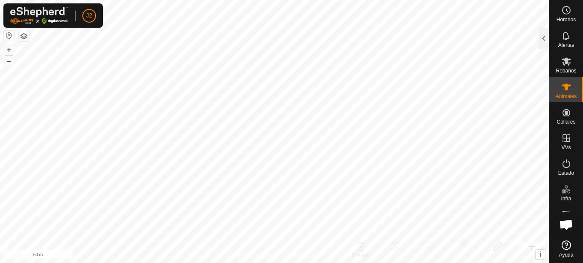
click at [564, 90] on icon at bounding box center [566, 87] width 10 height 10
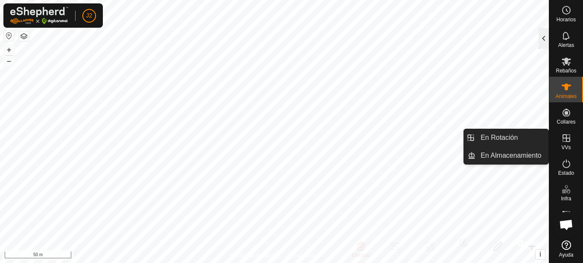
click at [546, 39] on div at bounding box center [544, 38] width 10 height 20
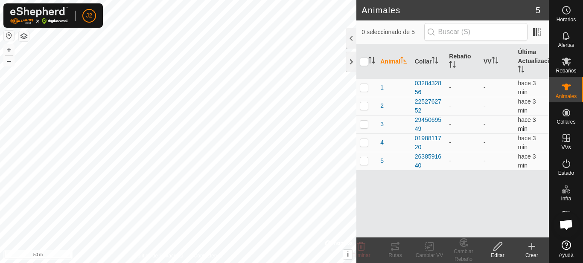
click at [365, 125] on p-checkbox at bounding box center [364, 124] width 9 height 7
checkbox input "true"
click at [364, 163] on p-checkbox at bounding box center [364, 161] width 9 height 7
checkbox input "true"
click at [501, 248] on icon at bounding box center [498, 247] width 11 height 10
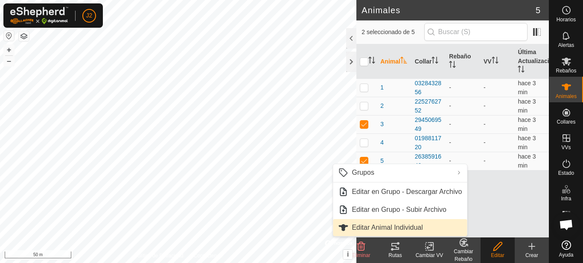
click at [413, 228] on link "Editar Animal Individual" at bounding box center [400, 227] width 134 height 17
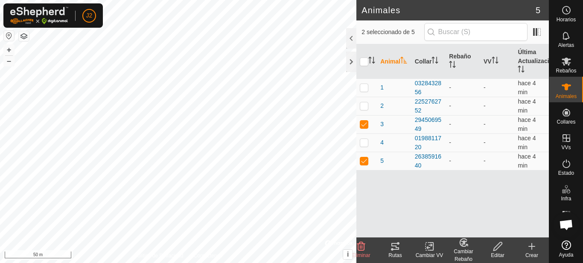
click at [497, 251] on icon at bounding box center [498, 247] width 11 height 10
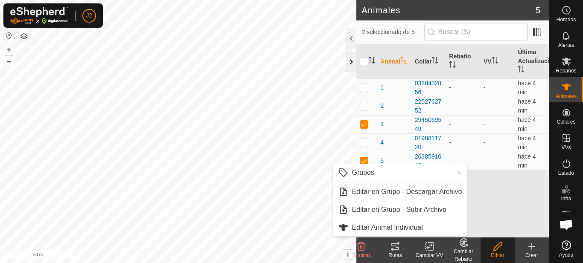
click at [351, 60] on div at bounding box center [351, 62] width 10 height 20
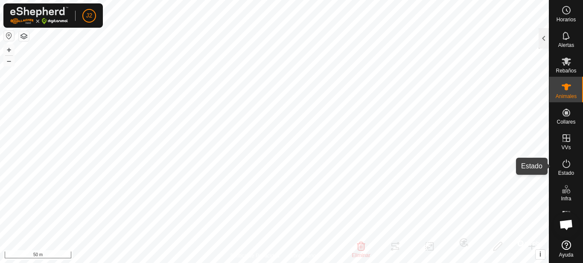
click at [566, 164] on icon at bounding box center [566, 164] width 10 height 10
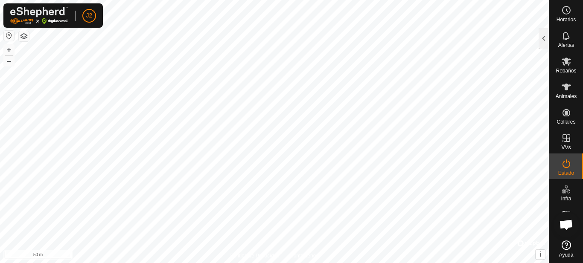
click at [566, 164] on icon at bounding box center [566, 164] width 10 height 10
click at [566, 171] on span "Estado" at bounding box center [566, 173] width 16 height 5
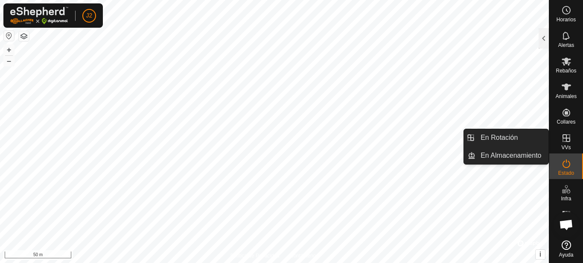
click at [570, 144] on es-virtualpaddocks-svg-icon at bounding box center [566, 138] width 15 height 14
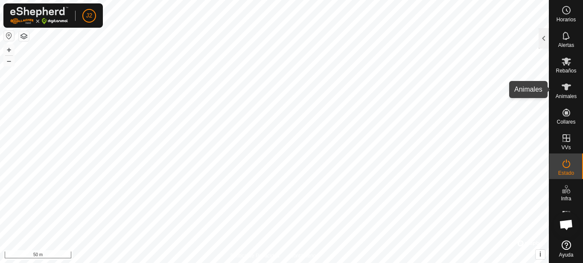
click at [565, 89] on icon at bounding box center [566, 87] width 9 height 7
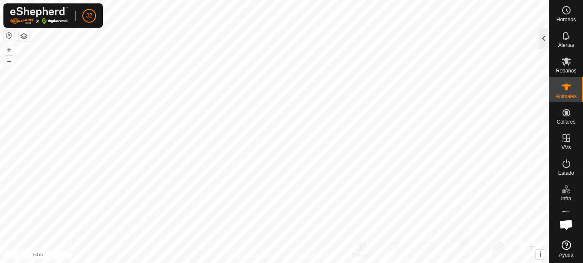
click at [547, 38] on div at bounding box center [544, 38] width 10 height 20
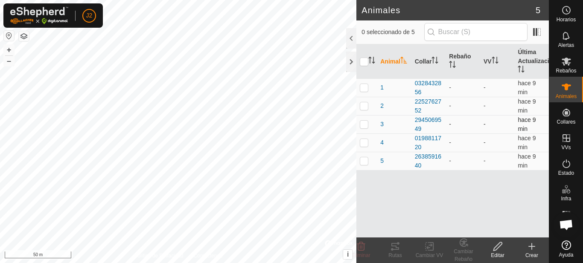
click at [364, 124] on p-checkbox at bounding box center [364, 124] width 9 height 7
checkbox input "true"
click at [365, 160] on p-checkbox at bounding box center [364, 161] width 9 height 7
checkbox input "true"
click at [498, 251] on icon at bounding box center [498, 247] width 11 height 10
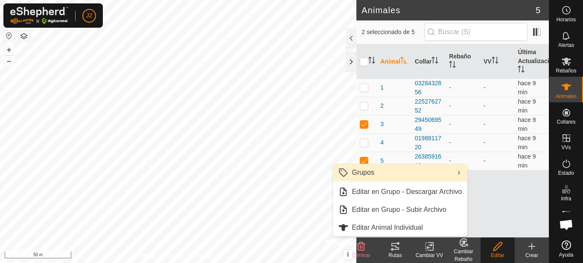
click at [366, 169] on link "Grupos" at bounding box center [400, 172] width 134 height 17
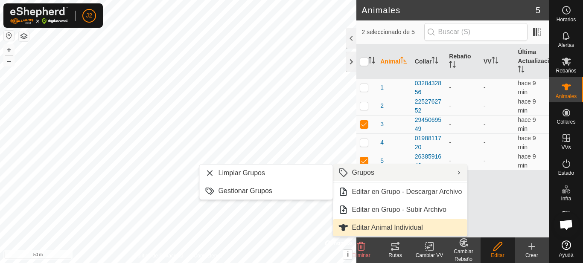
click at [381, 229] on link "Editar Animal Individual" at bounding box center [400, 227] width 134 height 17
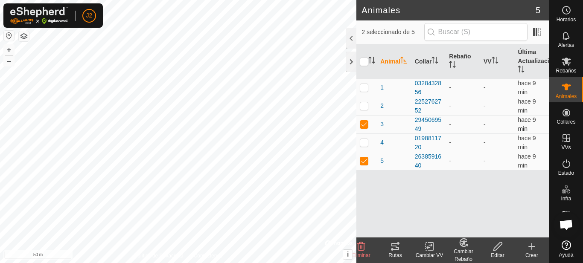
click at [367, 123] on p-checkbox at bounding box center [364, 124] width 9 height 7
checkbox input "false"
click at [498, 245] on icon at bounding box center [498, 247] width 11 height 10
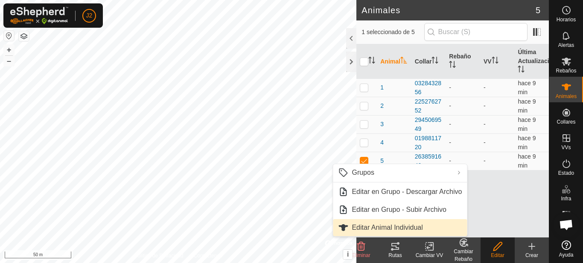
click at [405, 223] on link "Editar Animal Individual" at bounding box center [400, 227] width 134 height 17
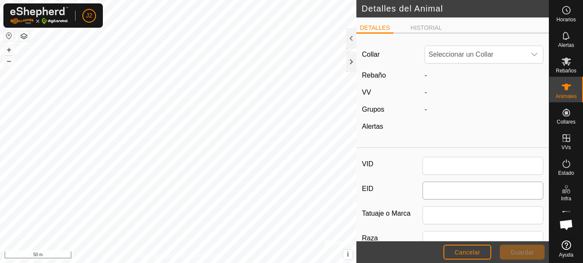
type input "5"
type input "0"
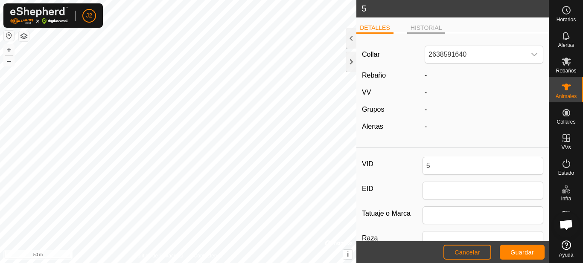
click at [423, 27] on li "HISTORIAL" at bounding box center [426, 28] width 38 height 10
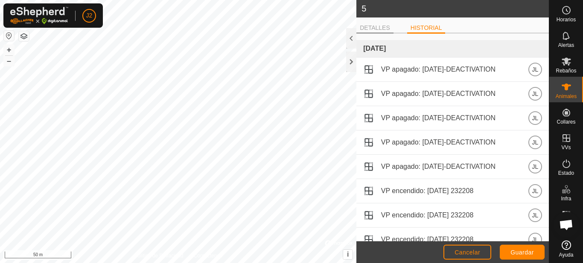
click at [379, 29] on li "DETALLES" at bounding box center [374, 28] width 37 height 10
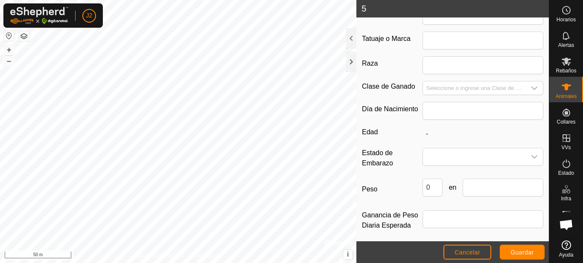
scroll to position [180, 0]
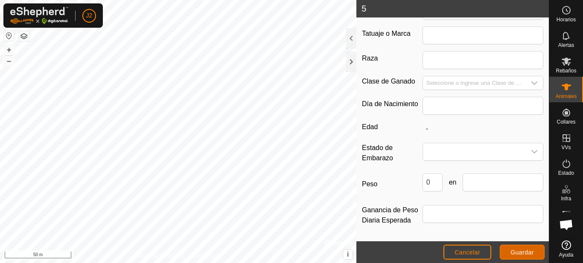
click at [512, 253] on span "Guardar" at bounding box center [522, 252] width 23 height 7
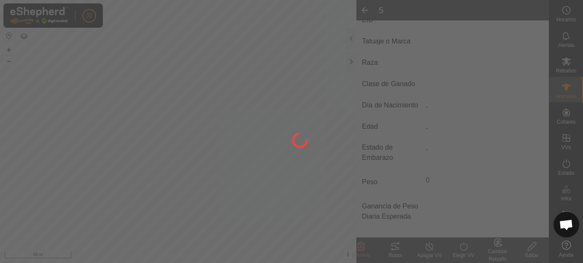
scroll to position [162, 0]
type input "-"
type input "0 kg"
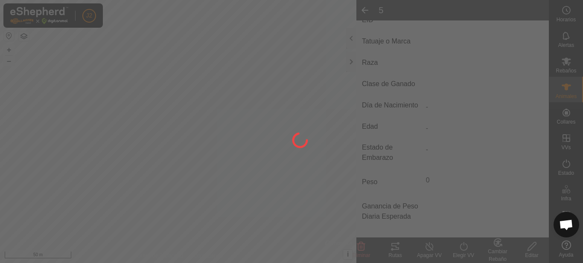
type input "-"
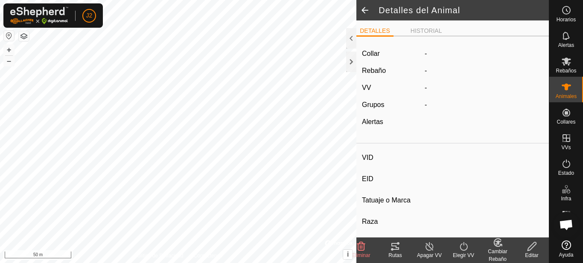
type input "3"
type input "-"
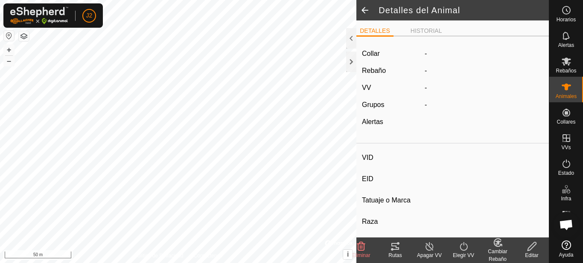
type input "0 kg"
type input "-"
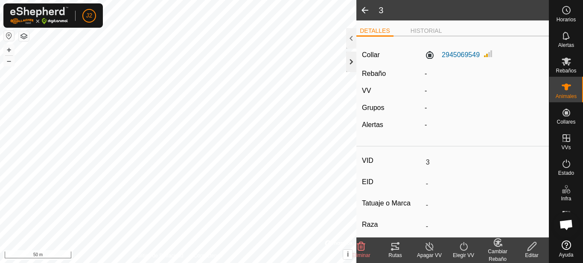
click at [350, 58] on div at bounding box center [351, 62] width 10 height 20
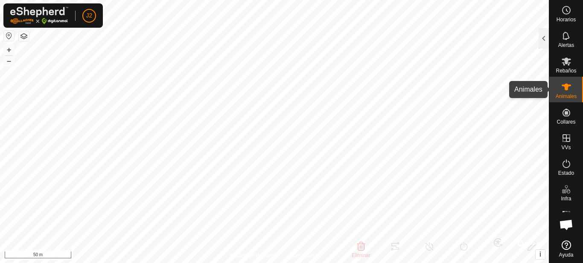
click at [562, 89] on icon at bounding box center [566, 87] width 10 height 10
click at [544, 40] on div at bounding box center [544, 38] width 10 height 20
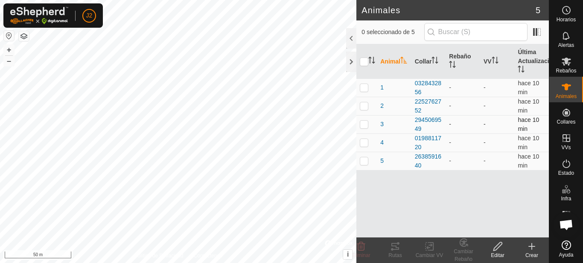
click at [367, 124] on p-checkbox at bounding box center [364, 124] width 9 height 7
checkbox input "true"
click at [366, 162] on p-checkbox at bounding box center [364, 161] width 9 height 7
checkbox input "true"
click at [352, 65] on div at bounding box center [351, 62] width 10 height 20
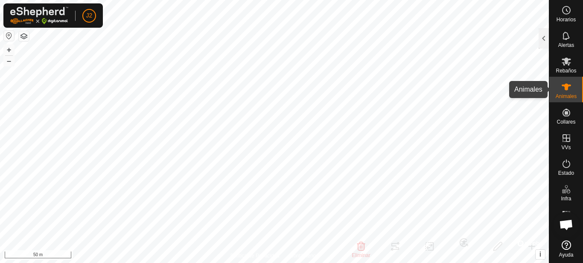
click at [572, 94] on span "Animales" at bounding box center [566, 96] width 21 height 5
click at [557, 94] on span "Animales" at bounding box center [566, 96] width 21 height 5
click at [548, 38] on div at bounding box center [544, 38] width 10 height 20
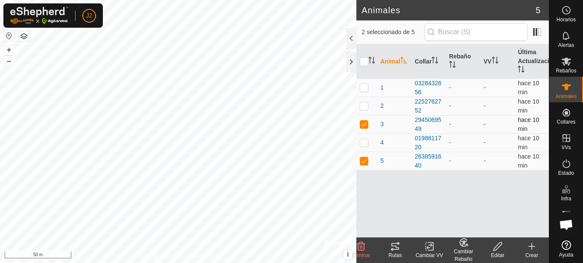
click at [367, 124] on p-checkbox at bounding box center [364, 124] width 9 height 7
checkbox input "false"
click at [362, 160] on p-checkbox at bounding box center [364, 161] width 9 height 7
checkbox input "false"
click at [353, 58] on div at bounding box center [351, 62] width 10 height 20
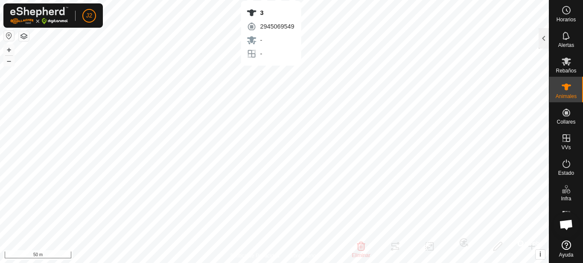
checkbox input "false"
checkbox input "true"
checkbox input "false"
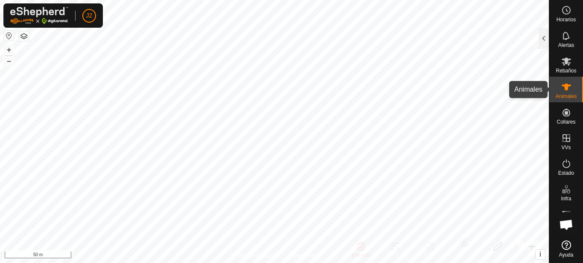
click at [573, 99] on div "Animales" at bounding box center [566, 90] width 34 height 26
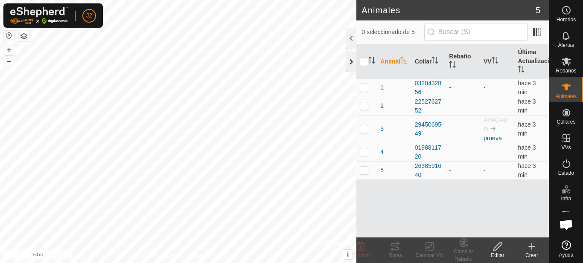
click at [352, 62] on div at bounding box center [351, 62] width 10 height 20
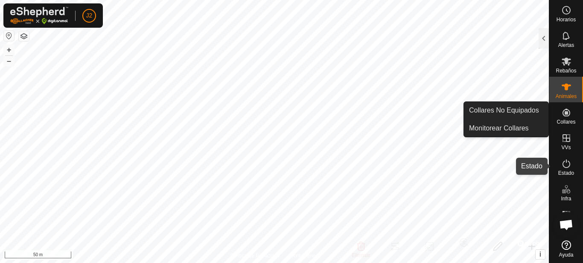
click at [569, 170] on es-activation-svg-icon at bounding box center [566, 164] width 15 height 14
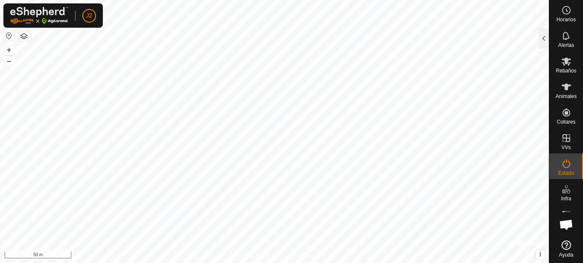
click at [565, 165] on icon at bounding box center [566, 164] width 10 height 10
click at [547, 34] on div at bounding box center [544, 38] width 10 height 20
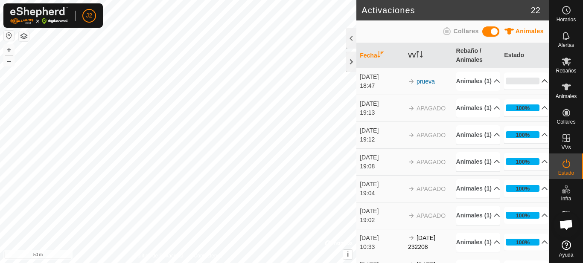
click at [533, 85] on p-accordion-header "0%" at bounding box center [526, 81] width 44 height 17
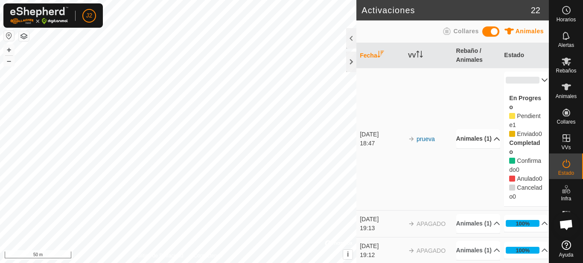
click at [487, 149] on p-accordion-header "Animales (1)" at bounding box center [478, 138] width 44 height 19
click at [485, 137] on p-accordion-header "Animales (1)" at bounding box center [478, 127] width 44 height 19
click at [484, 233] on p-accordion-header "Animales (1)" at bounding box center [478, 223] width 44 height 19
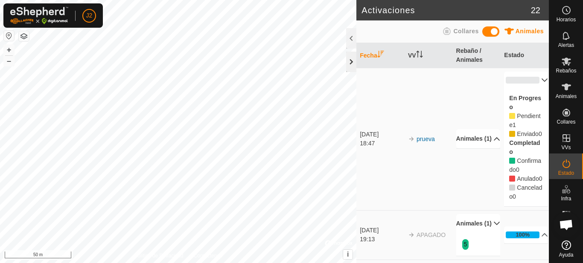
click at [350, 56] on div at bounding box center [351, 62] width 10 height 20
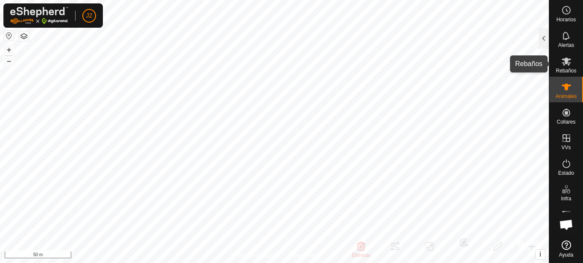
click at [565, 73] on span "Rebaños" at bounding box center [566, 70] width 20 height 5
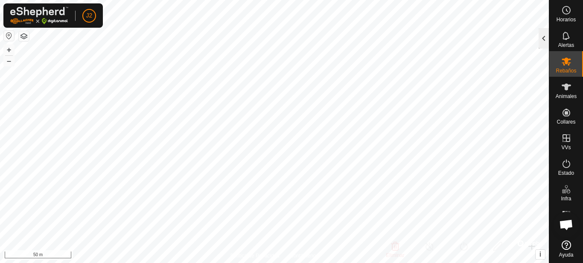
click at [545, 35] on div at bounding box center [544, 38] width 10 height 20
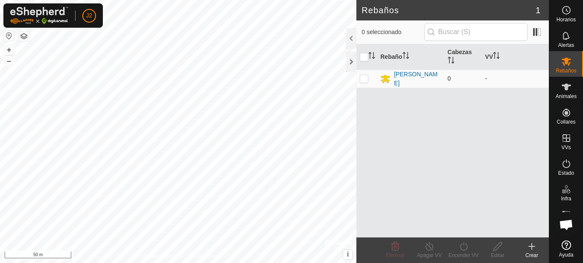
click at [364, 79] on p-checkbox at bounding box center [364, 78] width 9 height 7
checkbox input "true"
click at [534, 247] on icon at bounding box center [532, 247] width 6 height 0
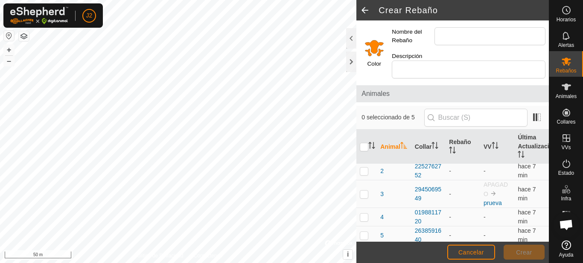
scroll to position [23, 0]
click at [364, 231] on p-checkbox at bounding box center [364, 232] width 9 height 7
checkbox input "true"
click at [362, 191] on p-checkbox at bounding box center [364, 191] width 9 height 7
checkbox input "true"
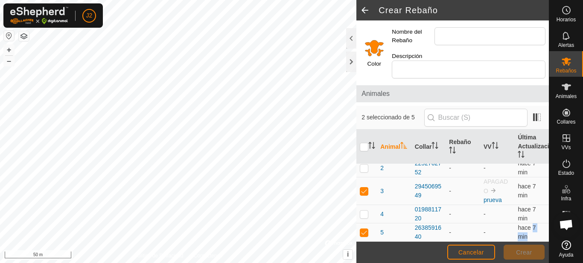
scroll to position [24, 0]
click at [525, 255] on article "Crear Rebaño Color Nombre del Rebaño Descripción Animales 2 seleccionado de 5 A…" at bounding box center [452, 131] width 193 height 263
click at [350, 58] on div at bounding box center [351, 62] width 10 height 20
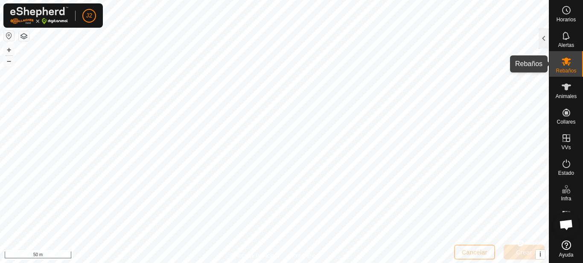
click at [558, 63] on div "Rebaños" at bounding box center [566, 64] width 34 height 26
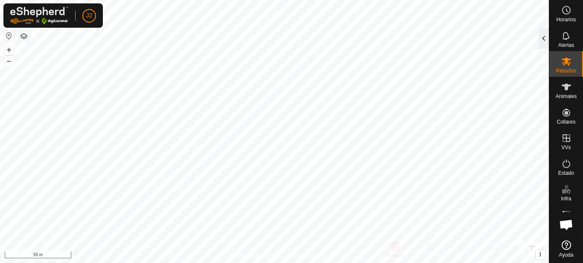
click at [542, 38] on div at bounding box center [544, 38] width 10 height 20
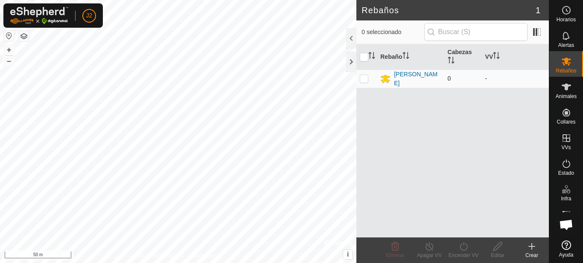
click at [367, 79] on p-checkbox at bounding box center [364, 78] width 9 height 7
checkbox input "true"
click at [366, 79] on p-checkbox at bounding box center [364, 78] width 9 height 7
checkbox input "false"
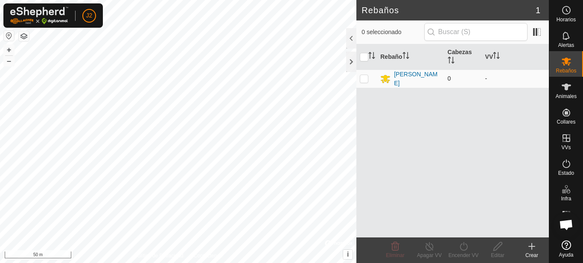
checkbox input "false"
click at [522, 78] on td "-" at bounding box center [515, 79] width 67 height 18
click at [363, 58] on input "checkbox" at bounding box center [364, 57] width 9 height 9
checkbox input "true"
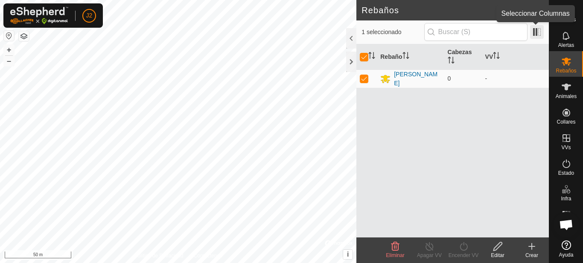
click at [533, 34] on span at bounding box center [537, 32] width 14 height 14
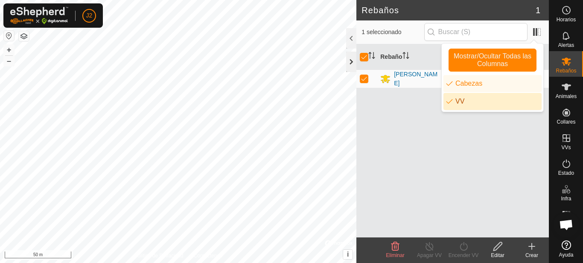
click at [350, 61] on div at bounding box center [351, 62] width 10 height 20
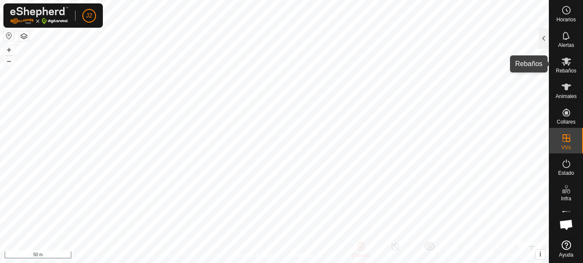
click at [564, 64] on icon at bounding box center [566, 62] width 9 height 8
click at [563, 67] on es-mob-svg-icon at bounding box center [566, 62] width 15 height 14
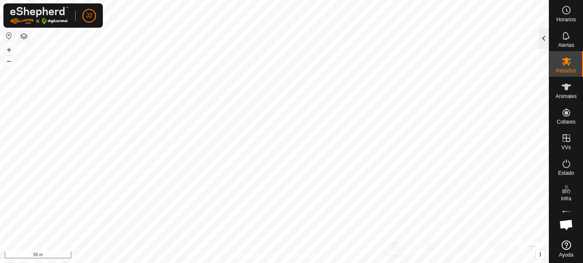
click at [545, 45] on div at bounding box center [544, 38] width 10 height 20
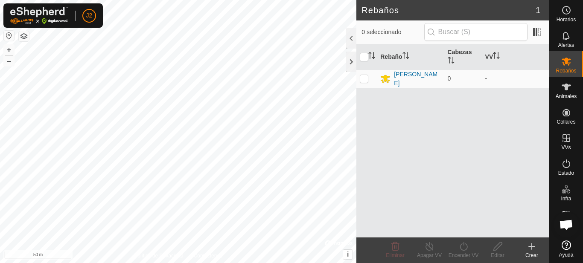
click at [534, 251] on icon at bounding box center [532, 247] width 10 height 10
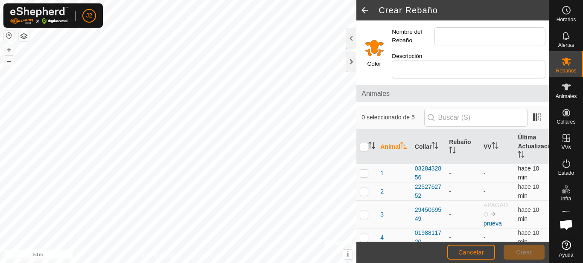
click at [364, 177] on td at bounding box center [366, 173] width 20 height 18
checkbox input "true"
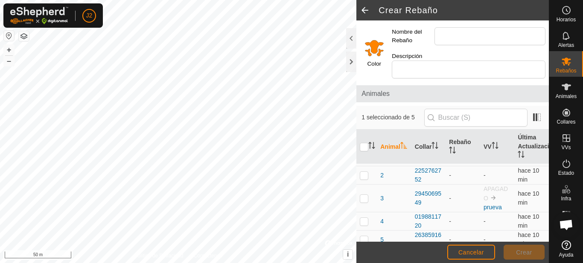
scroll to position [23, 0]
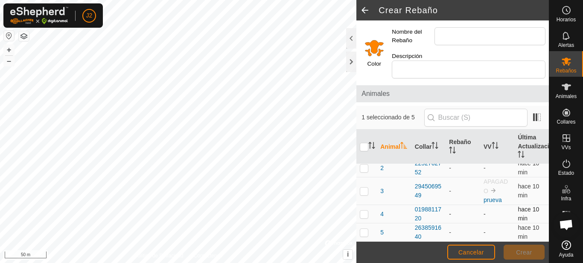
click at [365, 215] on p-checkbox at bounding box center [364, 214] width 9 height 7
checkbox input "true"
click at [366, 234] on p-checkbox at bounding box center [364, 232] width 9 height 7
checkbox input "true"
click at [451, 40] on input "Nombre del Rebaño" at bounding box center [490, 36] width 111 height 18
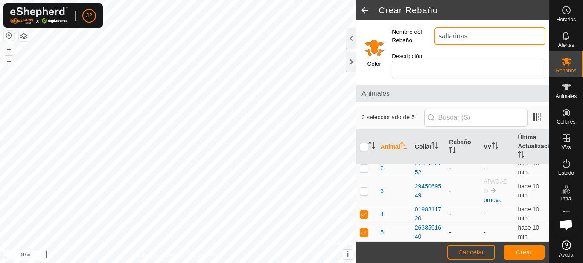
type input "saltarinas"
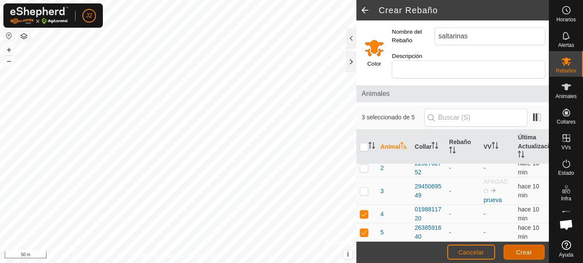
click at [523, 250] on span "Crear" at bounding box center [524, 252] width 16 height 7
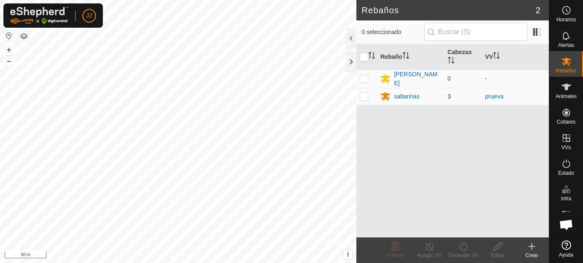
click at [366, 95] on p-checkbox at bounding box center [364, 96] width 9 height 7
click at [353, 62] on div at bounding box center [351, 62] width 10 height 20
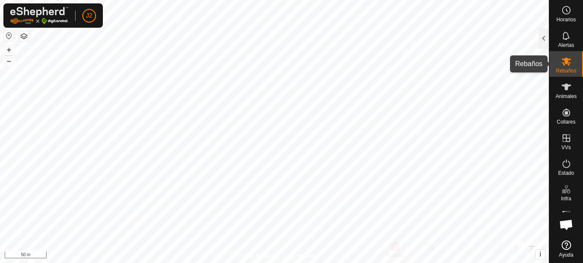
click at [570, 61] on icon at bounding box center [566, 61] width 10 height 10
click at [570, 62] on icon at bounding box center [566, 61] width 10 height 10
click at [545, 38] on div at bounding box center [544, 38] width 10 height 20
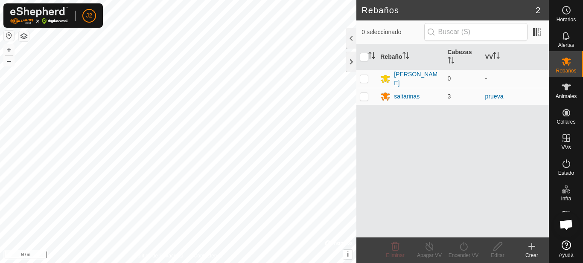
click at [363, 96] on p-checkbox at bounding box center [364, 96] width 9 height 7
checkbox input "true"
click at [464, 248] on icon at bounding box center [463, 247] width 11 height 10
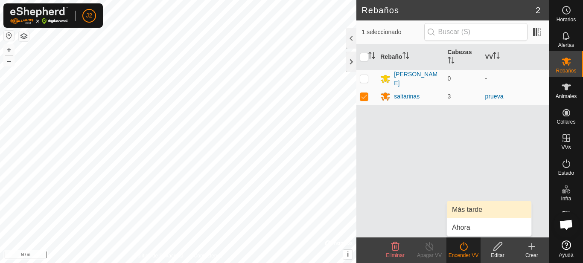
click at [465, 210] on link "Más tarde" at bounding box center [489, 209] width 85 height 17
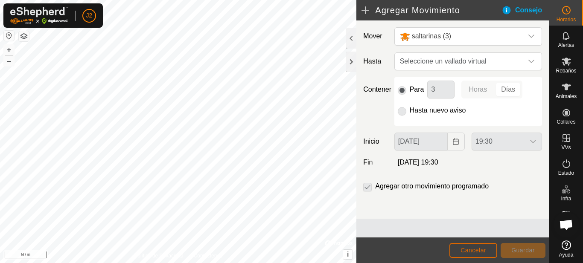
click at [484, 250] on span "Cancelar" at bounding box center [474, 250] width 26 height 7
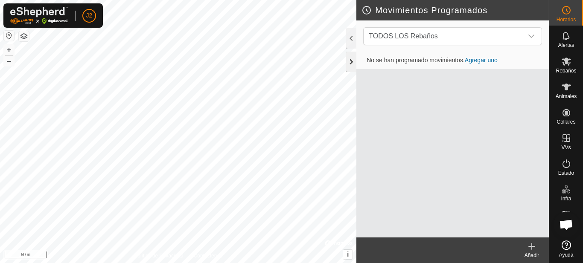
click at [353, 63] on div at bounding box center [351, 62] width 10 height 20
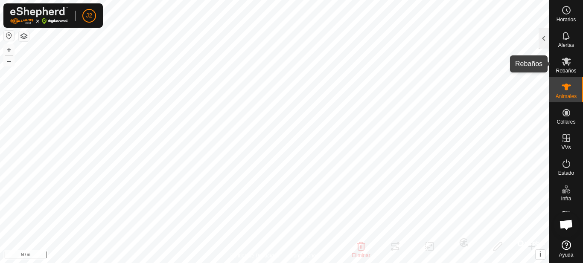
click at [565, 70] on span "Rebaños" at bounding box center [566, 70] width 20 height 5
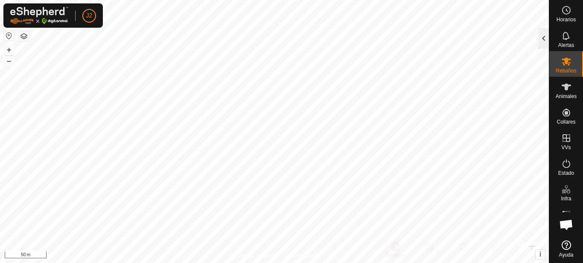
click at [543, 41] on div at bounding box center [544, 38] width 10 height 20
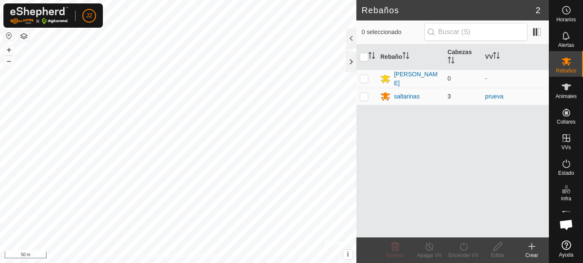
click at [361, 94] on p-checkbox at bounding box center [364, 96] width 9 height 7
checkbox input "true"
click at [368, 78] on p-checkbox at bounding box center [364, 78] width 9 height 7
checkbox input "true"
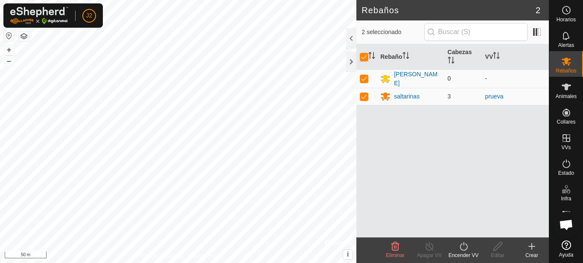
click at [368, 78] on p-checkbox at bounding box center [364, 78] width 9 height 7
checkbox input "false"
click at [364, 93] on p-checkbox at bounding box center [364, 96] width 9 height 7
checkbox input "false"
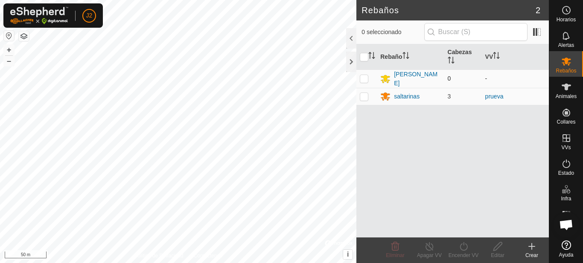
click at [362, 78] on p-checkbox at bounding box center [364, 78] width 9 height 7
checkbox input "true"
click at [408, 82] on div "[PERSON_NAME]" at bounding box center [417, 79] width 47 height 18
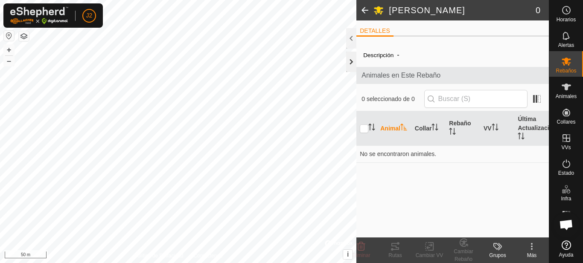
click at [348, 59] on div at bounding box center [351, 62] width 10 height 20
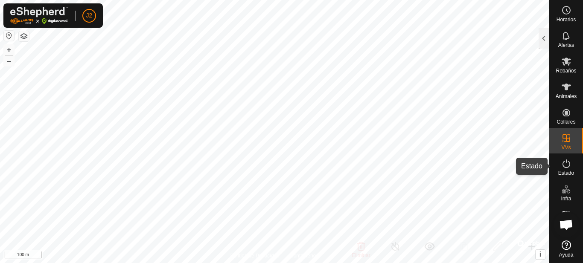
click at [566, 167] on icon at bounding box center [566, 164] width 10 height 10
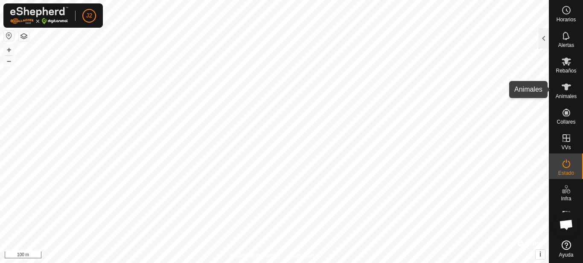
click at [561, 92] on icon at bounding box center [566, 87] width 10 height 10
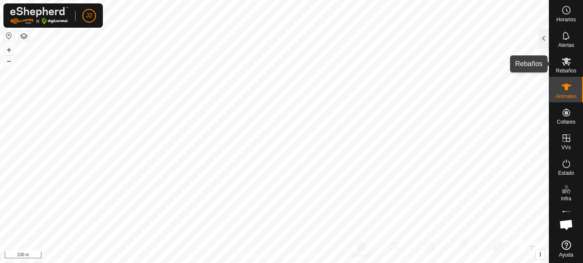
click at [563, 70] on span "Rebaños" at bounding box center [566, 70] width 20 height 5
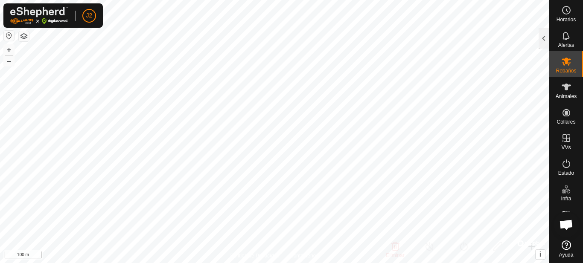
click at [563, 70] on span "Rebaños" at bounding box center [566, 70] width 20 height 5
click at [544, 45] on div at bounding box center [544, 38] width 10 height 20
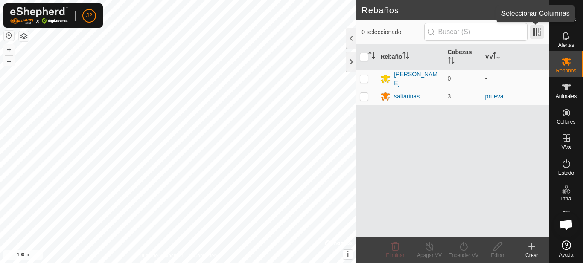
click at [540, 30] on span at bounding box center [537, 32] width 14 height 14
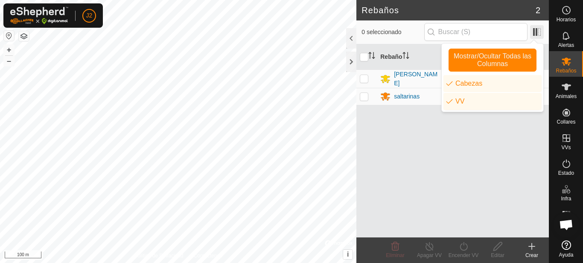
click at [540, 30] on span at bounding box center [537, 32] width 14 height 14
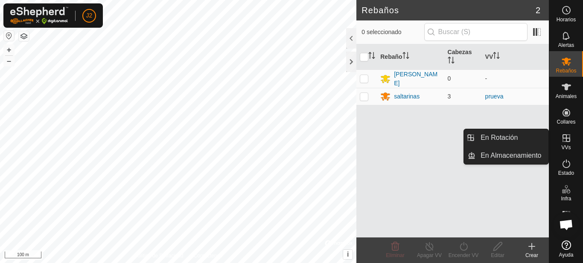
click at [566, 142] on icon at bounding box center [567, 138] width 8 height 8
click at [499, 139] on link "En Rotación" at bounding box center [512, 137] width 73 height 17
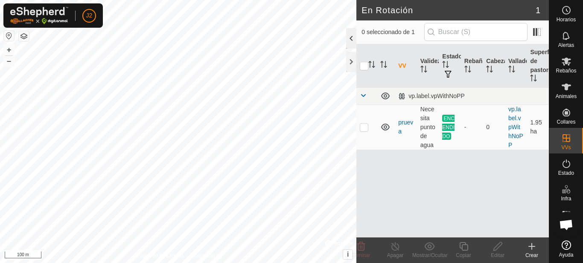
click at [348, 37] on div at bounding box center [351, 38] width 10 height 20
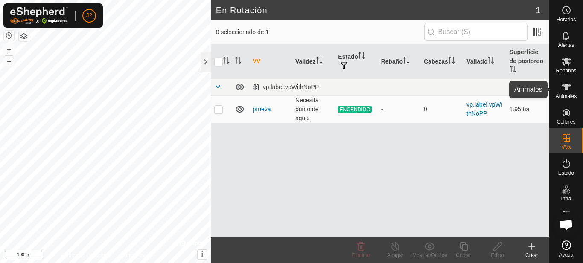
click at [566, 87] on icon at bounding box center [566, 87] width 9 height 7
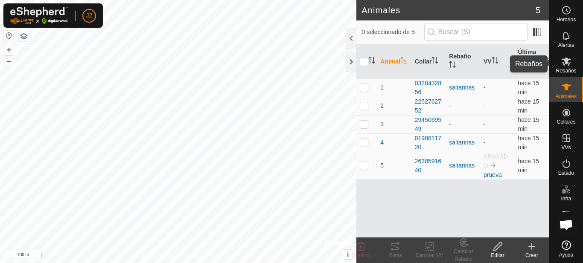
click at [563, 61] on icon at bounding box center [566, 61] width 10 height 10
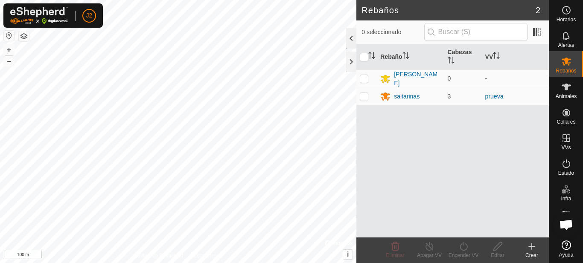
click at [350, 41] on div at bounding box center [351, 38] width 10 height 20
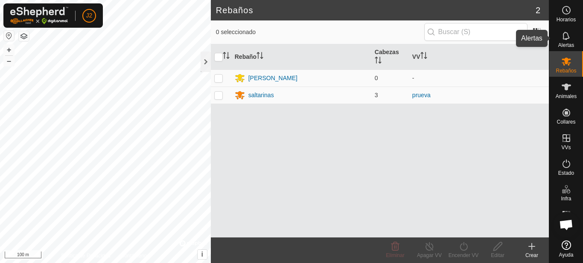
click at [568, 38] on icon at bounding box center [566, 36] width 10 height 10
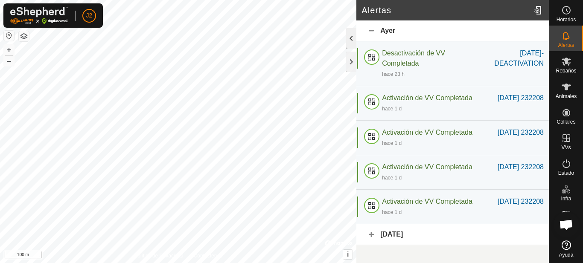
click at [353, 41] on div at bounding box center [351, 38] width 10 height 20
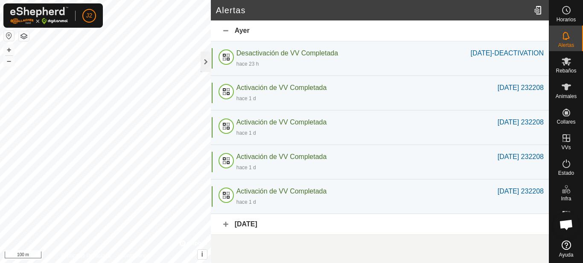
click at [226, 29] on div "Ayer" at bounding box center [380, 30] width 338 height 21
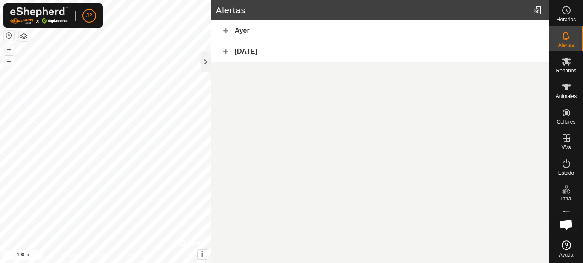
click at [226, 29] on div "Ayer" at bounding box center [380, 30] width 338 height 21
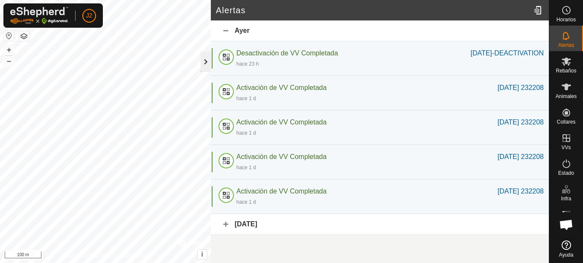
click at [208, 59] on div at bounding box center [206, 62] width 10 height 20
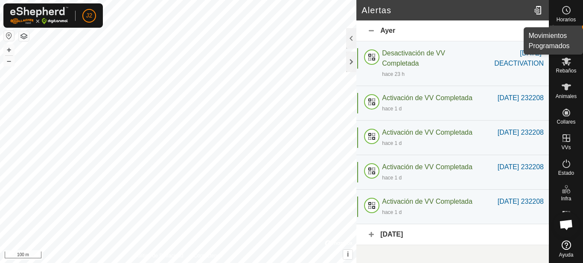
click at [568, 20] on span "Horarios" at bounding box center [566, 19] width 19 height 5
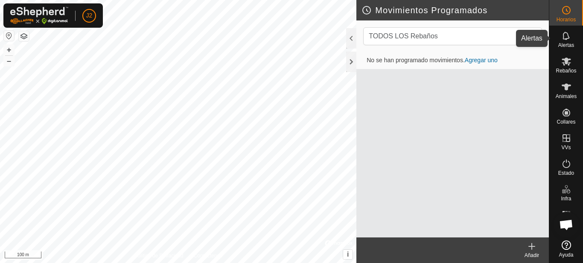
click at [571, 35] on icon at bounding box center [566, 36] width 10 height 10
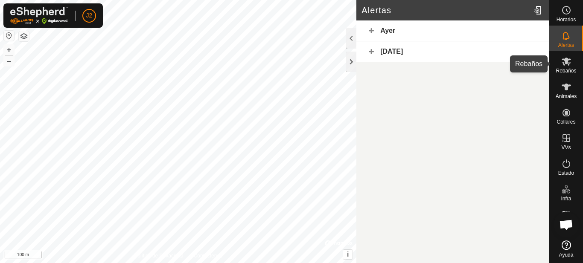
click at [566, 59] on icon at bounding box center [566, 62] width 9 height 8
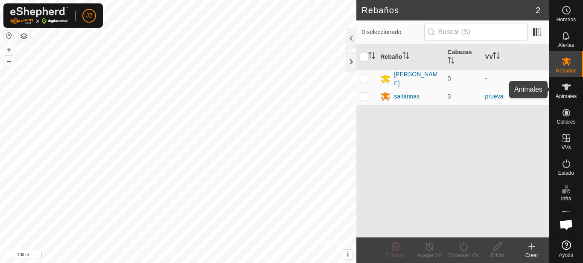
click at [567, 91] on icon at bounding box center [566, 87] width 10 height 10
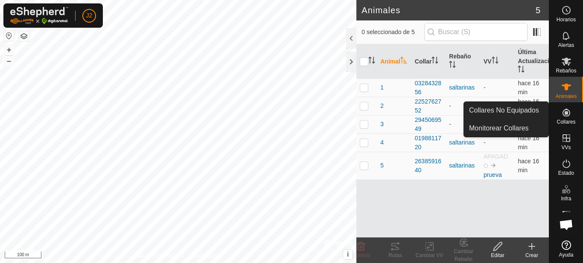
click at [563, 118] on es-neckbands-svg-icon at bounding box center [566, 113] width 15 height 14
click at [511, 126] on link "Monitorear Collares" at bounding box center [506, 128] width 85 height 17
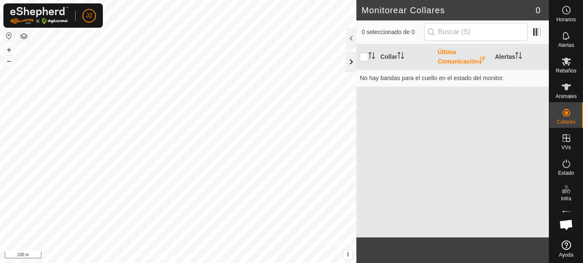
click at [353, 62] on div at bounding box center [351, 62] width 10 height 20
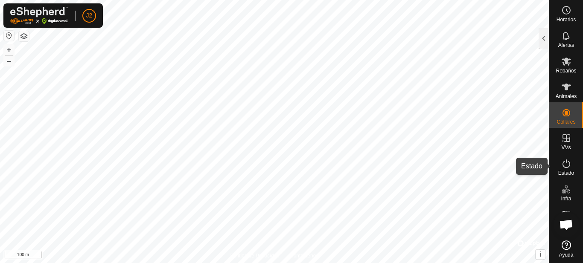
click at [565, 171] on span "Estado" at bounding box center [566, 173] width 16 height 5
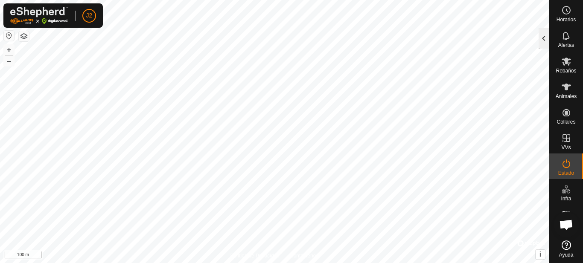
click at [541, 35] on div at bounding box center [544, 38] width 10 height 20
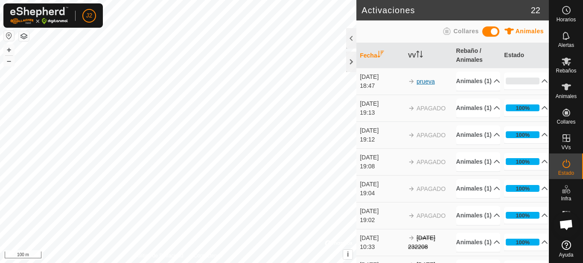
click at [426, 84] on link "prueva" at bounding box center [426, 81] width 18 height 7
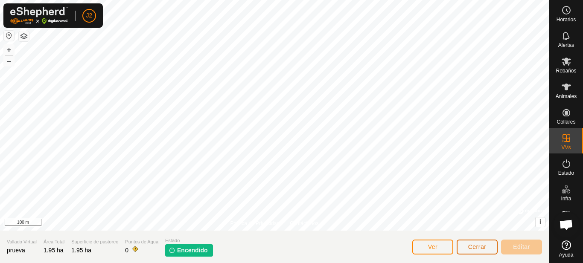
click at [470, 251] on button "Cerrar" at bounding box center [477, 247] width 41 height 15
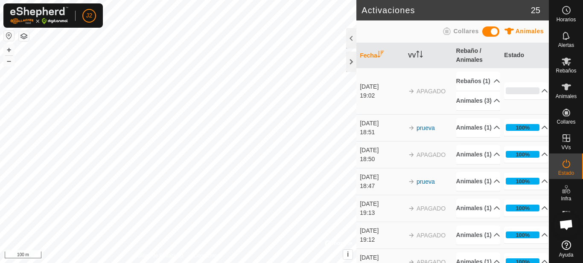
drag, startPoint x: 470, startPoint y: 251, endPoint x: 465, endPoint y: 242, distance: 9.6
click at [467, 222] on td "Animales (1) 5" at bounding box center [477, 208] width 48 height 27
click at [487, 31] on span at bounding box center [490, 31] width 17 height 10
click at [496, 30] on span at bounding box center [490, 31] width 17 height 10
click at [352, 61] on div at bounding box center [351, 62] width 10 height 20
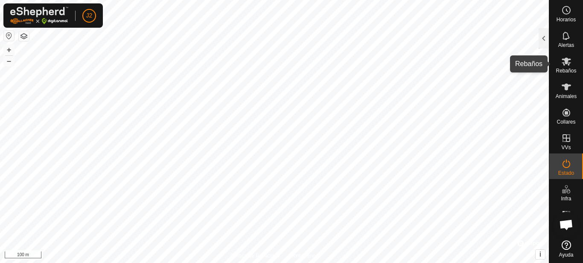
click at [564, 64] on icon at bounding box center [566, 62] width 9 height 8
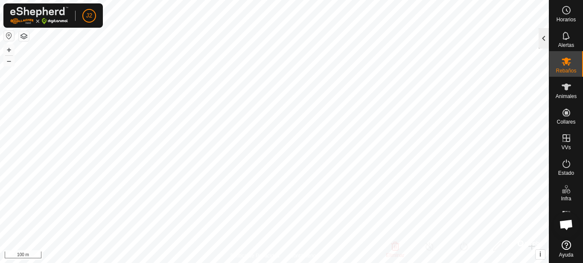
click at [544, 42] on div at bounding box center [544, 38] width 10 height 20
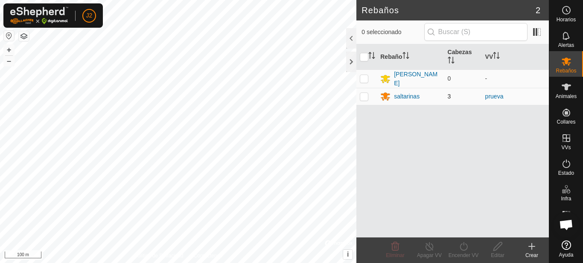
click at [364, 93] on p-checkbox at bounding box center [364, 96] width 9 height 7
checkbox input "false"
click at [360, 78] on p-checkbox at bounding box center [364, 78] width 9 height 7
checkbox input "true"
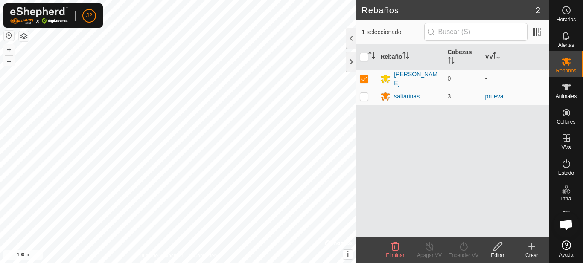
click at [366, 97] on p-checkbox at bounding box center [364, 96] width 9 height 7
checkbox input "true"
click at [366, 79] on p-checkbox at bounding box center [364, 78] width 9 height 7
checkbox input "false"
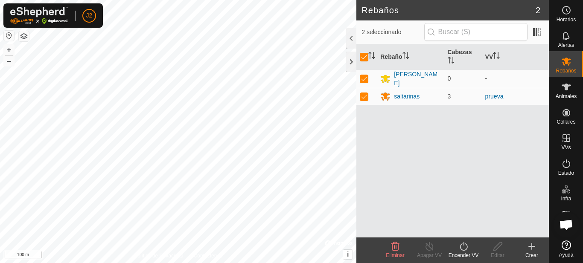
checkbox input "false"
click at [365, 95] on p-checkbox at bounding box center [364, 96] width 9 height 7
checkbox input "false"
click at [362, 78] on p-checkbox at bounding box center [364, 78] width 9 height 7
checkbox input "true"
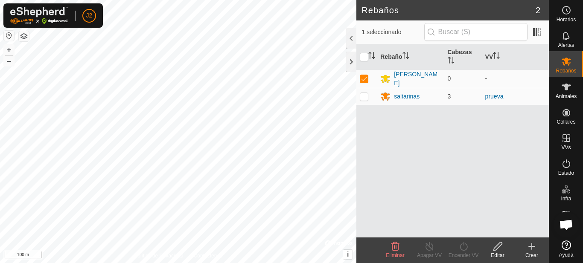
click at [364, 96] on p-checkbox at bounding box center [364, 96] width 9 height 7
checkbox input "true"
click at [366, 97] on p-checkbox at bounding box center [364, 96] width 9 height 7
checkbox input "false"
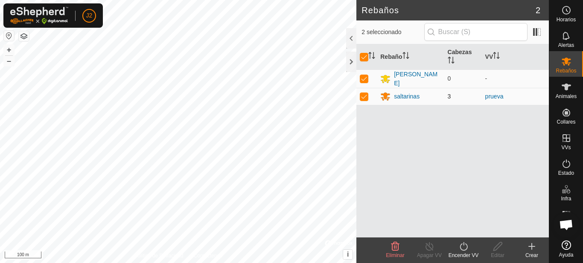
checkbox input "false"
click at [364, 79] on p-checkbox at bounding box center [364, 78] width 9 height 7
checkbox input "false"
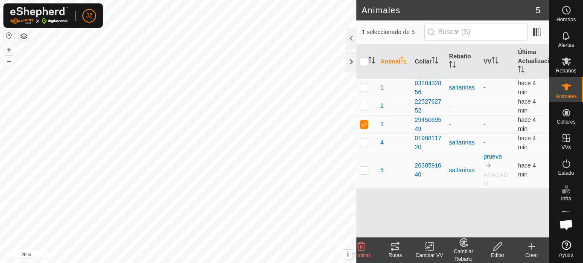
click at [365, 122] on p-checkbox at bounding box center [364, 124] width 9 height 7
checkbox input "false"
click at [353, 61] on div at bounding box center [351, 62] width 10 height 20
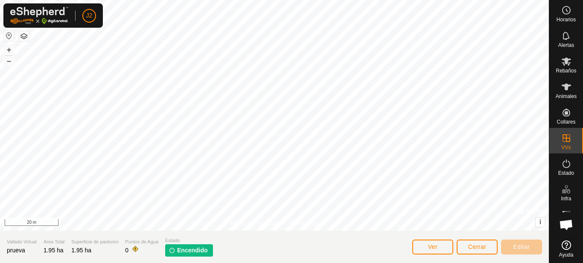
click at [175, 251] on img at bounding box center [172, 250] width 7 height 7
click at [429, 245] on span "Ver" at bounding box center [433, 247] width 10 height 7
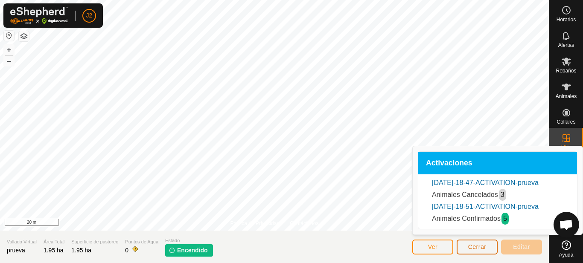
click at [480, 249] on span "Cerrar" at bounding box center [477, 247] width 18 height 7
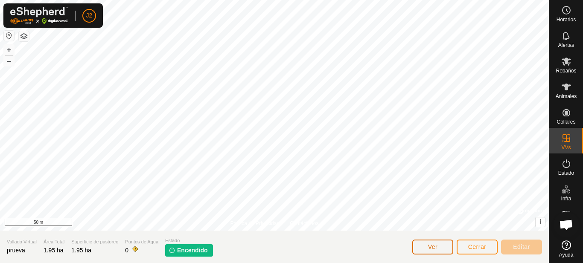
click at [437, 246] on span "Ver" at bounding box center [433, 247] width 10 height 7
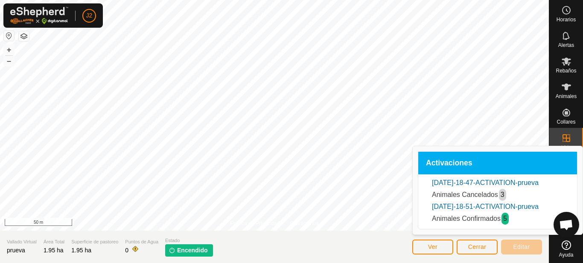
click at [569, 223] on span "Chat abierto" at bounding box center [566, 226] width 14 height 12
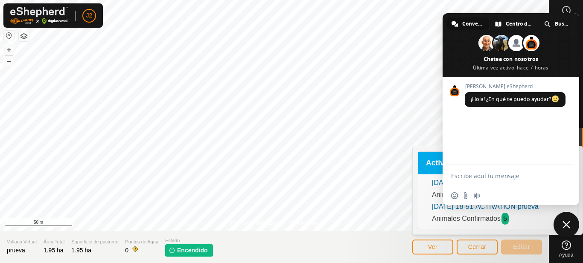
click at [567, 224] on span "Cerrar el chat" at bounding box center [567, 225] width 8 height 8
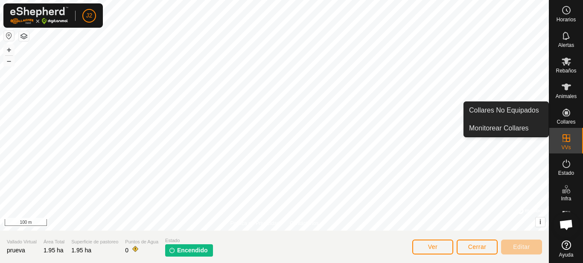
click at [564, 118] on es-neckbands-svg-icon at bounding box center [566, 113] width 15 height 14
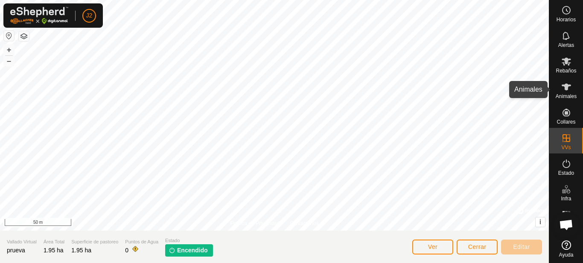
click at [572, 90] on es-animals-svg-icon at bounding box center [566, 87] width 15 height 14
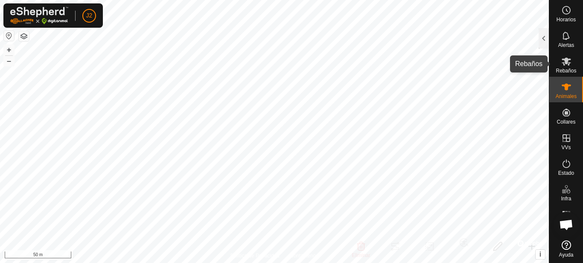
click at [565, 62] on icon at bounding box center [566, 62] width 9 height 8
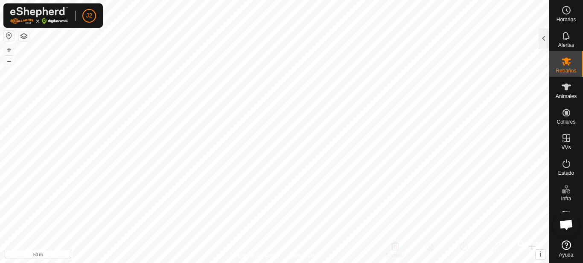
click at [565, 62] on icon at bounding box center [566, 62] width 9 height 8
click at [565, 63] on icon at bounding box center [566, 62] width 9 height 8
click at [546, 37] on div at bounding box center [544, 38] width 10 height 20
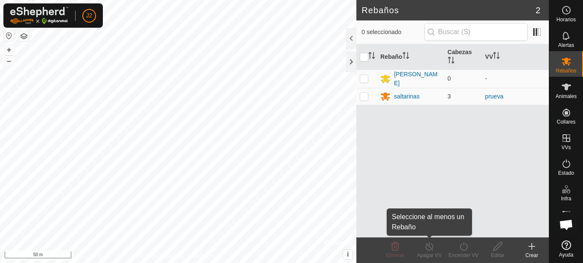
click at [430, 255] on div "Apagar VV" at bounding box center [429, 256] width 34 height 8
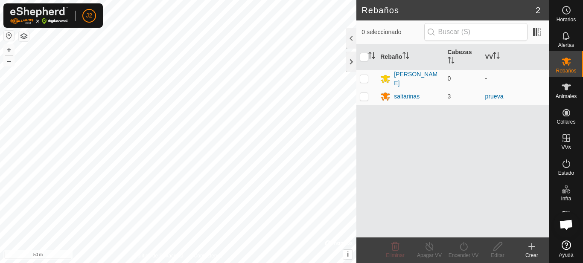
click at [365, 80] on p-checkbox at bounding box center [364, 78] width 9 height 7
checkbox input "true"
click at [366, 97] on p-checkbox at bounding box center [364, 96] width 9 height 7
checkbox input "true"
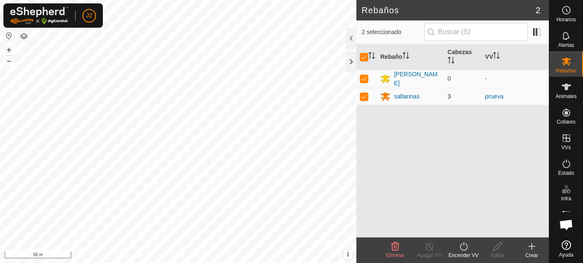
click at [359, 95] on td at bounding box center [366, 96] width 20 height 17
checkbox input "false"
click at [376, 76] on td at bounding box center [366, 79] width 20 height 18
click at [367, 79] on p-checkbox at bounding box center [364, 78] width 9 height 7
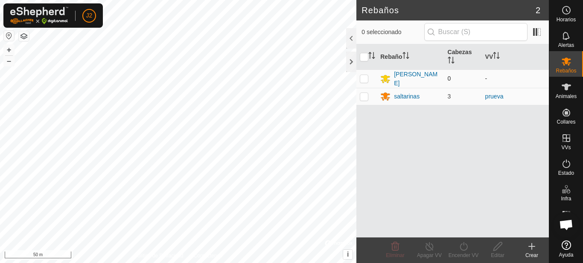
checkbox input "true"
click at [402, 76] on div "[PERSON_NAME]" at bounding box center [417, 79] width 47 height 18
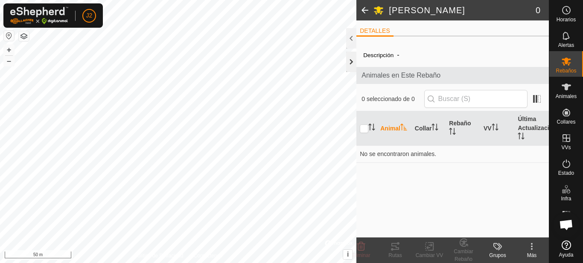
click at [353, 59] on div at bounding box center [351, 62] width 10 height 20
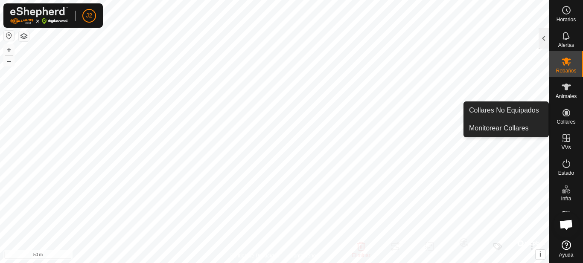
click at [567, 121] on span "Collares" at bounding box center [566, 122] width 19 height 5
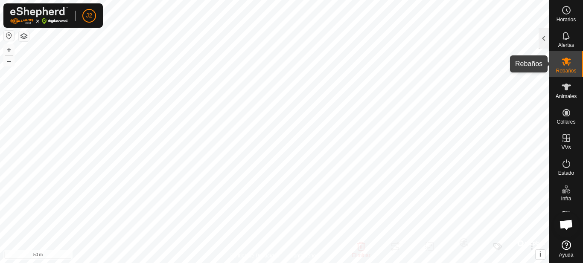
click at [569, 65] on icon at bounding box center [566, 62] width 9 height 8
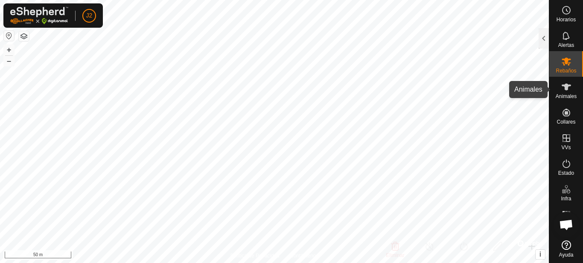
click at [570, 88] on icon at bounding box center [566, 87] width 10 height 10
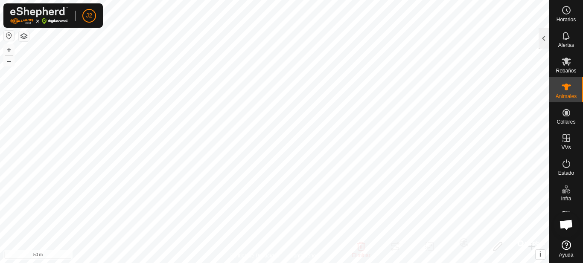
click at [564, 92] on es-animals-svg-icon at bounding box center [566, 87] width 15 height 14
click at [545, 43] on div at bounding box center [544, 38] width 10 height 20
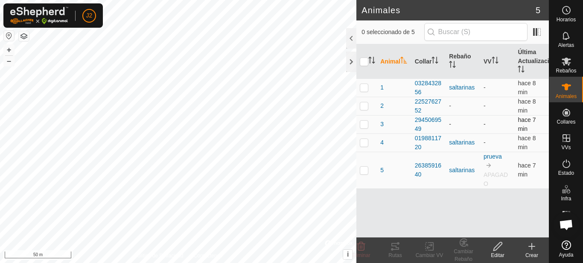
click at [363, 125] on p-checkbox at bounding box center [364, 124] width 9 height 7
checkbox input "true"
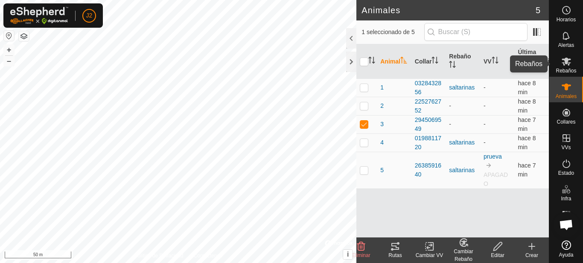
click at [562, 61] on icon at bounding box center [566, 61] width 10 height 10
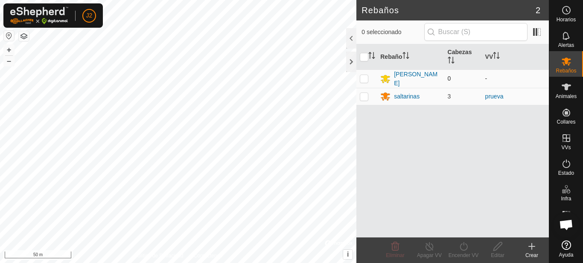
click at [365, 78] on p-checkbox at bounding box center [364, 78] width 9 height 7
checkbox input "true"
click at [500, 252] on div "Editar" at bounding box center [498, 256] width 34 height 8
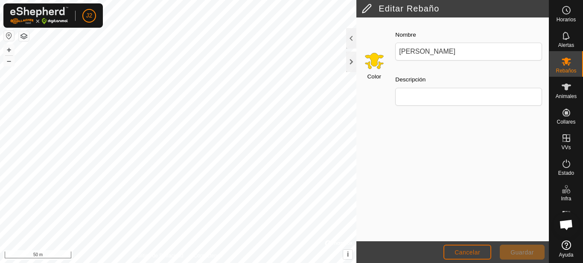
click at [470, 253] on span "Cancelar" at bounding box center [468, 252] width 26 height 7
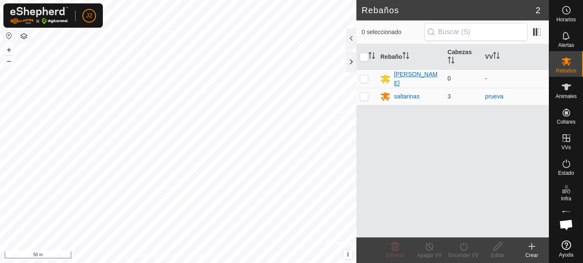
click at [395, 77] on div "[PERSON_NAME]" at bounding box center [417, 79] width 47 height 18
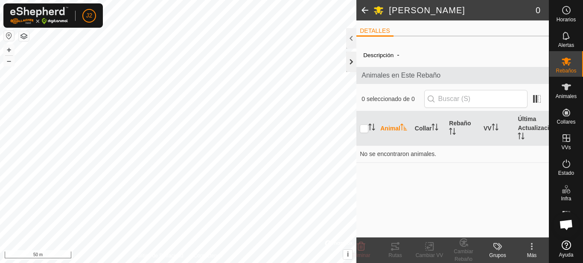
click at [353, 56] on div at bounding box center [351, 62] width 10 height 20
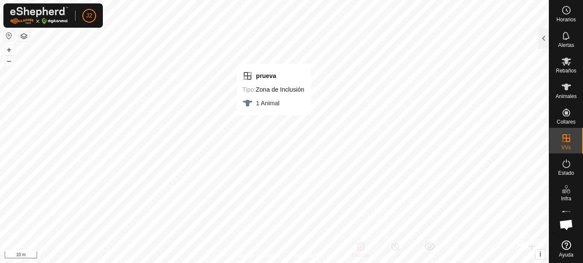
checkbox input "false"
